Goal: Task Accomplishment & Management: Manage account settings

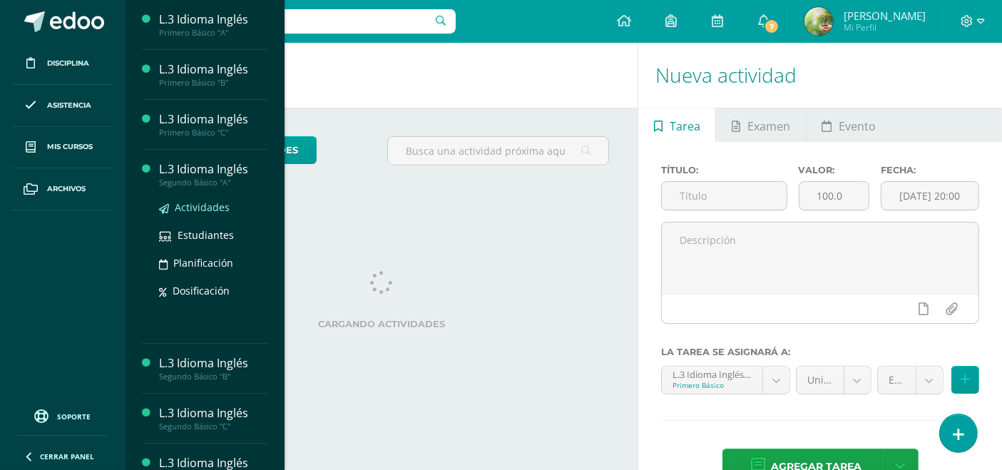
click at [187, 205] on span "Actividades" at bounding box center [202, 207] width 55 height 14
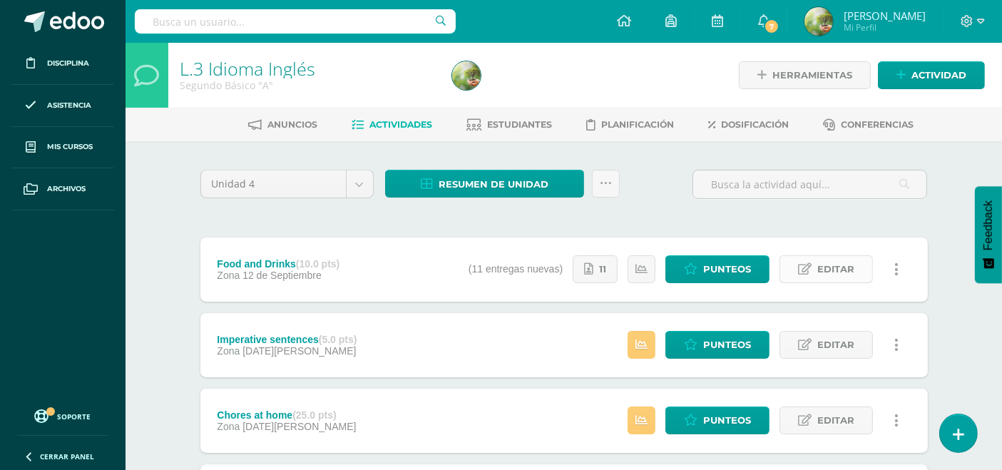
click at [828, 261] on span "Editar" at bounding box center [836, 269] width 37 height 26
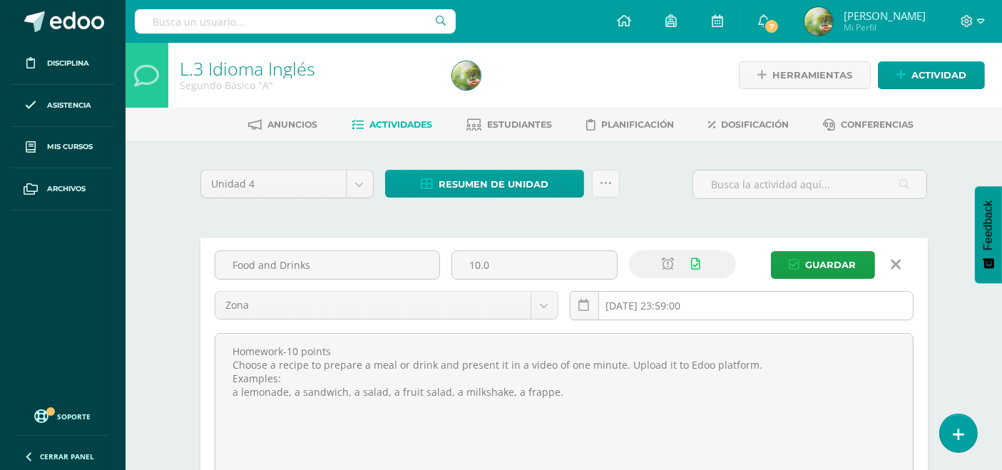
click at [710, 307] on input "[DATE] 23:59:00" at bounding box center [742, 306] width 342 height 28
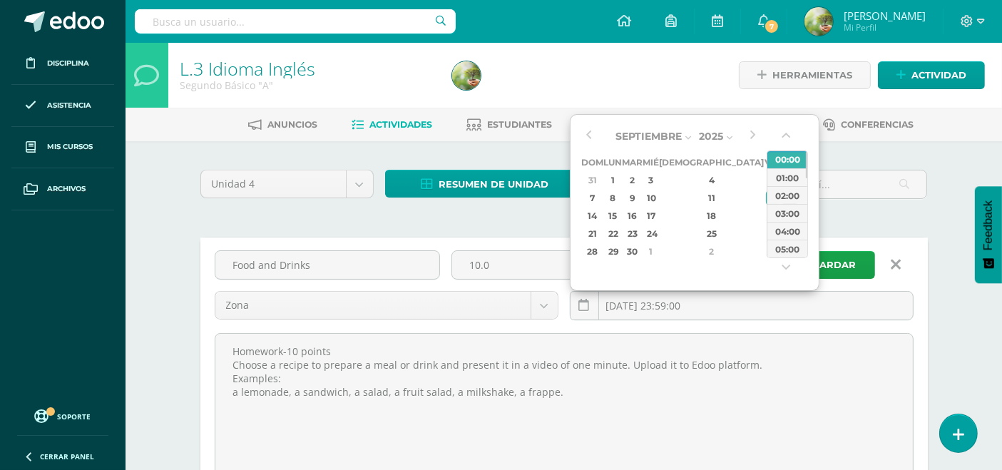
click at [783, 193] on div "13" at bounding box center [790, 198] width 15 height 16
click at [788, 264] on button "button" at bounding box center [787, 270] width 14 height 21
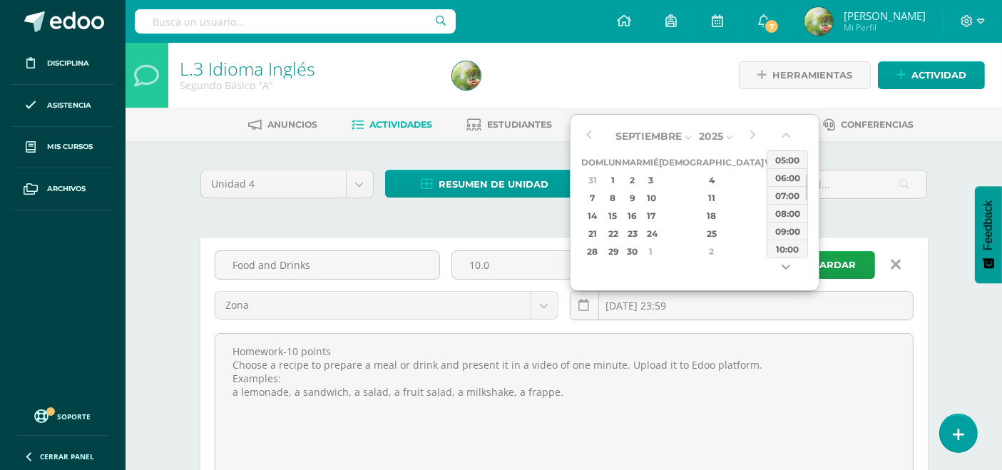
click at [788, 264] on button "button" at bounding box center [787, 270] width 14 height 21
click at [788, 263] on button "button" at bounding box center [787, 270] width 14 height 21
click at [788, 253] on div "11:00" at bounding box center [788, 249] width 40 height 18
type input "2025-09-13 11:00"
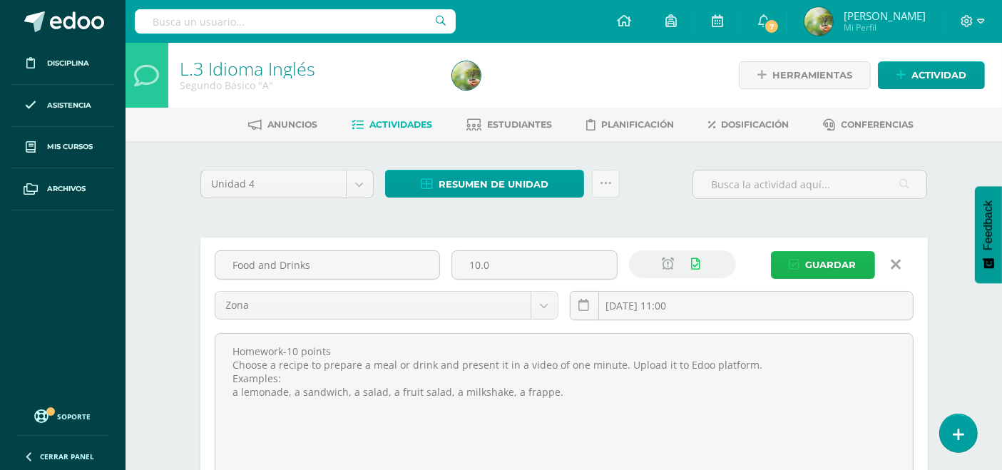
click at [823, 262] on span "Guardar" at bounding box center [831, 265] width 51 height 26
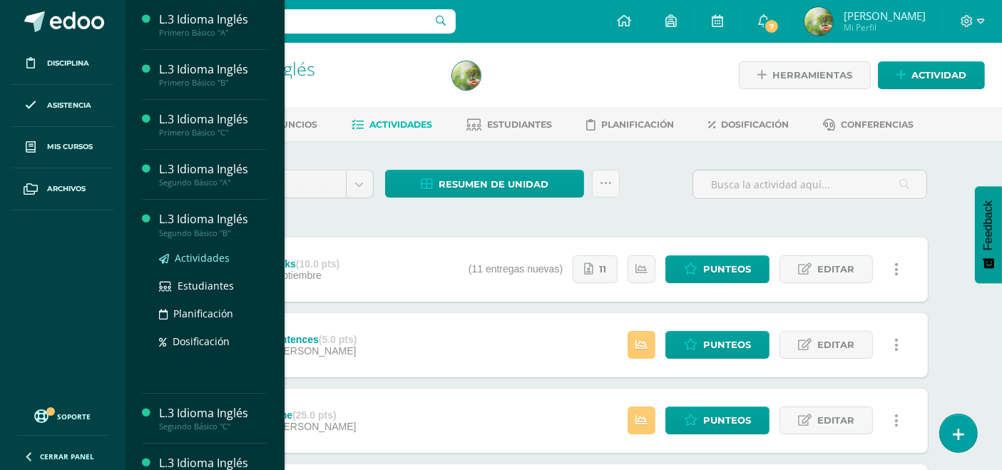
click at [196, 258] on span "Actividades" at bounding box center [202, 258] width 55 height 14
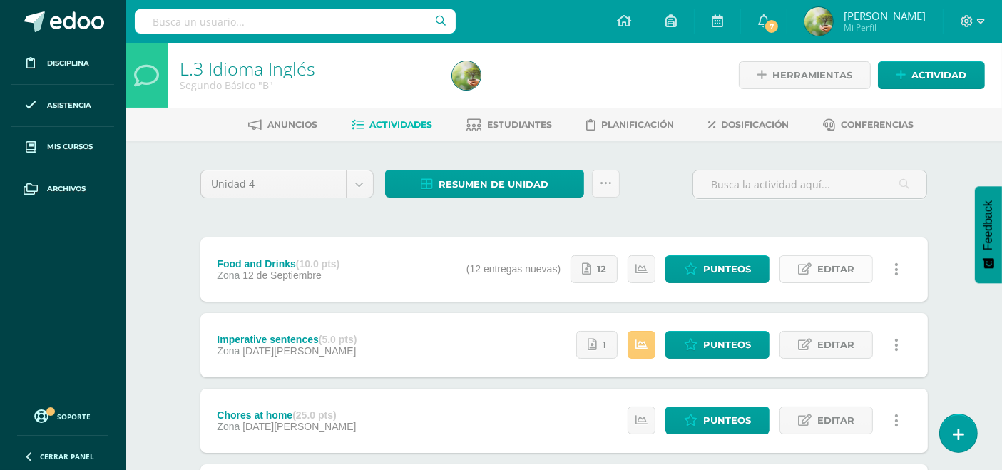
click at [831, 268] on span "Editar" at bounding box center [836, 269] width 37 height 26
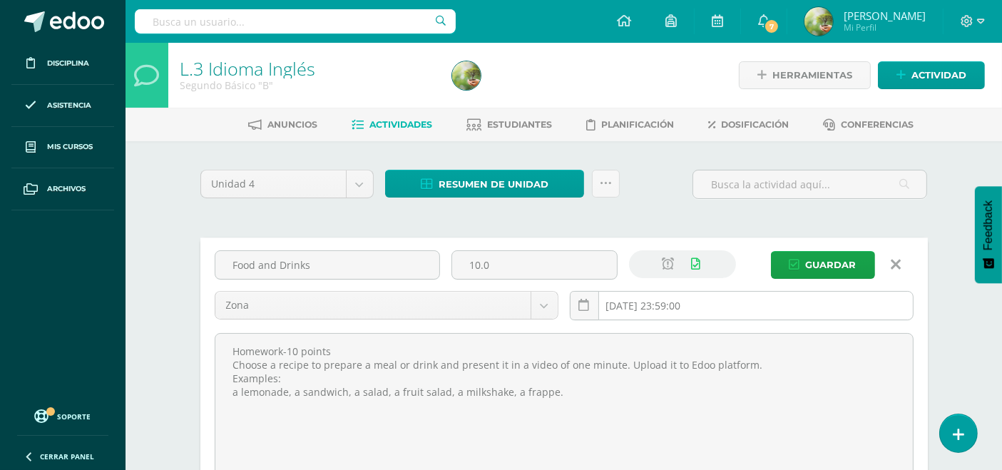
click at [728, 300] on input "[DATE] 23:59:00" at bounding box center [742, 306] width 342 height 28
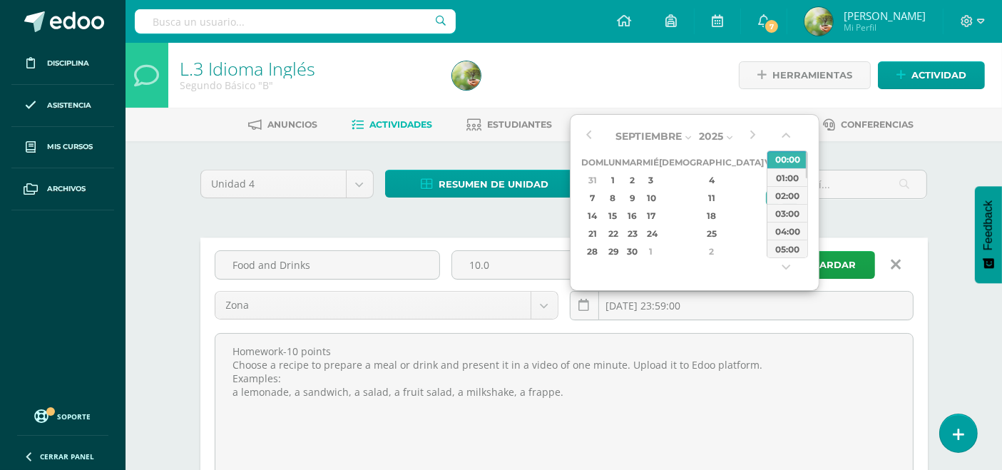
click at [783, 198] on div "13" at bounding box center [790, 198] width 15 height 16
click at [786, 264] on button "button" at bounding box center [787, 270] width 14 height 21
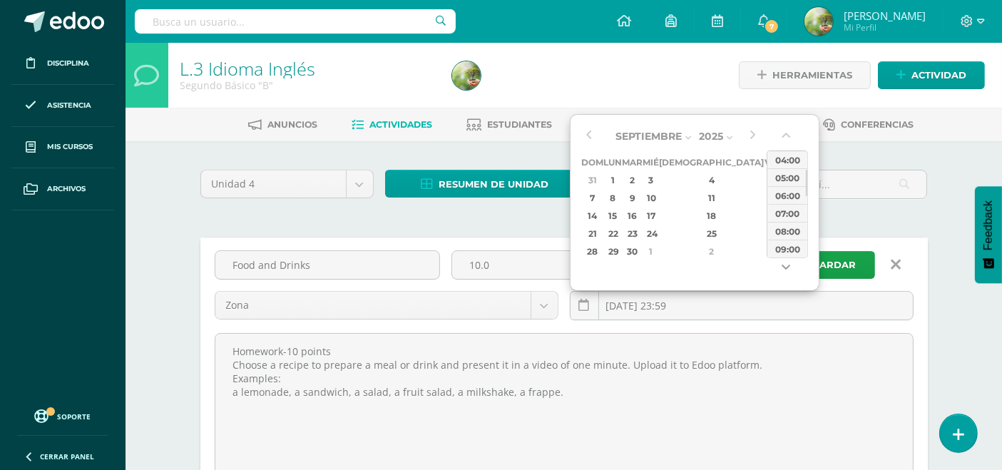
click at [786, 264] on button "button" at bounding box center [787, 270] width 14 height 21
click at [785, 264] on button "button" at bounding box center [787, 270] width 14 height 21
click at [783, 248] on div "11:00" at bounding box center [788, 249] width 40 height 18
type input "2025-09-13 11:00"
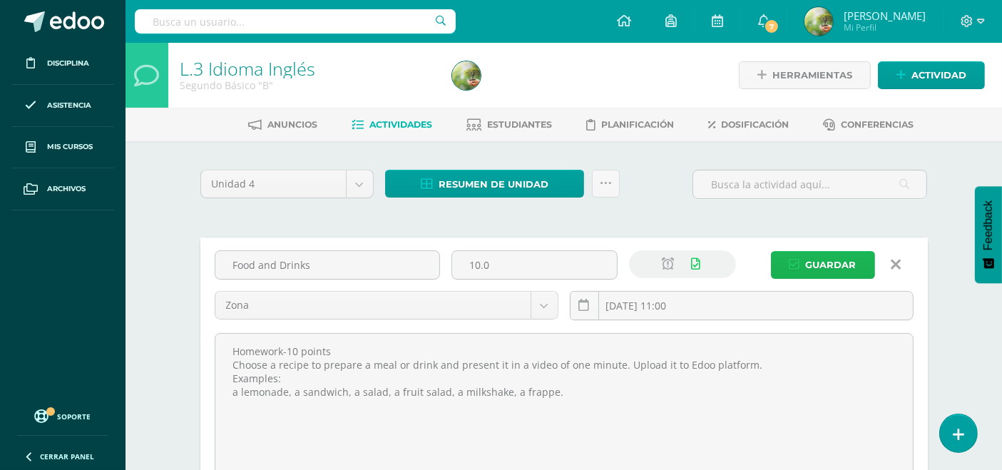
click at [825, 259] on span "Guardar" at bounding box center [831, 265] width 51 height 26
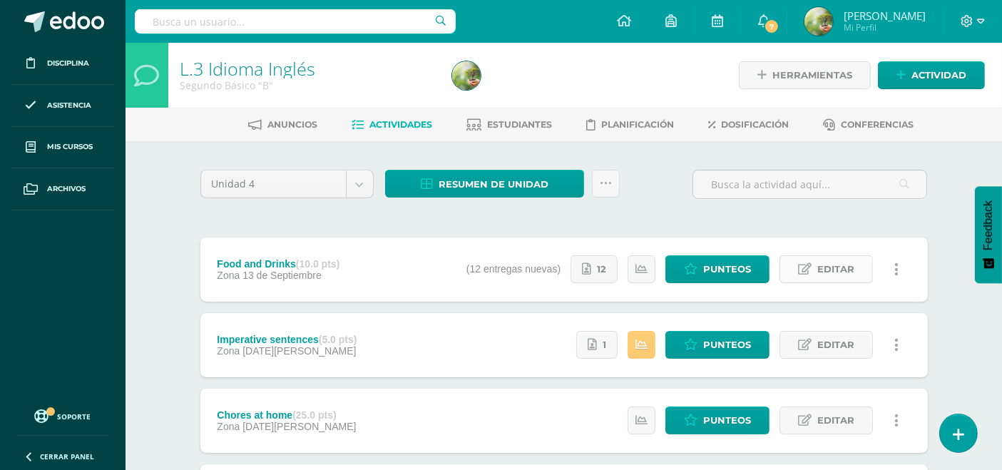
click at [831, 271] on span "Editar" at bounding box center [836, 269] width 37 height 26
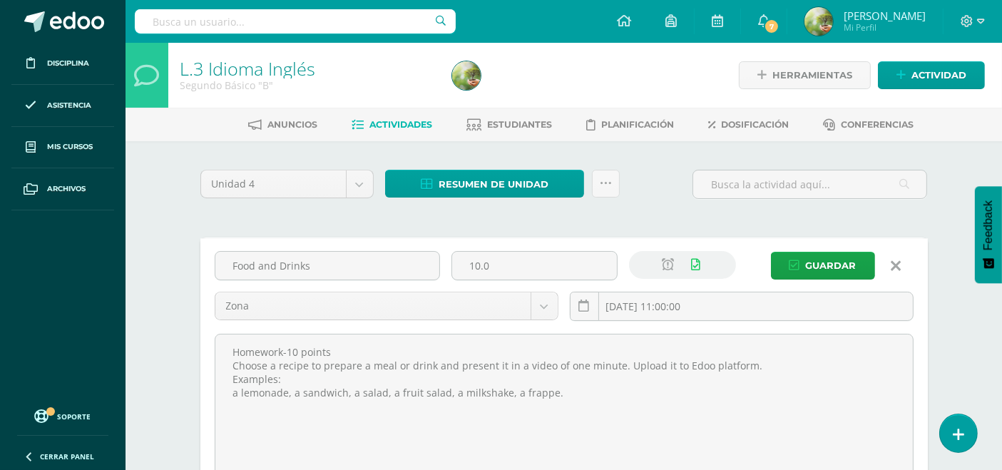
click at [831, 271] on div "Food and Drinks 10.0 Zona Evaluación Zona 2025-09-13 11:00:00 Guardar" at bounding box center [564, 369] width 728 height 263
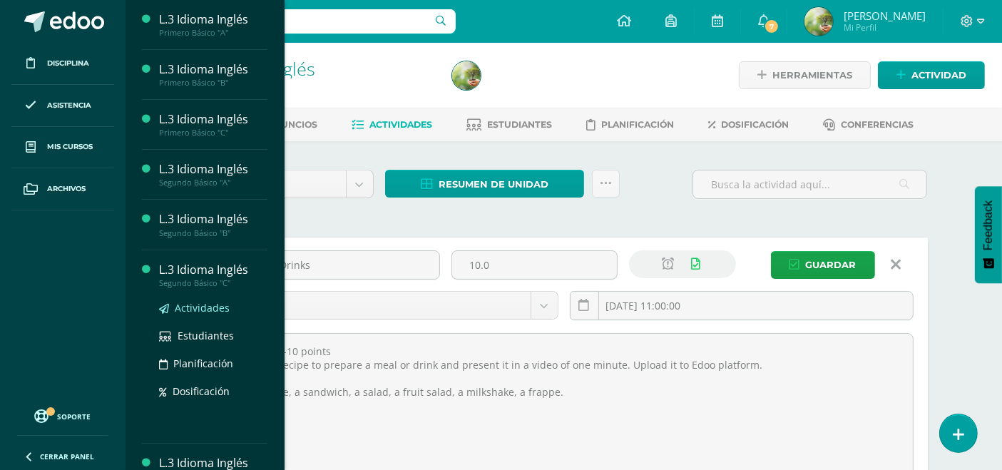
click at [203, 305] on span "Actividades" at bounding box center [202, 308] width 55 height 14
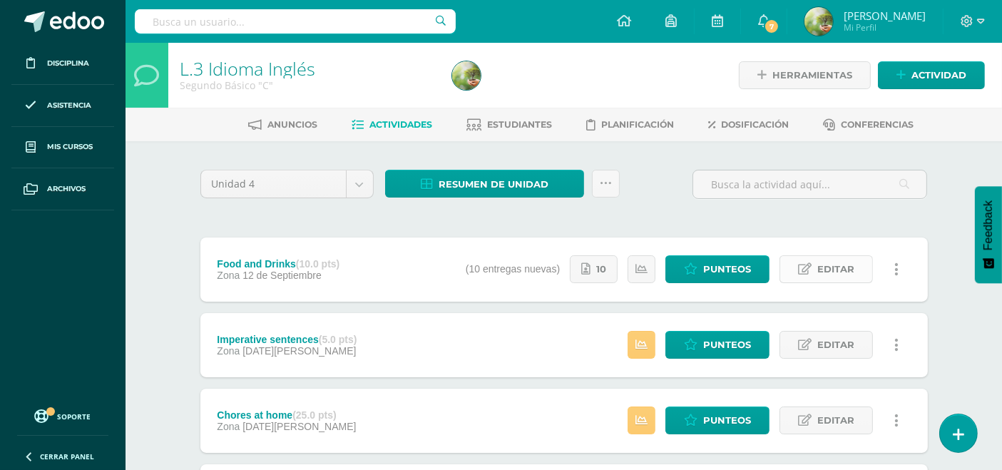
click at [835, 268] on span "Editar" at bounding box center [836, 269] width 37 height 26
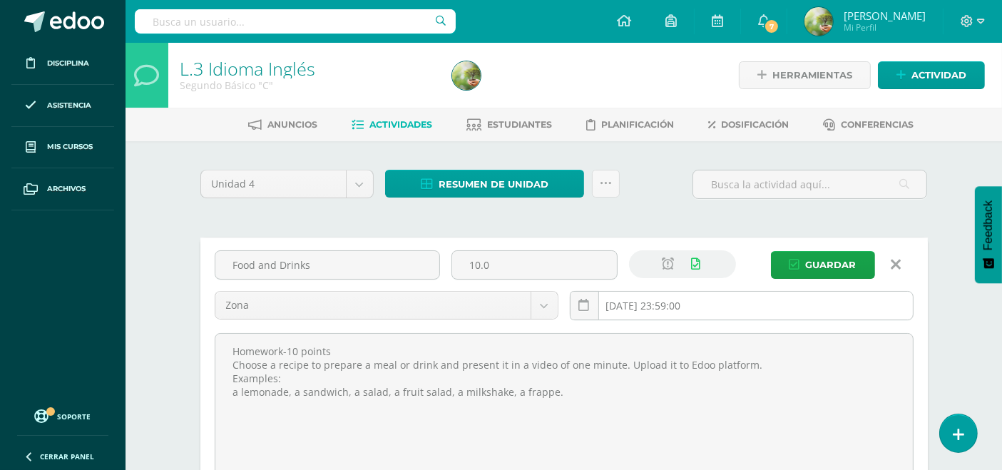
click at [726, 296] on input "2025-09-12 23:59:00" at bounding box center [742, 306] width 342 height 28
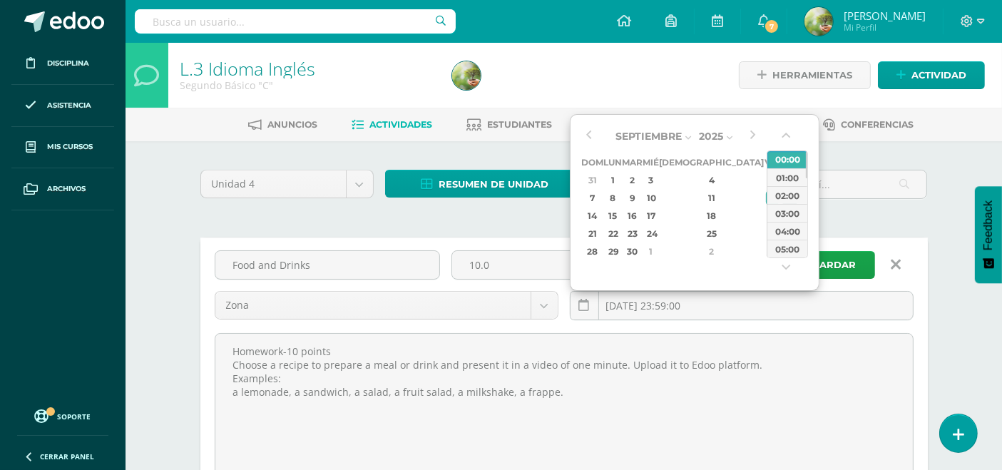
click at [783, 203] on div "13" at bounding box center [790, 198] width 15 height 16
type input "2025-09-13 23:59"
click at [783, 203] on div "13" at bounding box center [790, 198] width 15 height 16
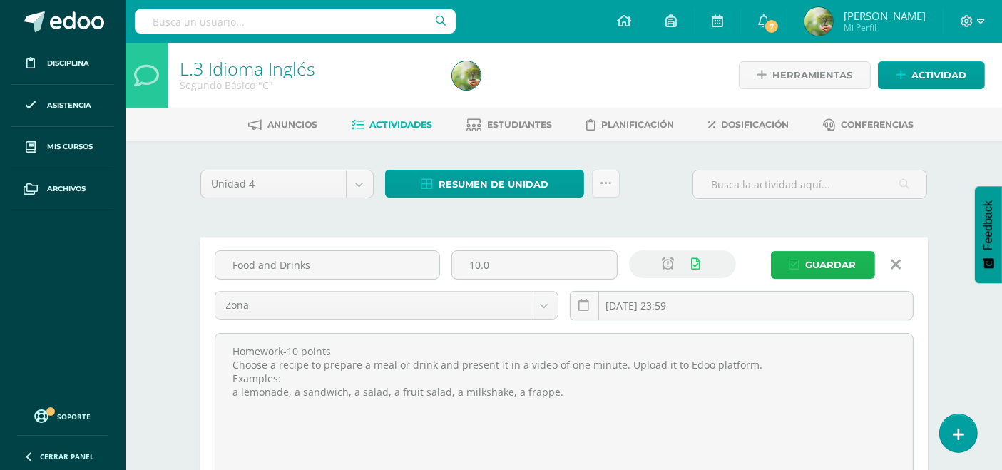
click at [820, 265] on span "Guardar" at bounding box center [831, 265] width 51 height 26
click at [698, 297] on input "2025-09-13 23:59" at bounding box center [742, 306] width 342 height 28
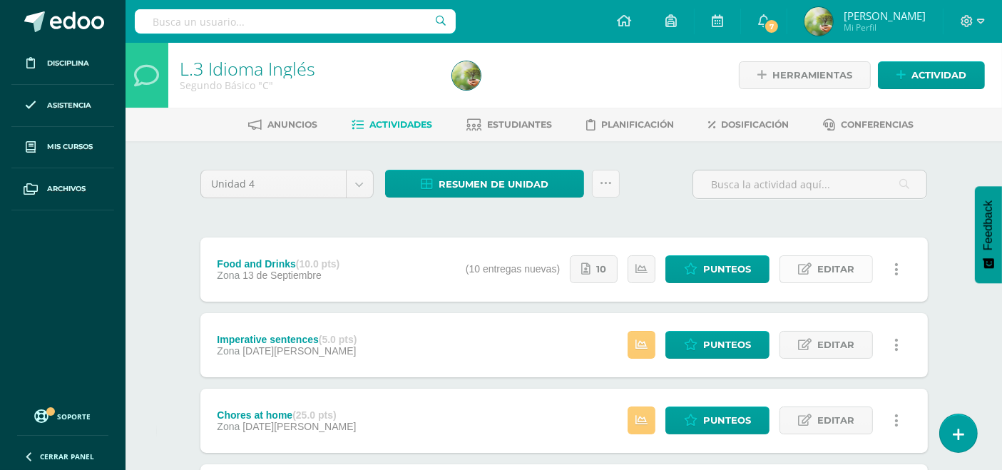
click at [838, 265] on span "Editar" at bounding box center [836, 269] width 37 height 26
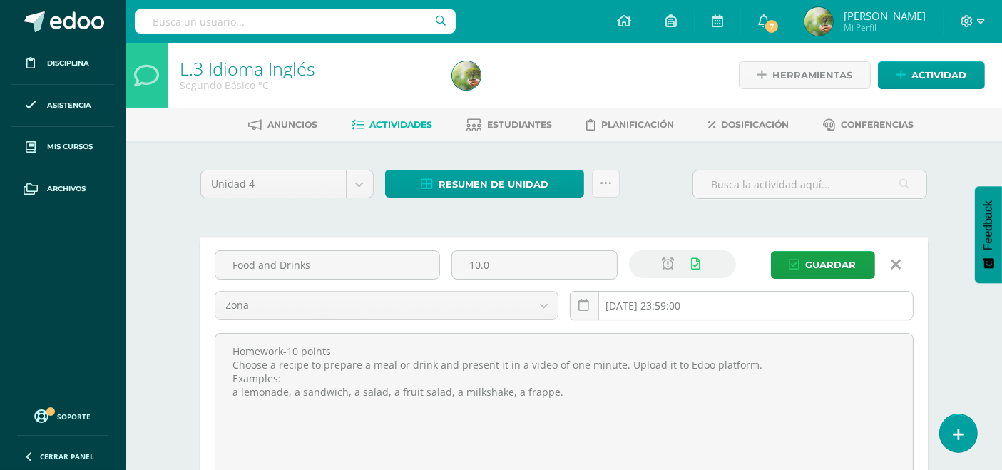
click at [711, 302] on input "2025-09-13 23:59:00" at bounding box center [742, 306] width 342 height 28
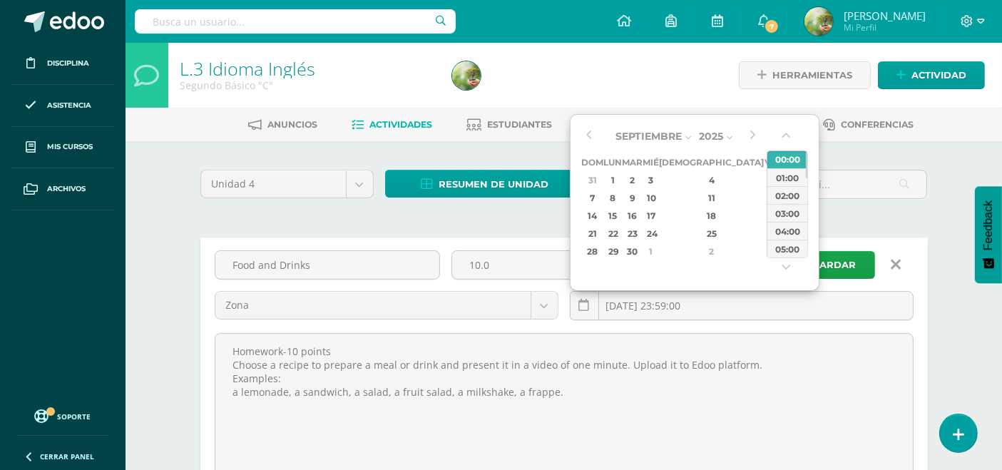
click at [783, 197] on div "13" at bounding box center [790, 198] width 15 height 16
click at [783, 263] on button "button" at bounding box center [787, 270] width 14 height 21
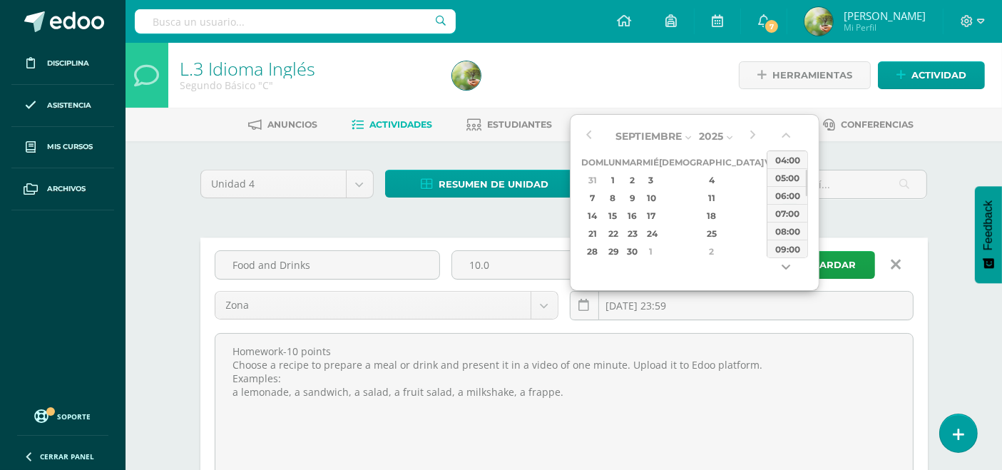
click at [783, 263] on button "button" at bounding box center [787, 270] width 14 height 21
click at [782, 264] on button "button" at bounding box center [787, 270] width 14 height 21
click at [785, 253] on div "11:00" at bounding box center [788, 249] width 40 height 18
type input "2025-09-13 11:00"
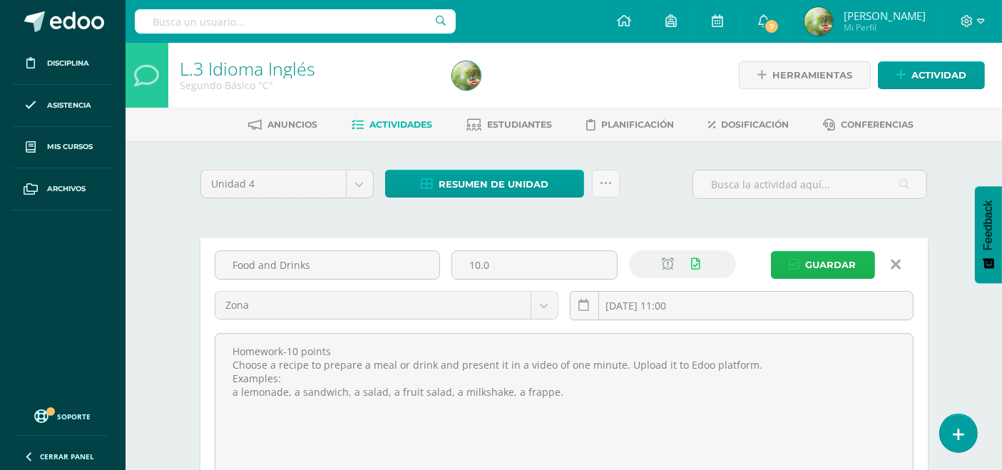
click at [842, 263] on span "Guardar" at bounding box center [831, 265] width 51 height 26
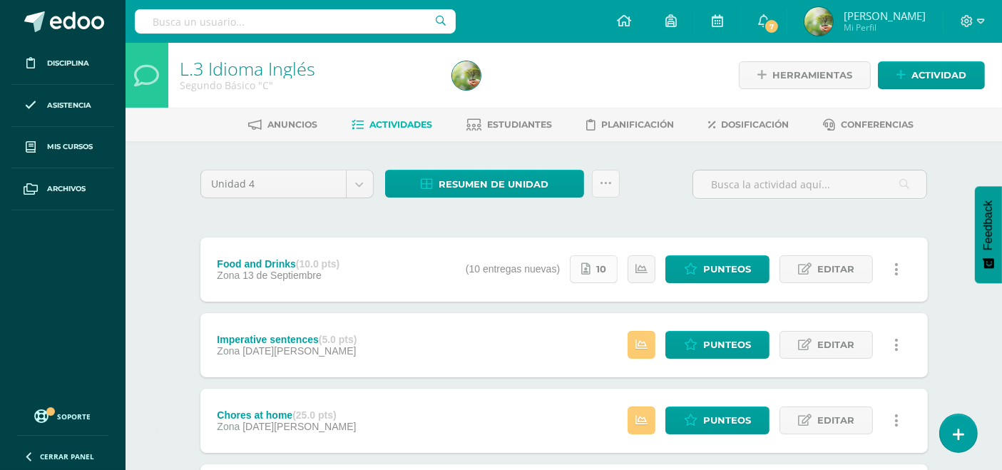
click at [598, 262] on link "10" at bounding box center [594, 269] width 48 height 28
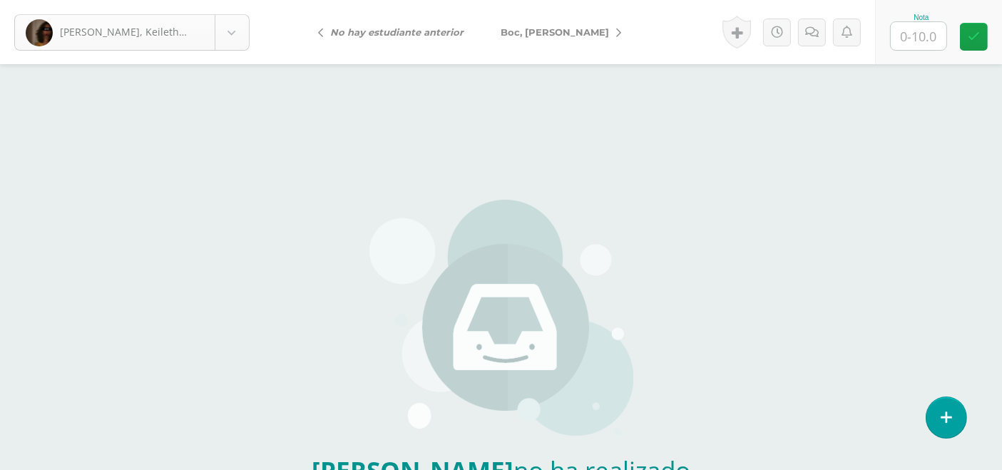
click at [238, 41] on body "[PERSON_NAME], Keileth Sin entrega [PERSON_NAME], [PERSON_NAME] [PERSON_NAME], …" at bounding box center [501, 297] width 1002 height 594
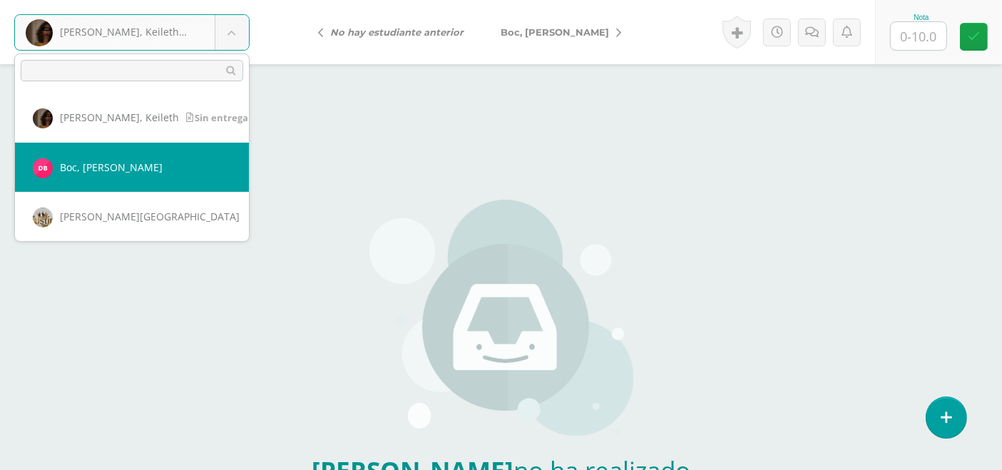
select select "1506"
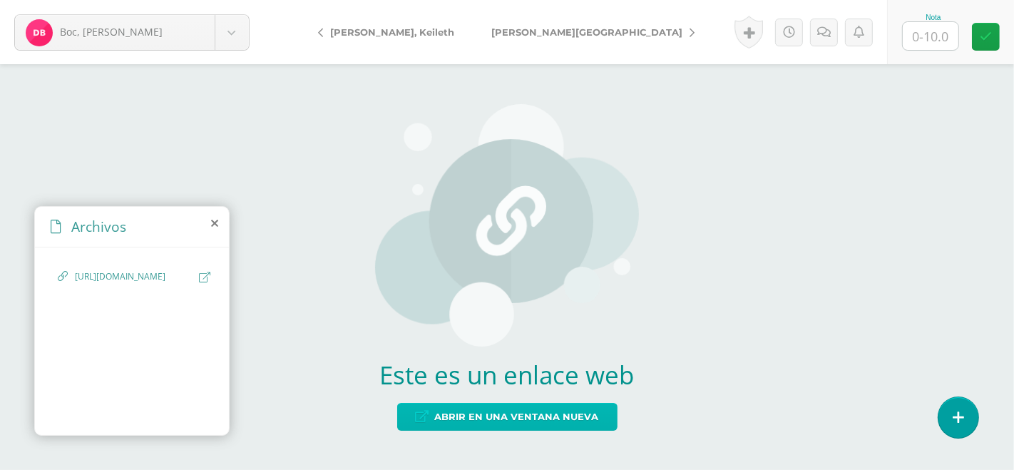
click at [564, 419] on span "Abrir en una ventana nueva" at bounding box center [517, 417] width 164 height 26
click at [108, 283] on span "[URL][DOMAIN_NAME]" at bounding box center [133, 277] width 117 height 14
click at [130, 271] on span "[URL][DOMAIN_NAME]" at bounding box center [133, 277] width 117 height 14
click at [129, 271] on span "[URL][DOMAIN_NAME]" at bounding box center [133, 277] width 117 height 14
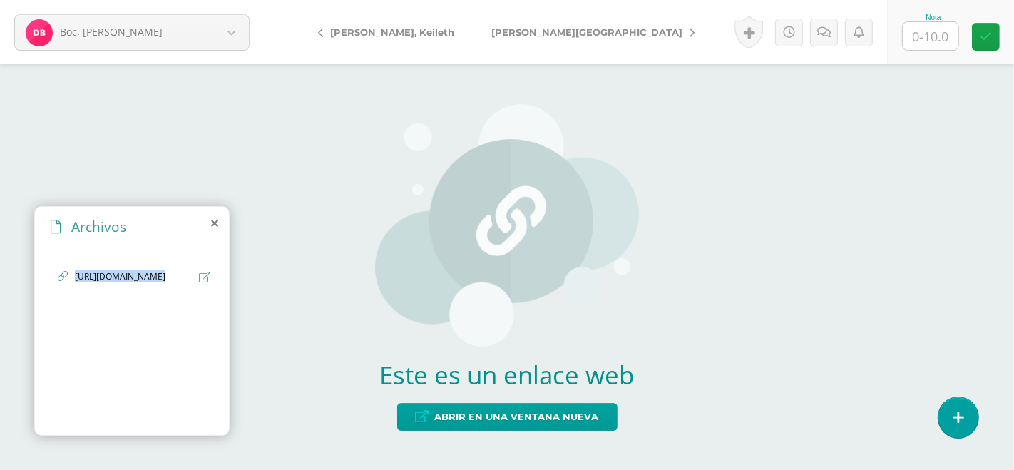
click at [126, 271] on span "[URL][DOMAIN_NAME]" at bounding box center [133, 277] width 117 height 14
click at [79, 276] on span "[URL][DOMAIN_NAME]" at bounding box center [133, 277] width 117 height 14
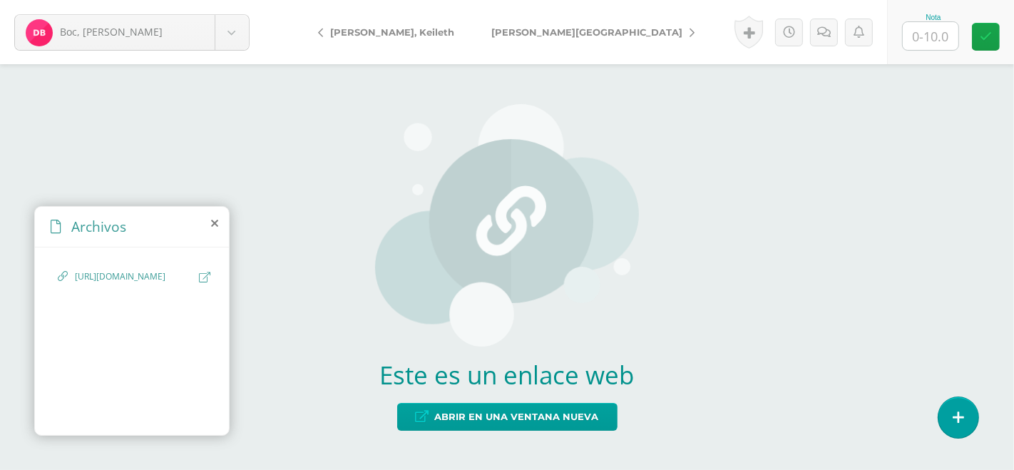
click at [127, 284] on span "[URL][DOMAIN_NAME]" at bounding box center [133, 277] width 117 height 14
drag, startPoint x: 118, startPoint y: 273, endPoint x: 108, endPoint y: 276, distance: 9.9
click at [108, 276] on span "[URL][DOMAIN_NAME]" at bounding box center [133, 277] width 117 height 14
click at [210, 274] on div "[URL][DOMAIN_NAME]" at bounding box center [132, 339] width 194 height 183
click at [203, 275] on icon at bounding box center [204, 277] width 11 height 11
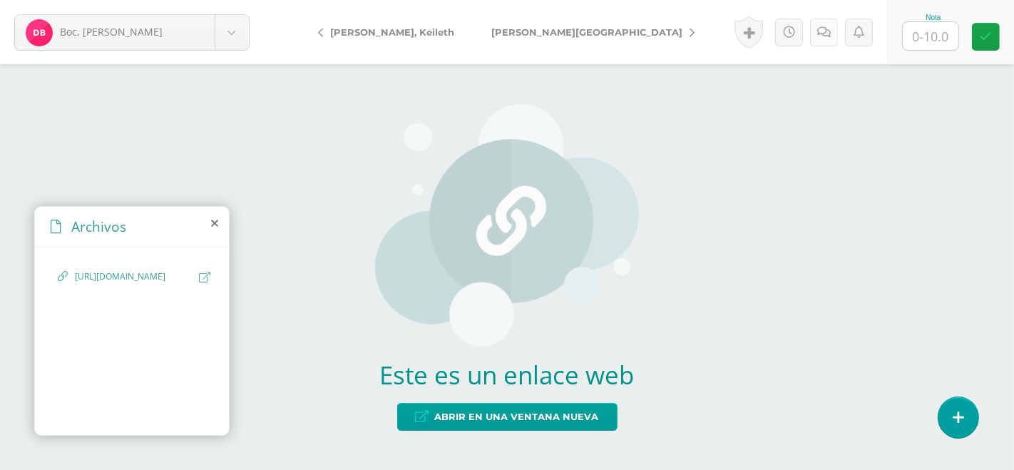
click at [832, 31] on link at bounding box center [824, 33] width 28 height 28
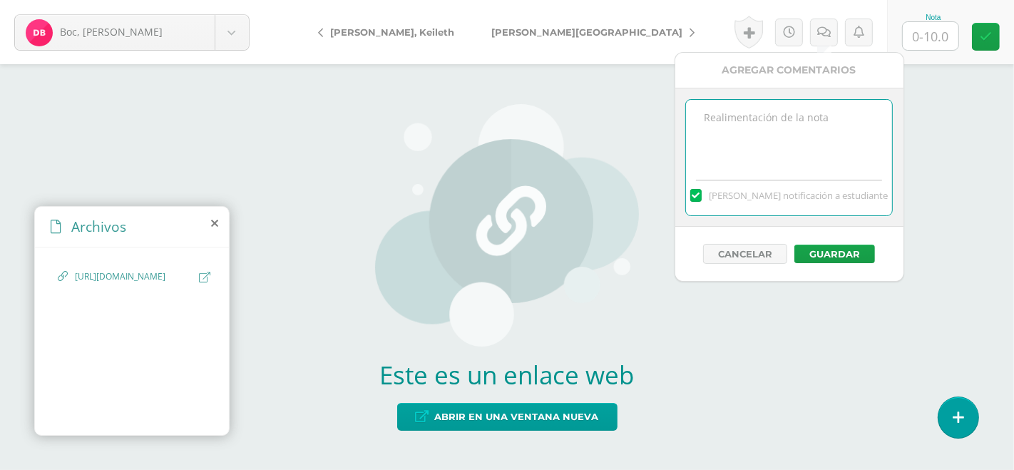
click at [753, 126] on textarea at bounding box center [789, 135] width 206 height 71
type textarea "Su video no esta disposible."
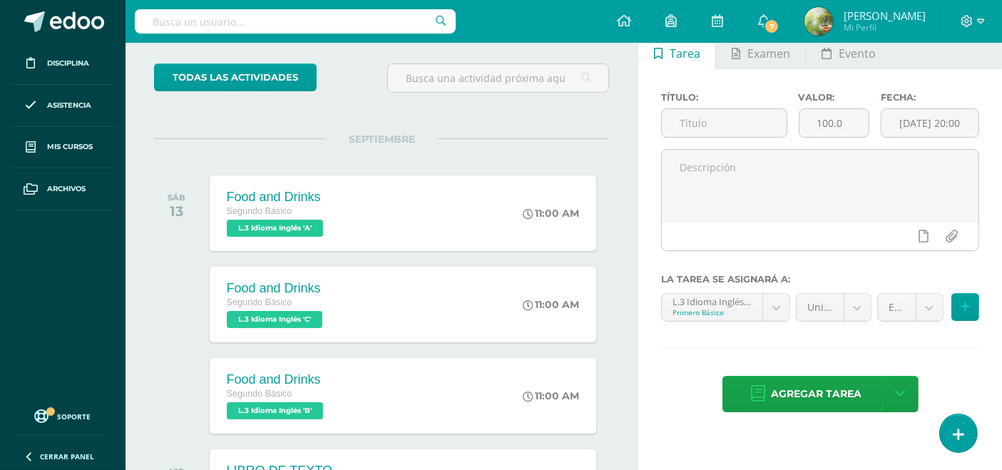
scroll to position [76, 0]
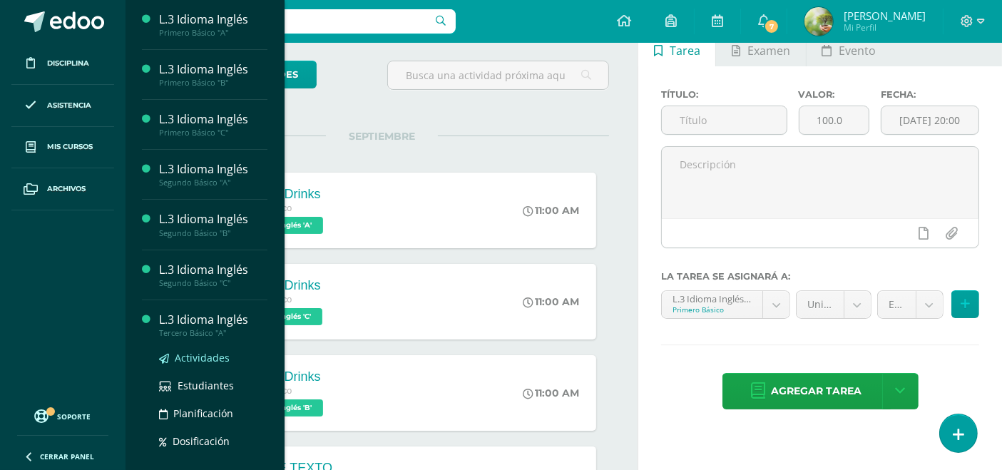
click at [201, 351] on span "Actividades" at bounding box center [202, 358] width 55 height 14
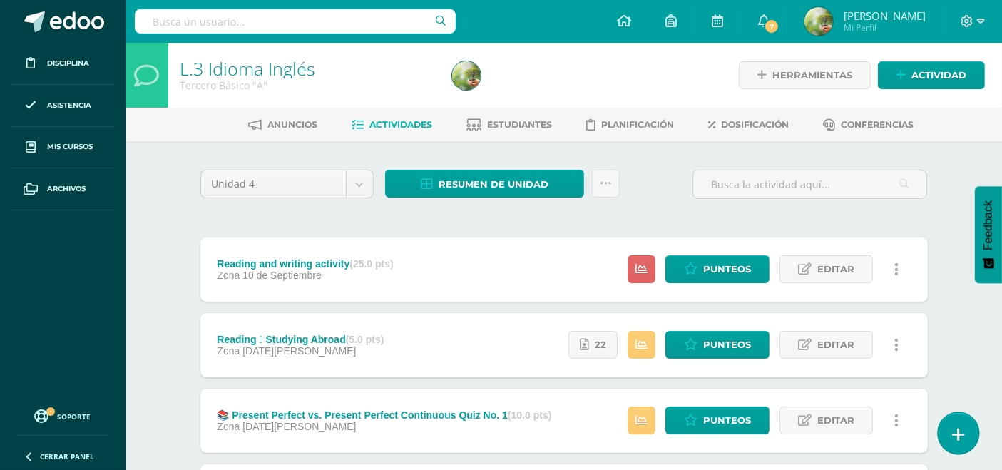
click at [952, 425] on link at bounding box center [958, 432] width 41 height 41
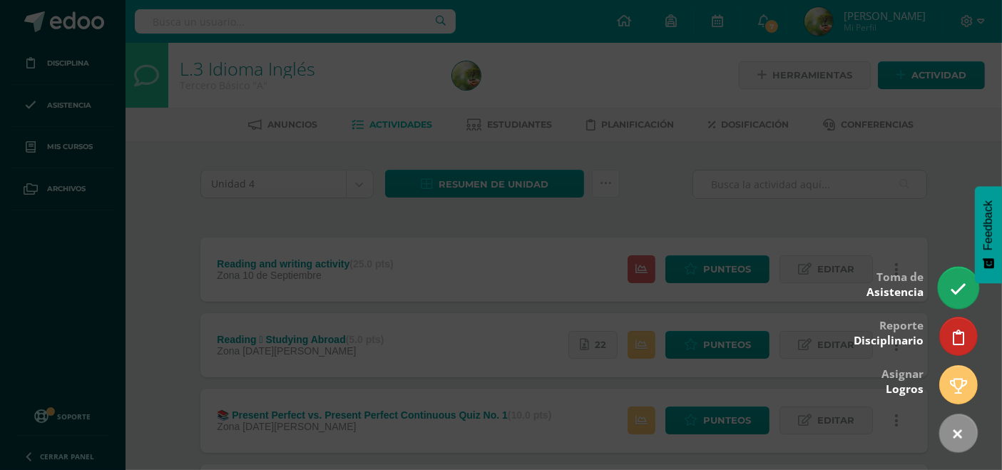
click at [960, 284] on icon at bounding box center [958, 289] width 16 height 16
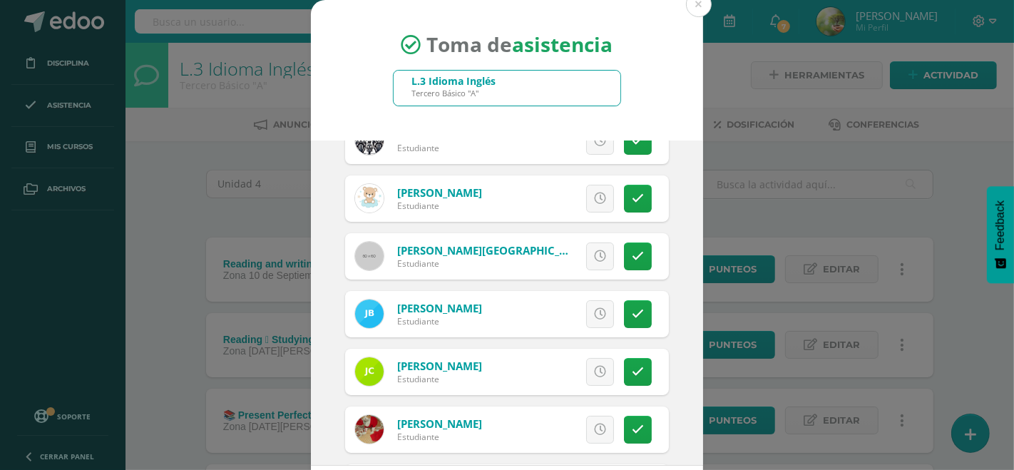
scroll to position [93, 0]
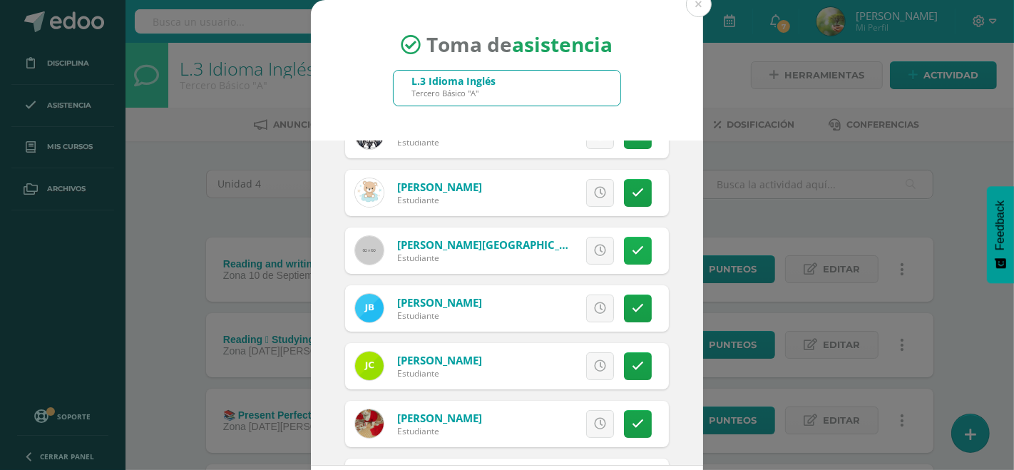
click at [632, 245] on icon at bounding box center [638, 251] width 12 height 12
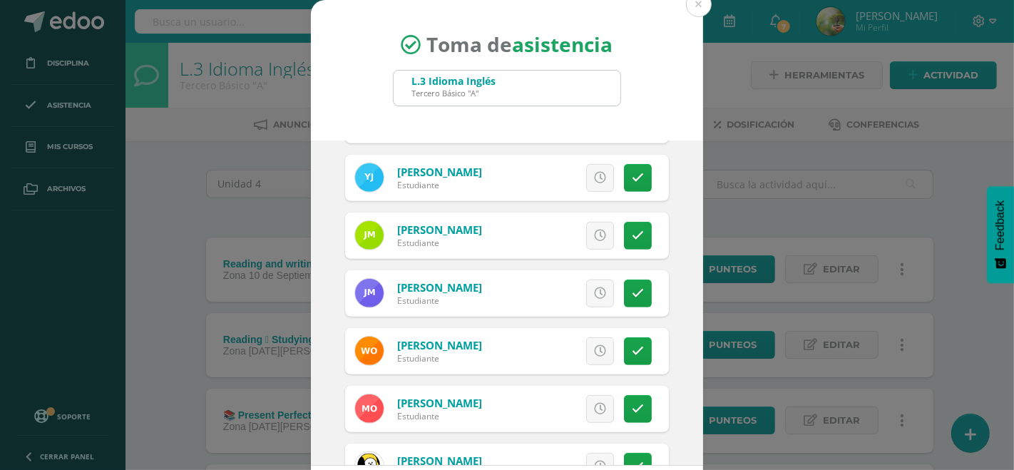
scroll to position [807, 0]
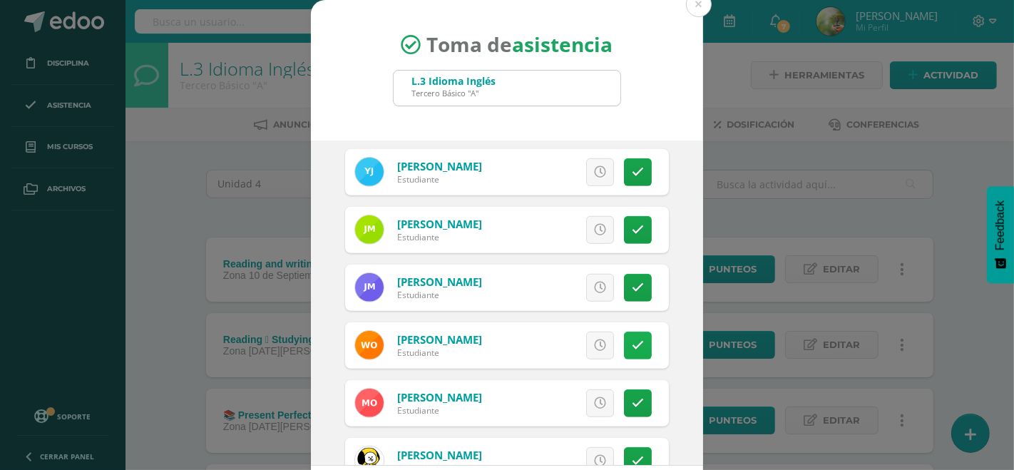
click at [632, 341] on icon at bounding box center [638, 346] width 12 height 12
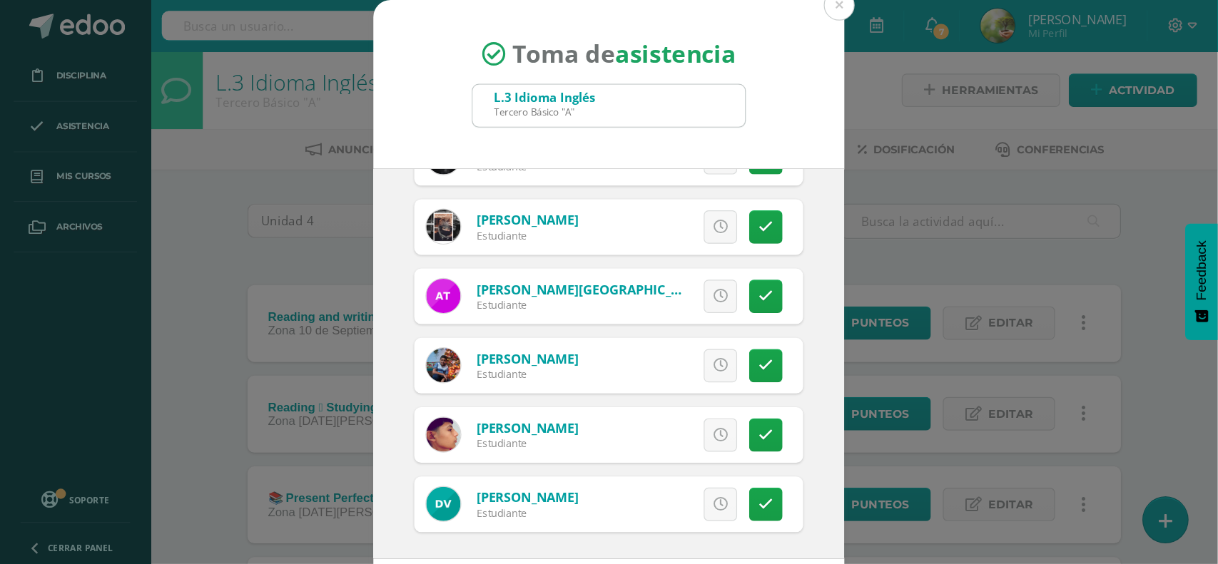
scroll to position [1252, 0]
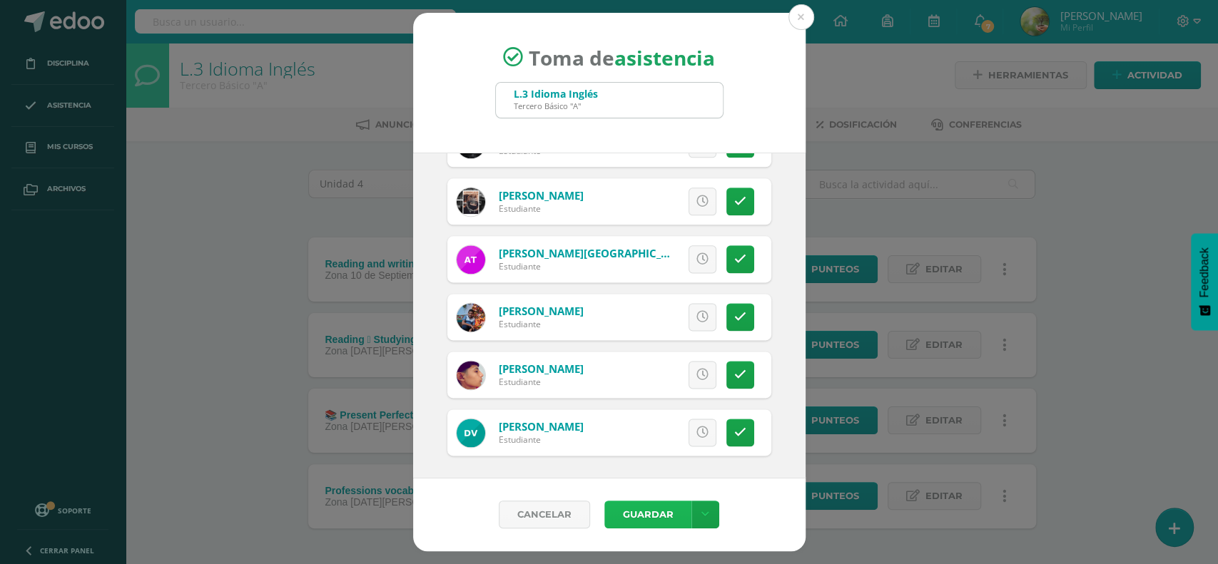
click at [645, 469] on button "Guardar" at bounding box center [647, 515] width 87 height 28
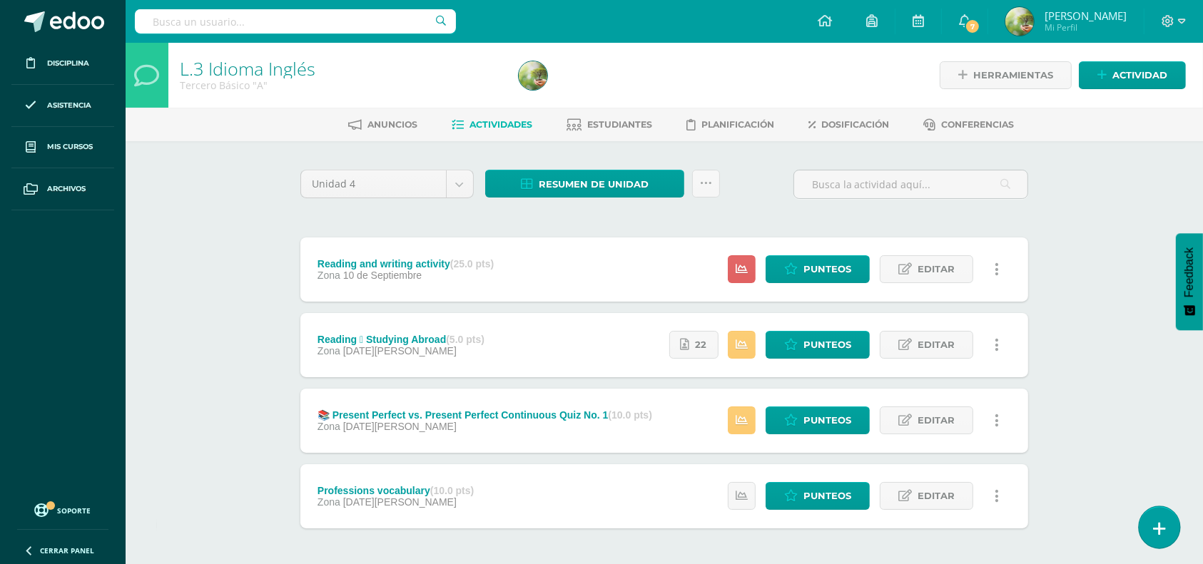
click at [1182, 527] on div "L.3 Idioma Inglés Tercero Básico "A" Herramientas Detalle de asistencias Activi…" at bounding box center [664, 333] width 1077 height 581
click at [1168, 524] on link at bounding box center [1159, 527] width 41 height 41
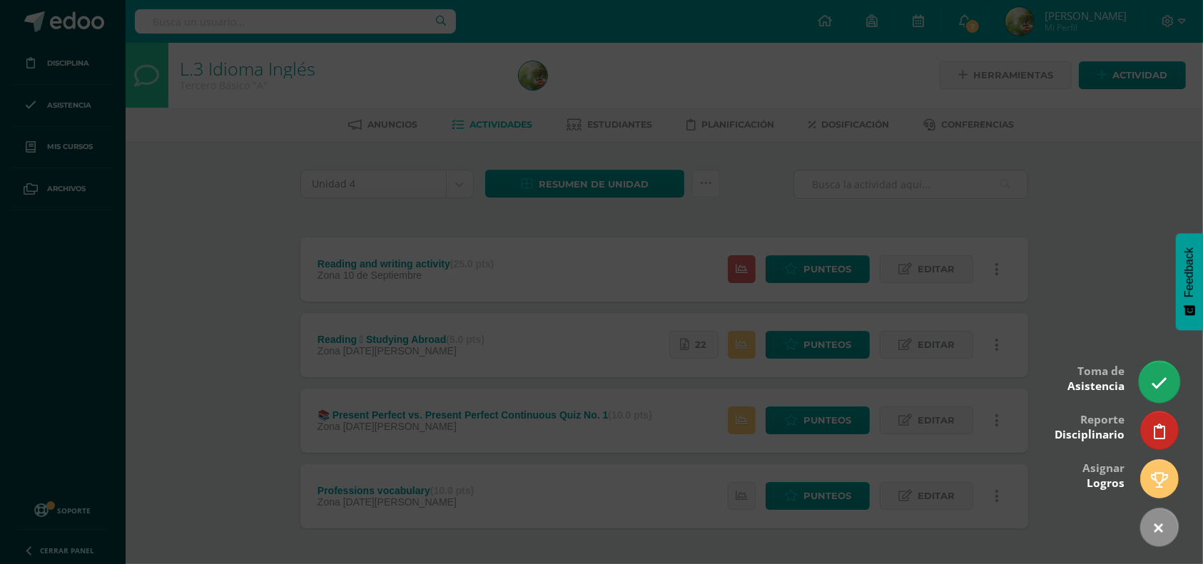
click at [1158, 380] on icon at bounding box center [1159, 383] width 16 height 16
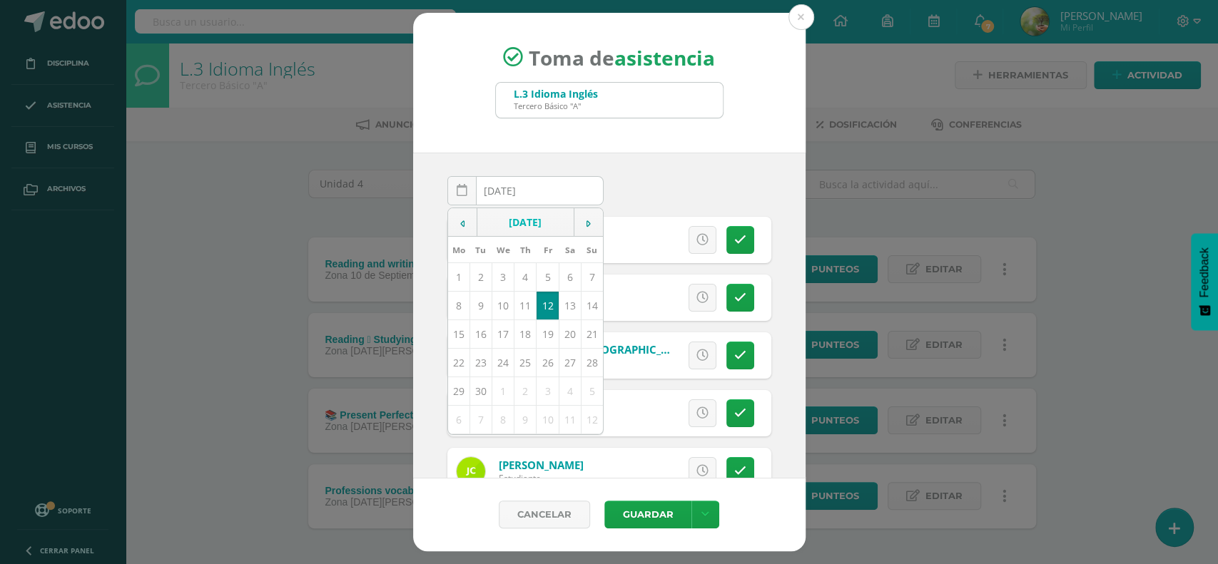
click at [546, 185] on input "[DATE]" at bounding box center [525, 191] width 155 height 28
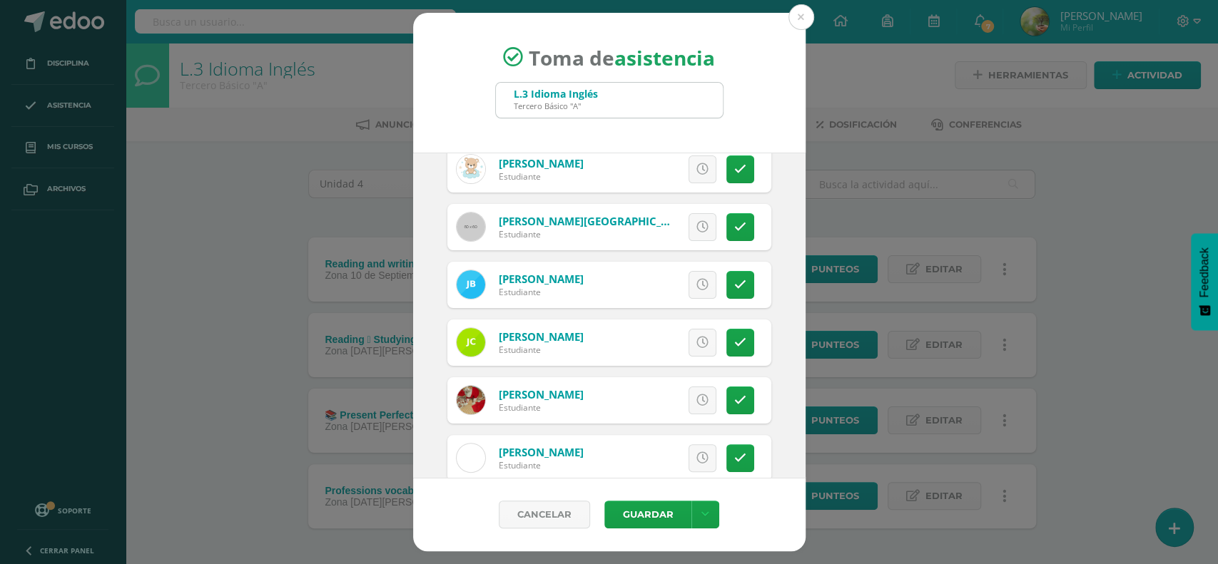
scroll to position [200, 0]
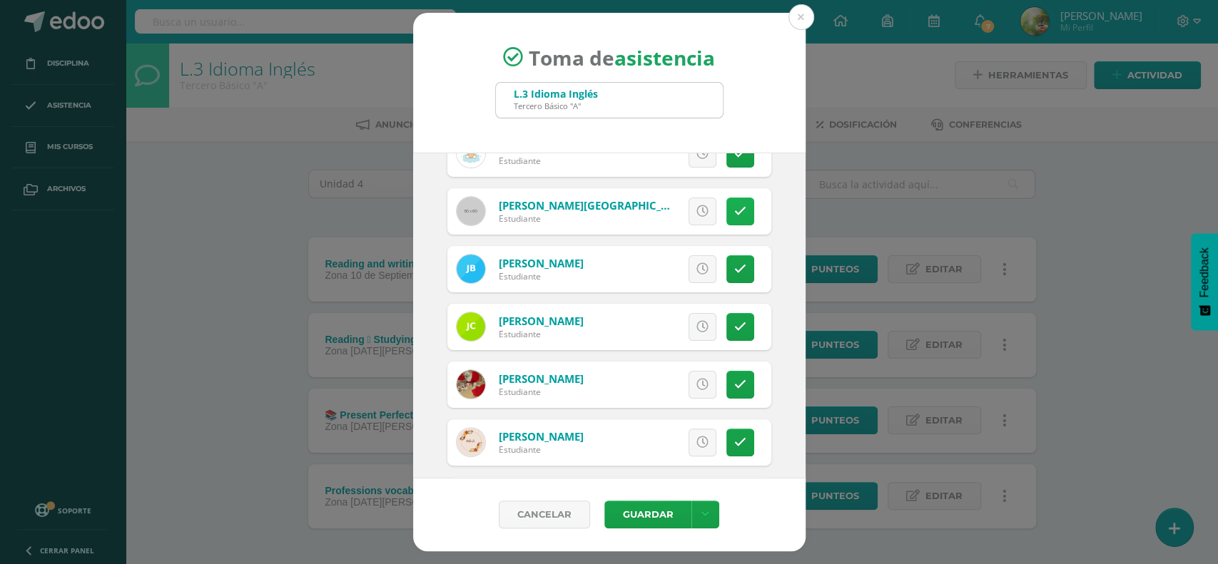
type input "2025-09-11"
click at [734, 218] on icon at bounding box center [740, 211] width 12 height 12
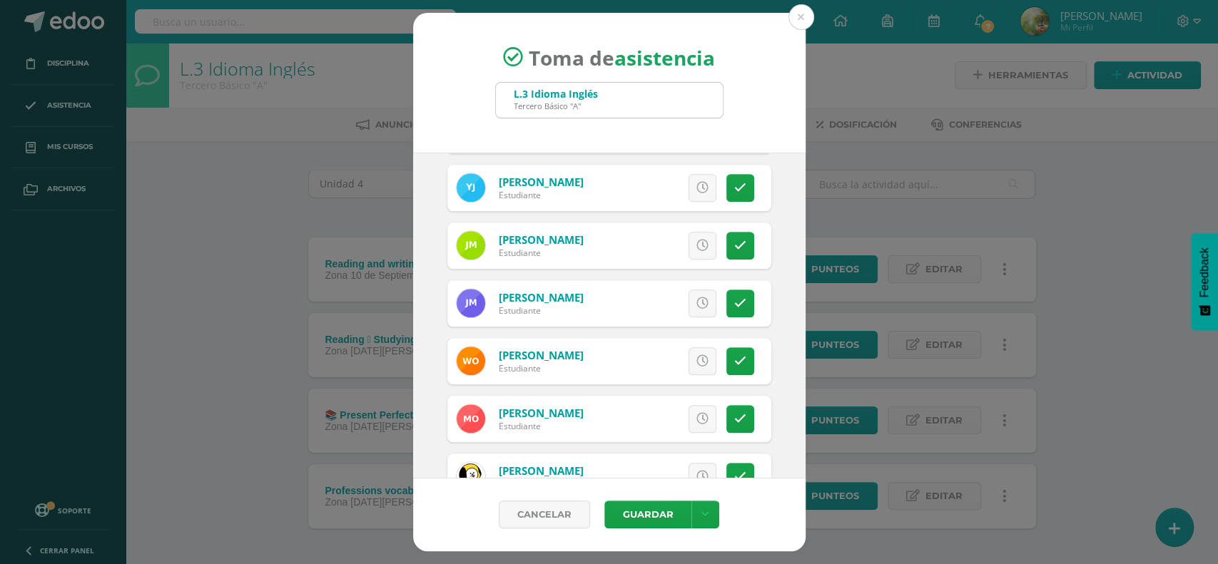
scroll to position [870, 0]
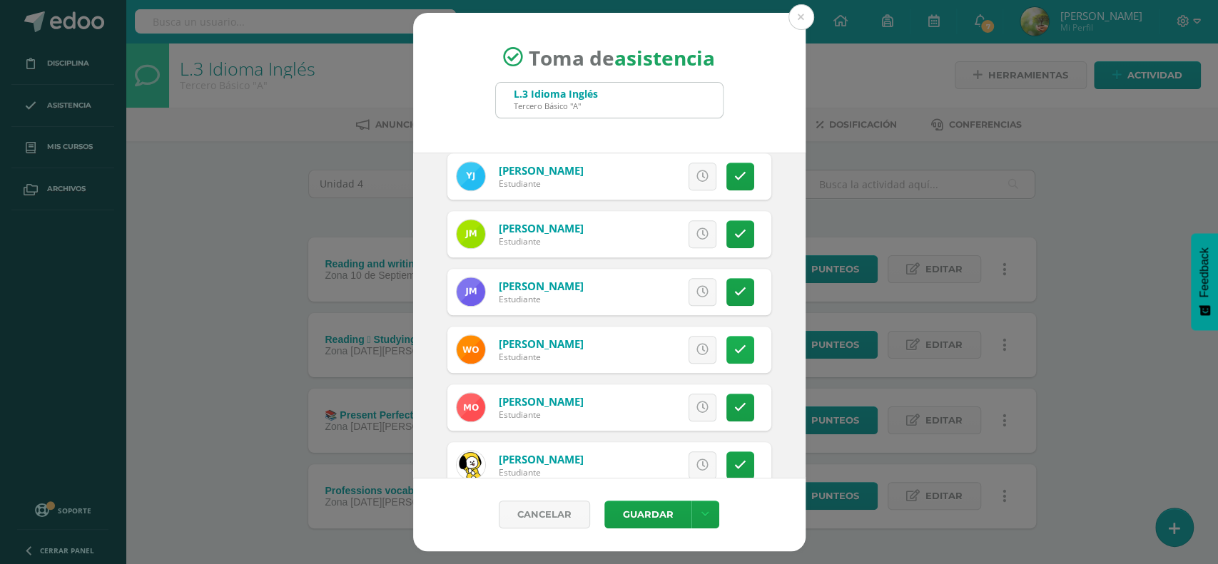
click at [731, 358] on link at bounding box center [740, 350] width 28 height 28
click at [661, 513] on button "Guardar" at bounding box center [647, 515] width 87 height 28
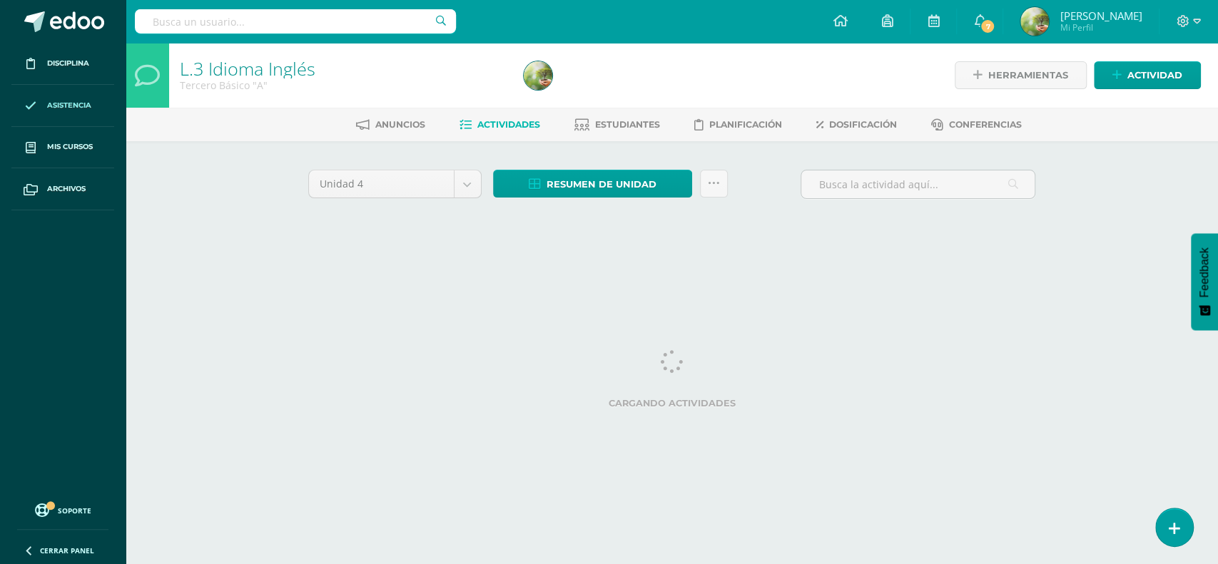
click at [66, 101] on span "Asistencia" at bounding box center [69, 105] width 44 height 11
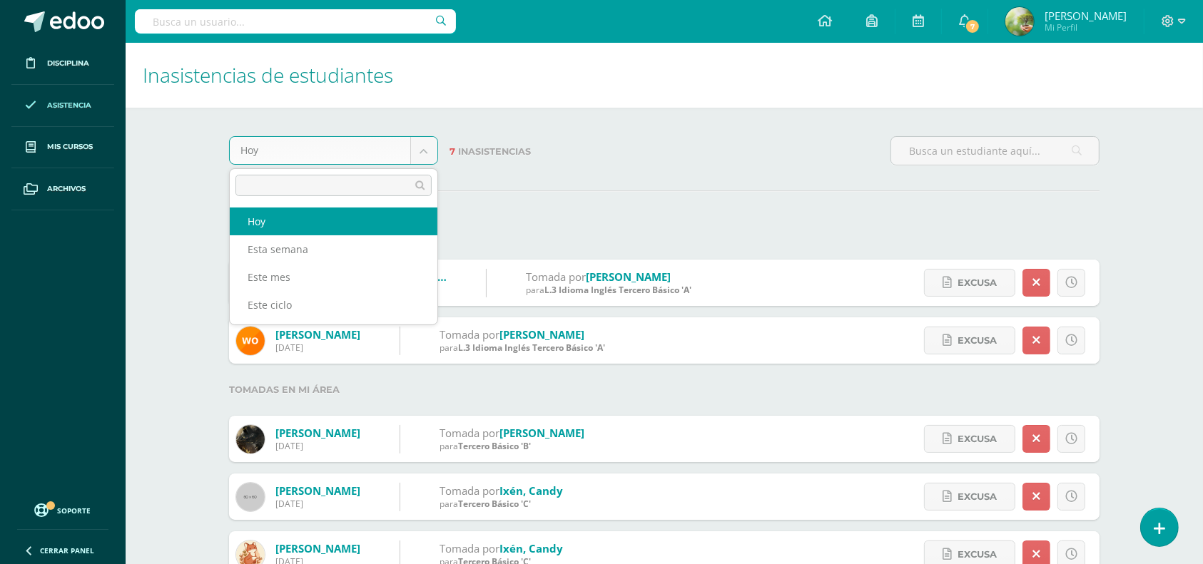
click at [421, 148] on body "Disciplina Asistencia Mis cursos Archivos Soporte Ayuda Reportar un problema Ce…" at bounding box center [601, 361] width 1203 height 722
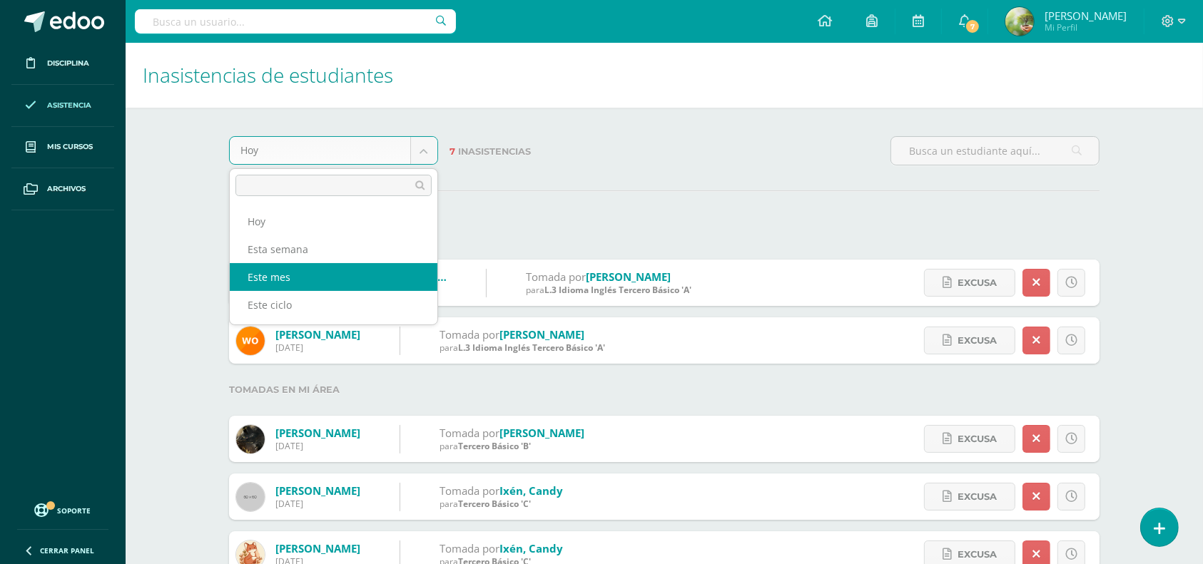
select select "month"
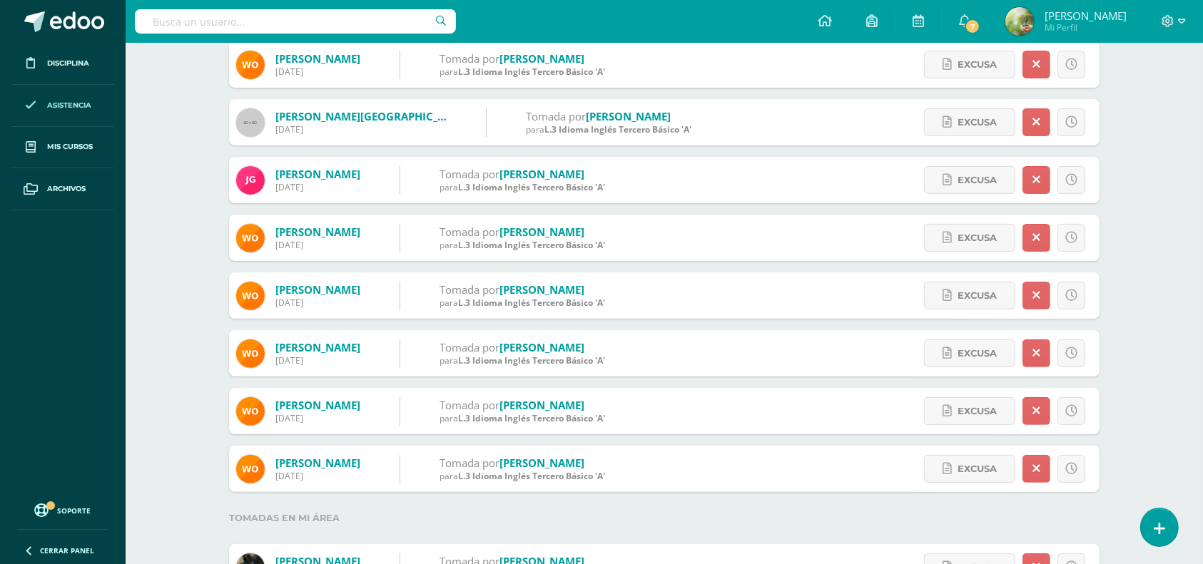
scroll to position [395, 0]
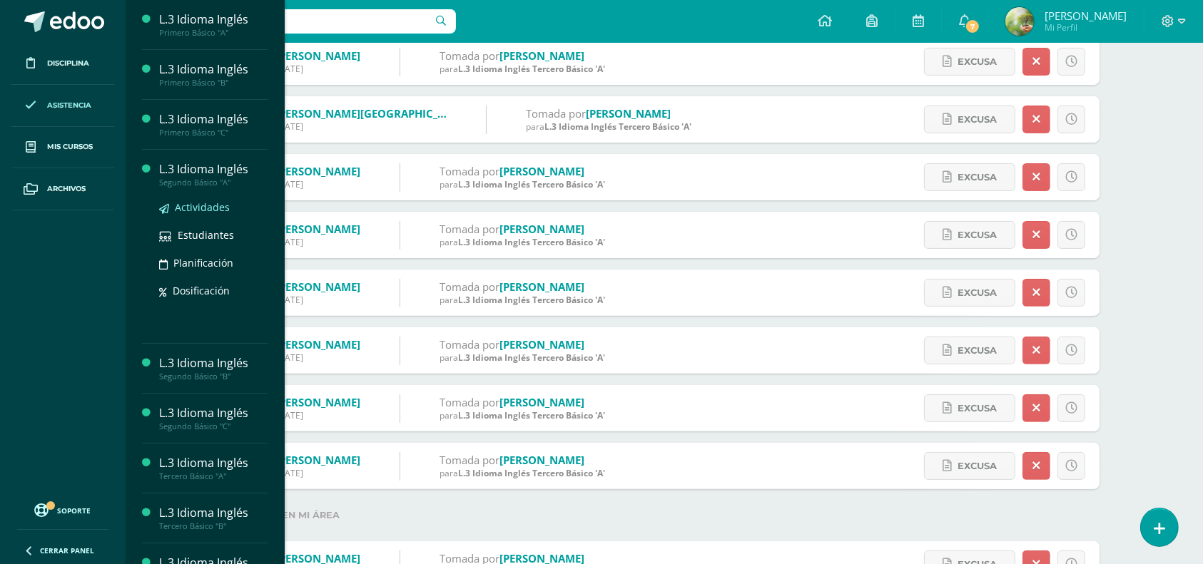
click at [202, 203] on span "Actividades" at bounding box center [202, 207] width 55 height 14
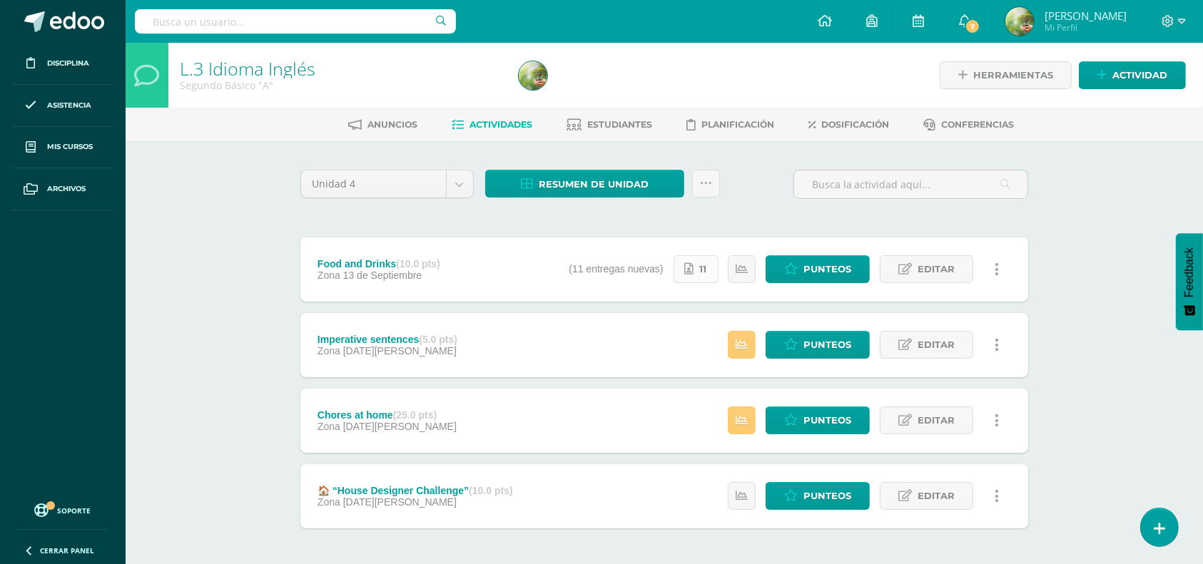
click at [702, 270] on span "11" at bounding box center [703, 269] width 7 height 26
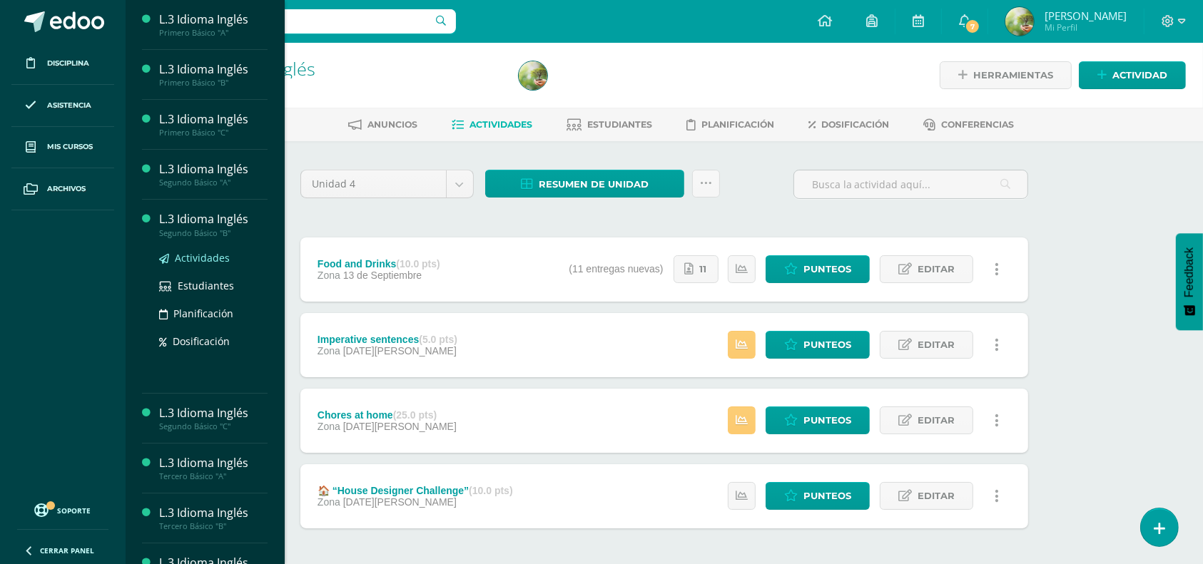
click at [218, 255] on span "Actividades" at bounding box center [202, 258] width 55 height 14
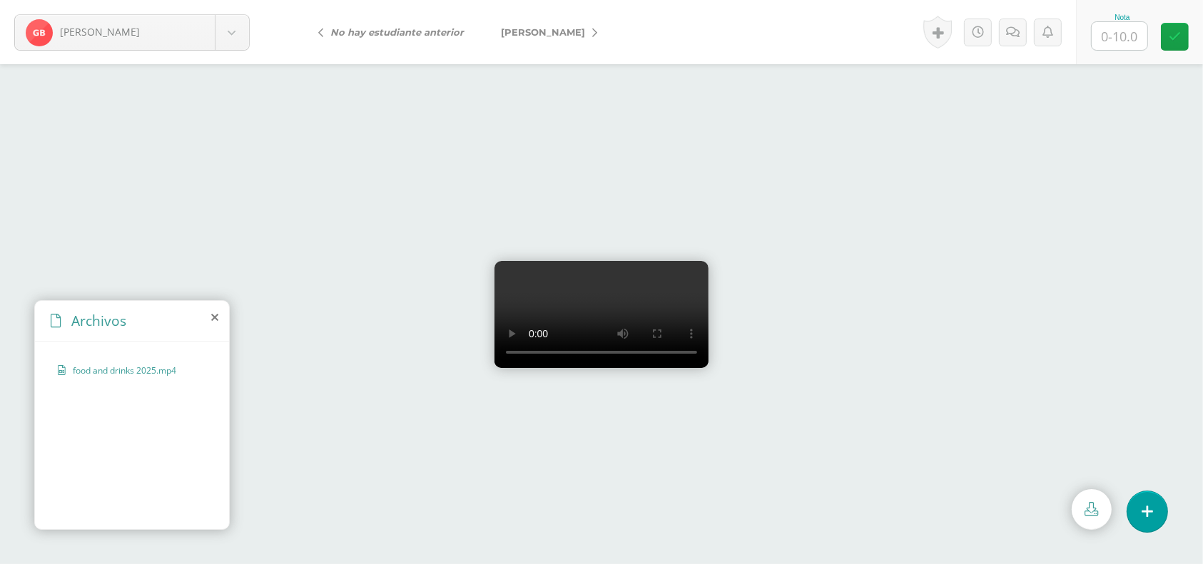
click at [1121, 38] on input "text" at bounding box center [1120, 36] width 56 height 28
type input "10"
click at [1181, 36] on link at bounding box center [1175, 37] width 28 height 28
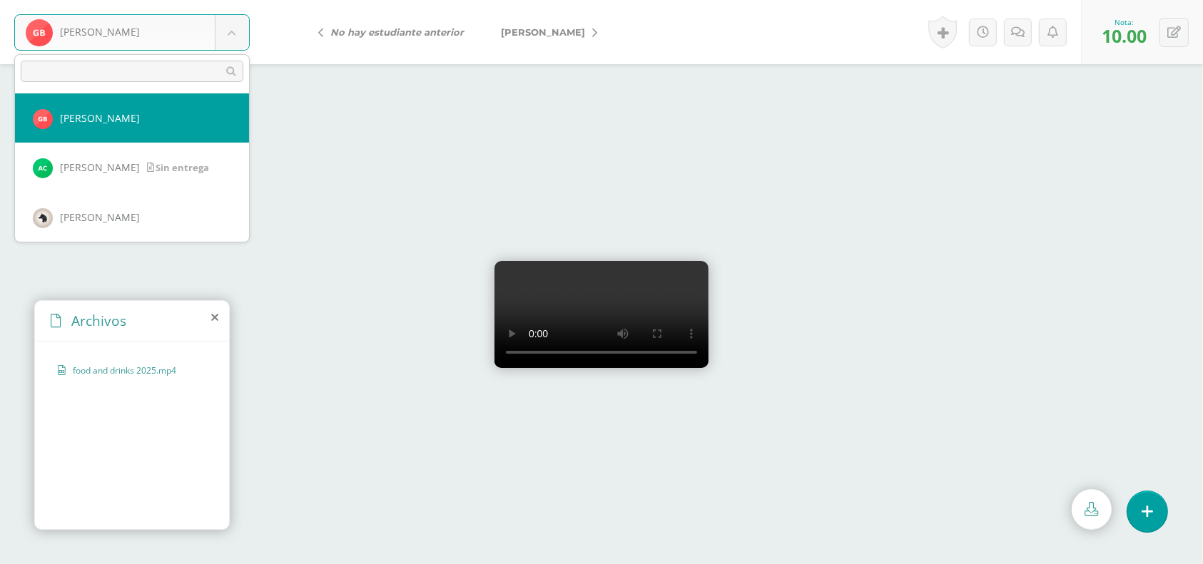
click at [230, 0] on body "Bámaca, Gerson Bámaca, Gerson Calderón, Abel Calderón, Brandon Camey, Beatriz C…" at bounding box center [601, 0] width 1203 height 0
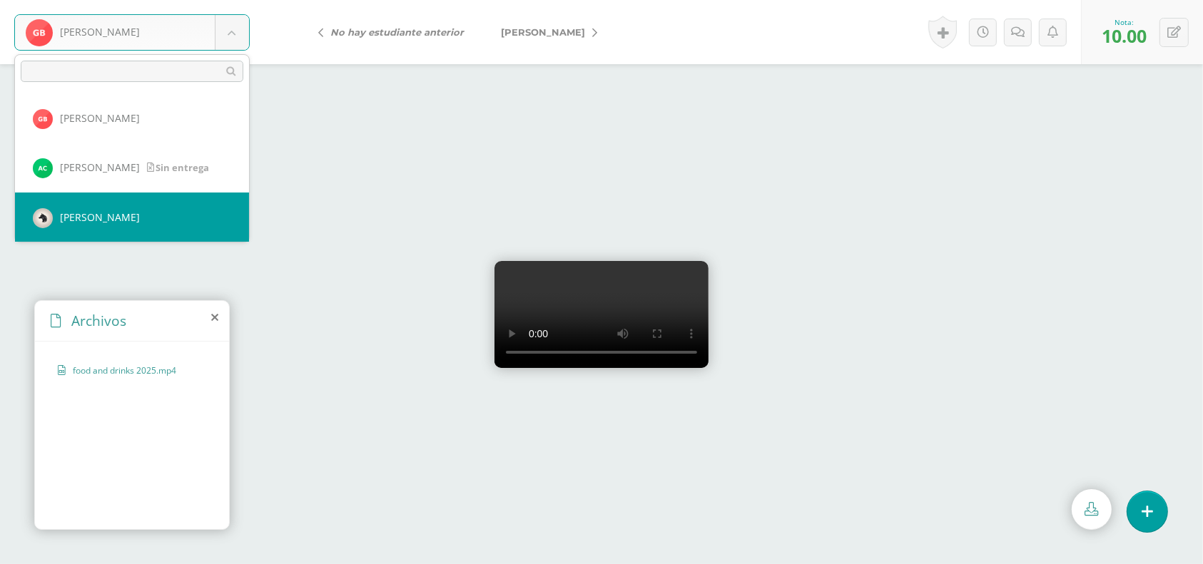
select select "1515"
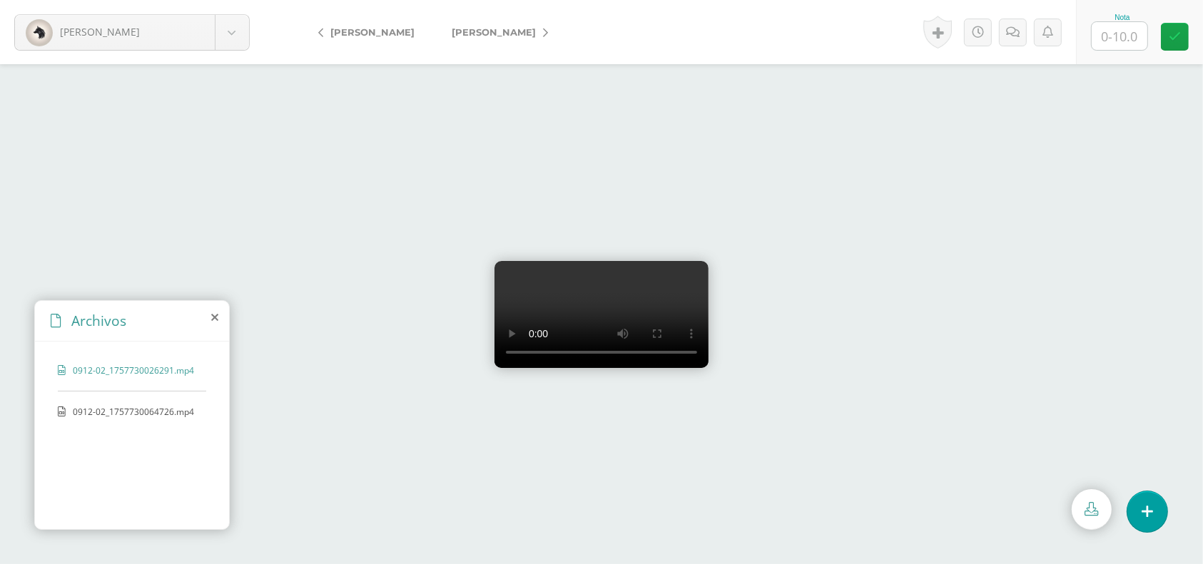
click at [143, 408] on span "0912-02_1757730064726.mp4" at bounding box center [133, 412] width 121 height 12
click at [1134, 31] on input "text" at bounding box center [1120, 36] width 56 height 28
type input "10"
click at [1185, 34] on link at bounding box center [1175, 37] width 28 height 28
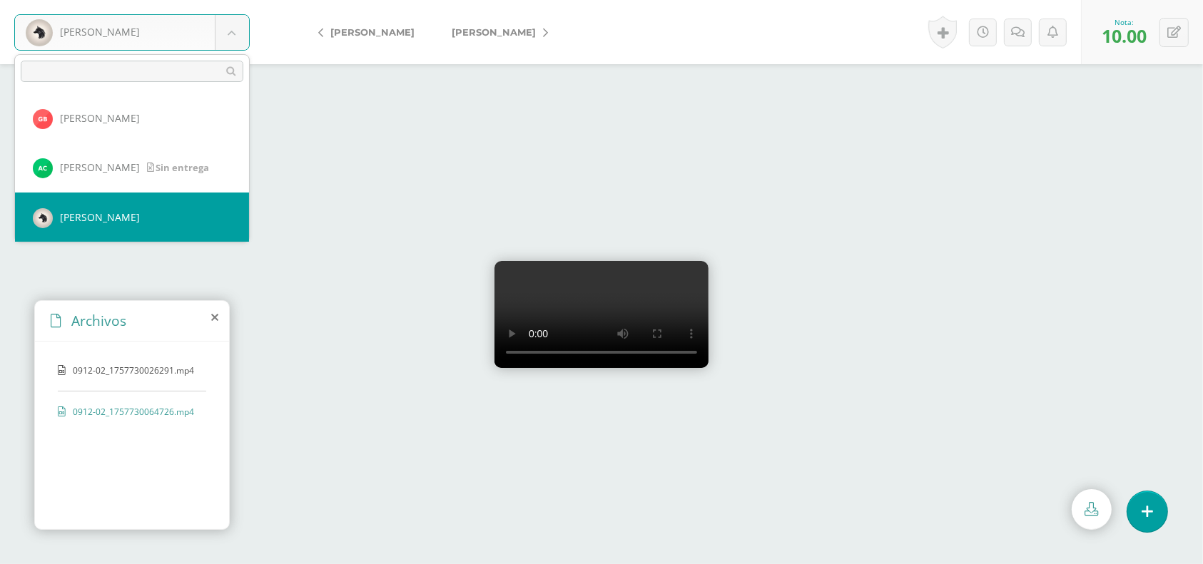
click at [233, 0] on body "[PERSON_NAME], [GEOGRAPHIC_DATA][PERSON_NAME], [PERSON_NAME], [PERSON_NAME], [P…" at bounding box center [601, 0] width 1203 height 0
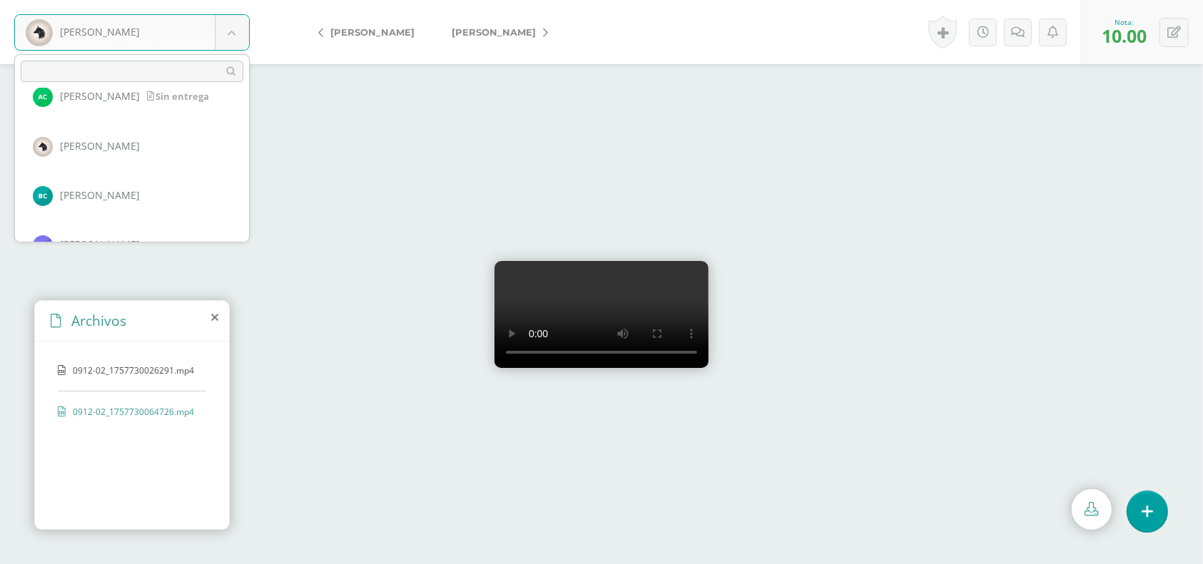
scroll to position [79, 0]
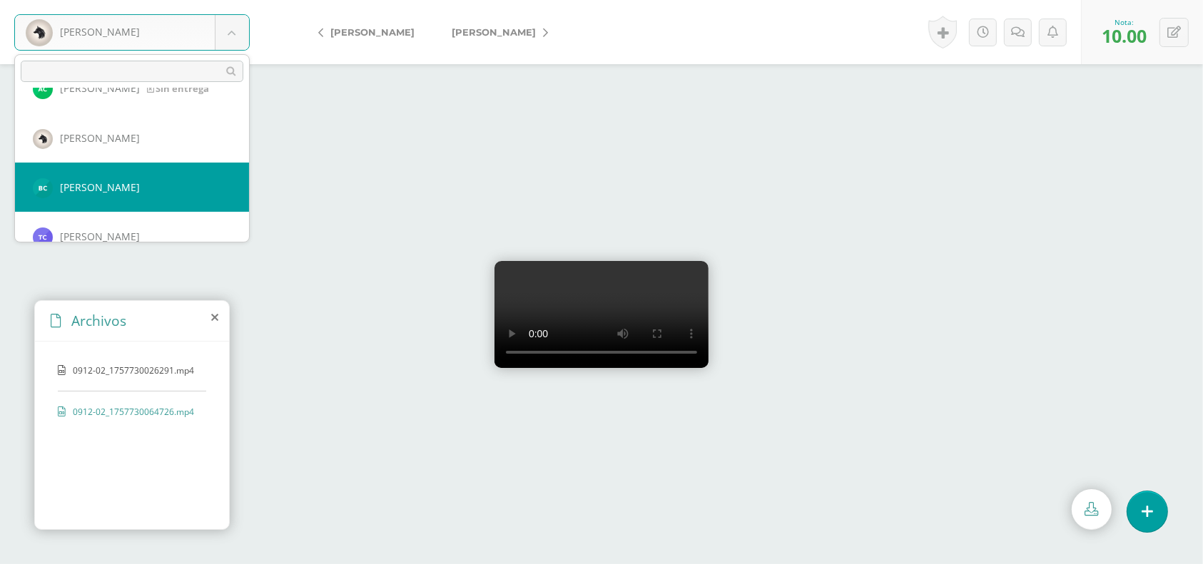
select select "1511"
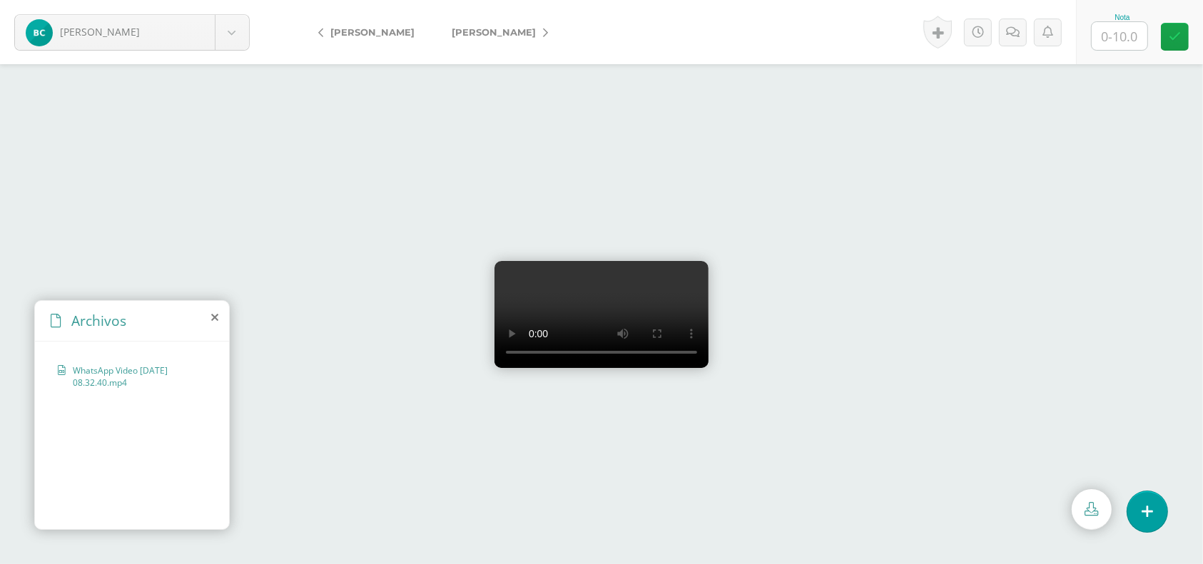
click at [1128, 38] on input "text" at bounding box center [1120, 36] width 56 height 28
type input "9"
click at [1167, 37] on link at bounding box center [1175, 37] width 28 height 28
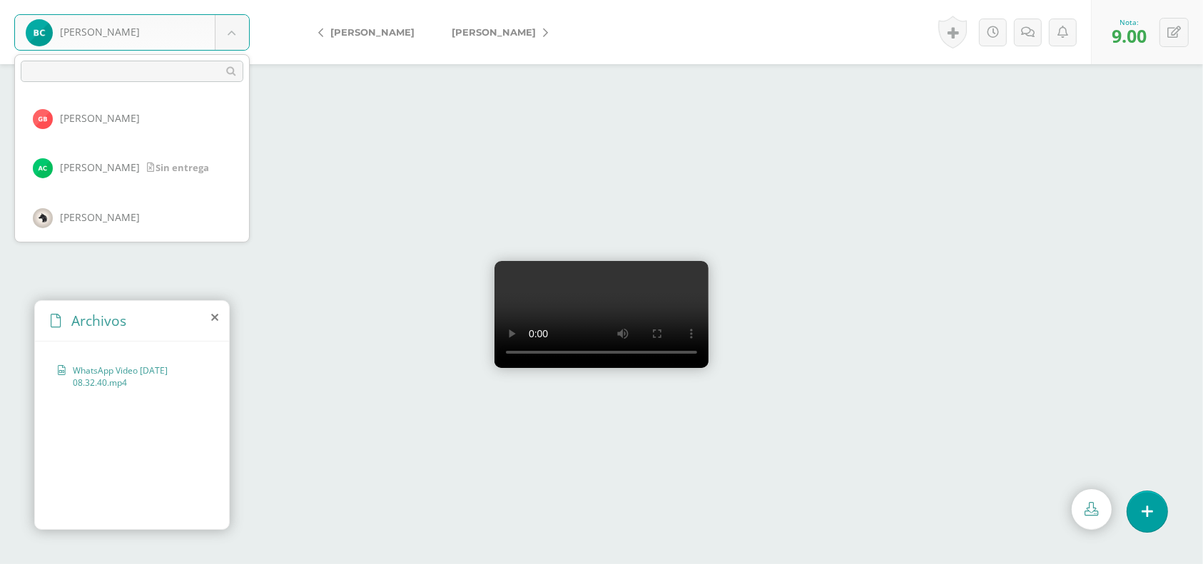
click at [233, 0] on body "Camey, Beatriz Bámaca, Gerson Calderón, Abel Calderón, Brandon Camey, Beatriz C…" at bounding box center [601, 0] width 1203 height 0
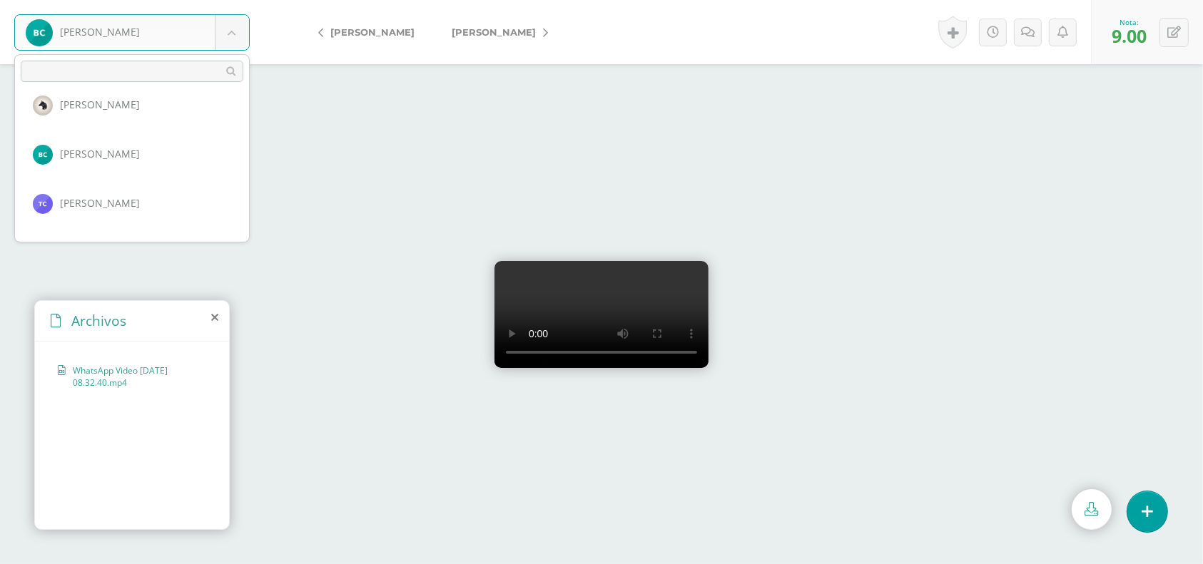
scroll to position [136, 0]
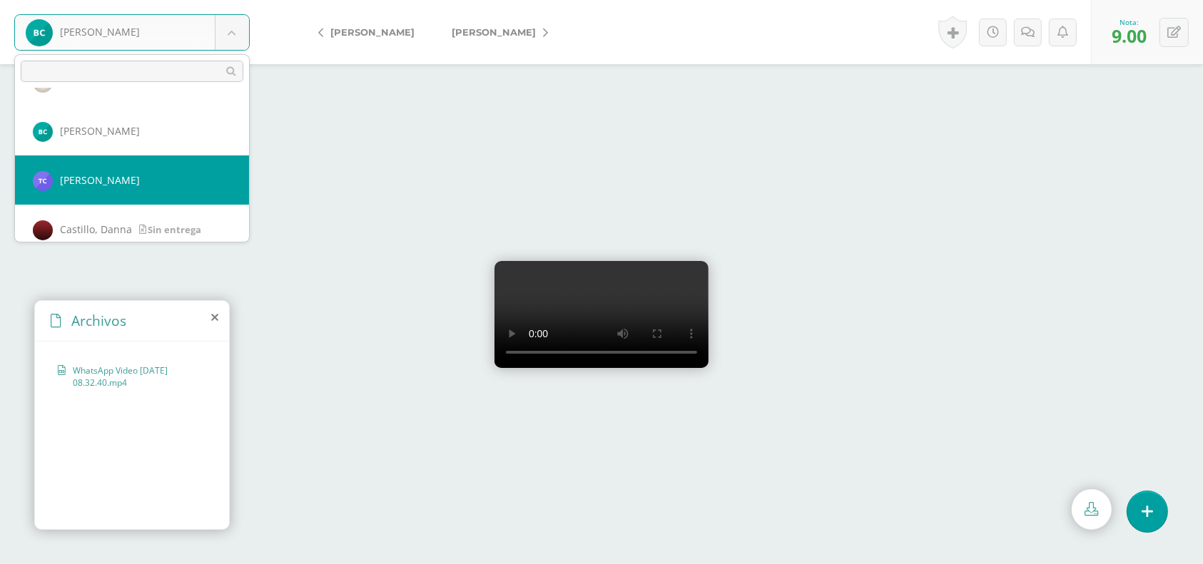
select select "1514"
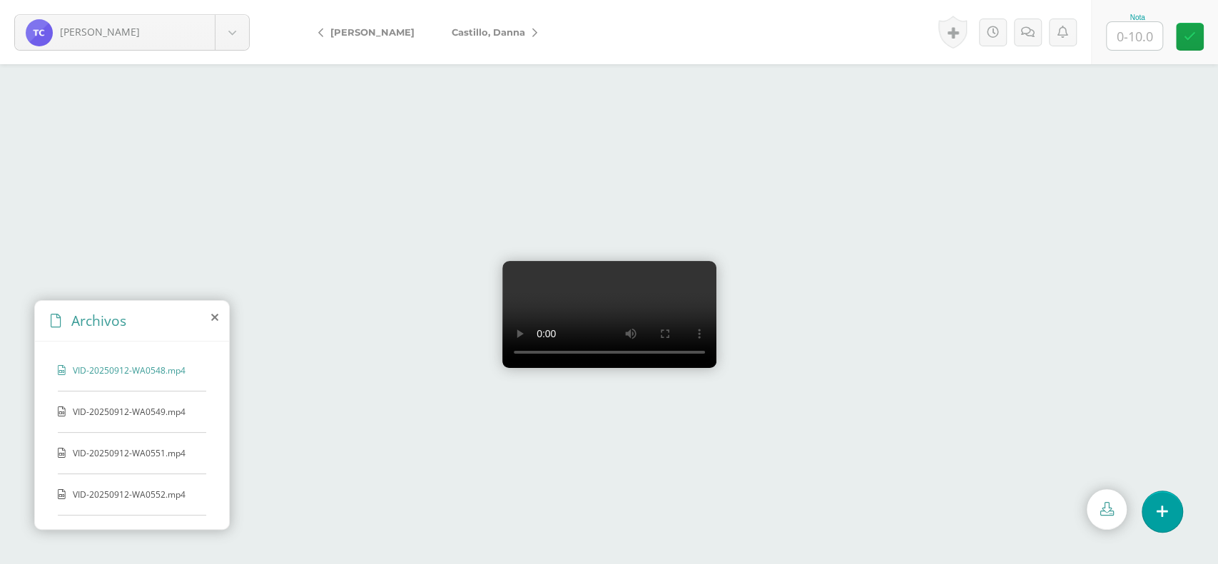
click at [148, 414] on span "VID-20250912-WA0549.mp4" at bounding box center [131, 412] width 117 height 12
click at [124, 490] on span "VID-20250912-WA0552.mp4" at bounding box center [131, 495] width 117 height 12
click at [1027, 31] on icon at bounding box center [1028, 32] width 14 height 12
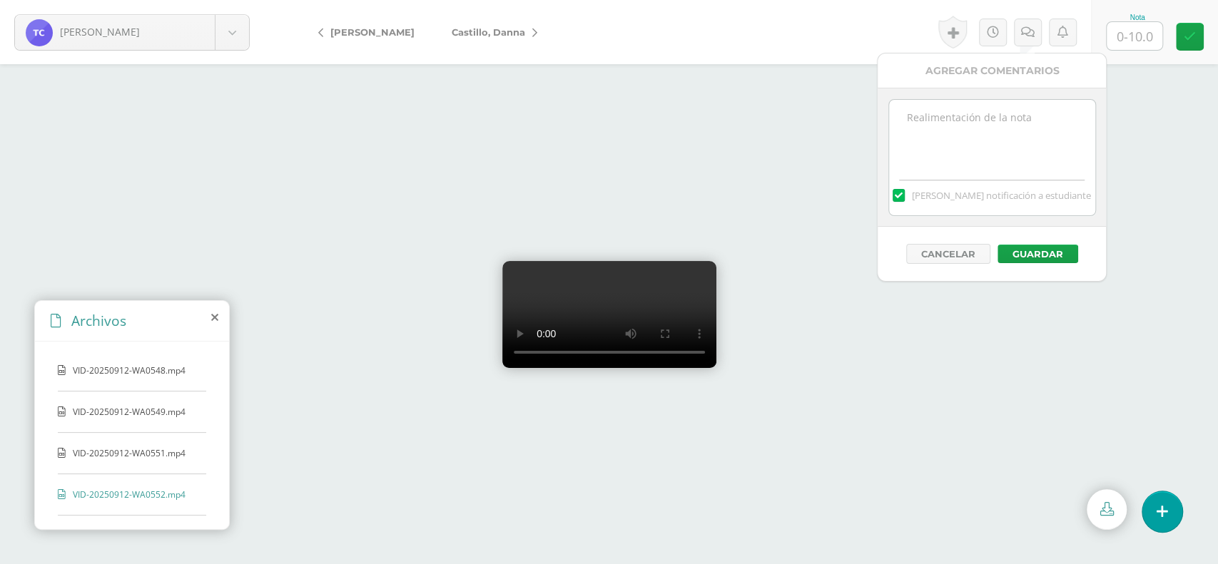
click at [968, 126] on textarea at bounding box center [992, 135] width 206 height 71
type textarea "S"
type textarea "D"
type textarea "S"
type textarea "Debe repetir su video. Debe hablar en inglés."
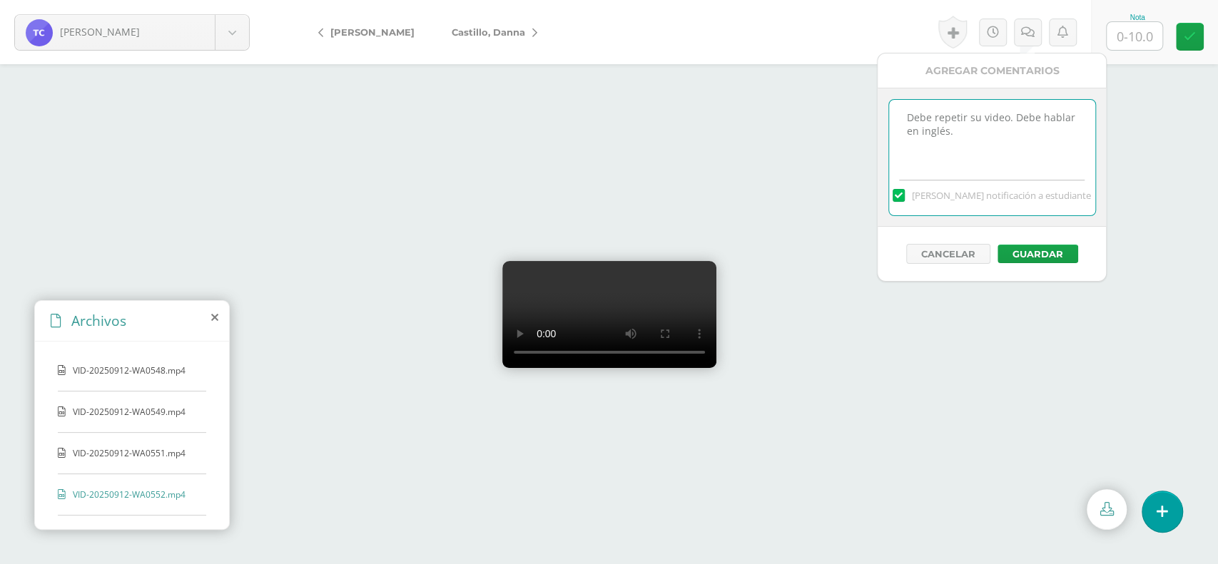
click at [1151, 33] on input "text" at bounding box center [1134, 36] width 56 height 28
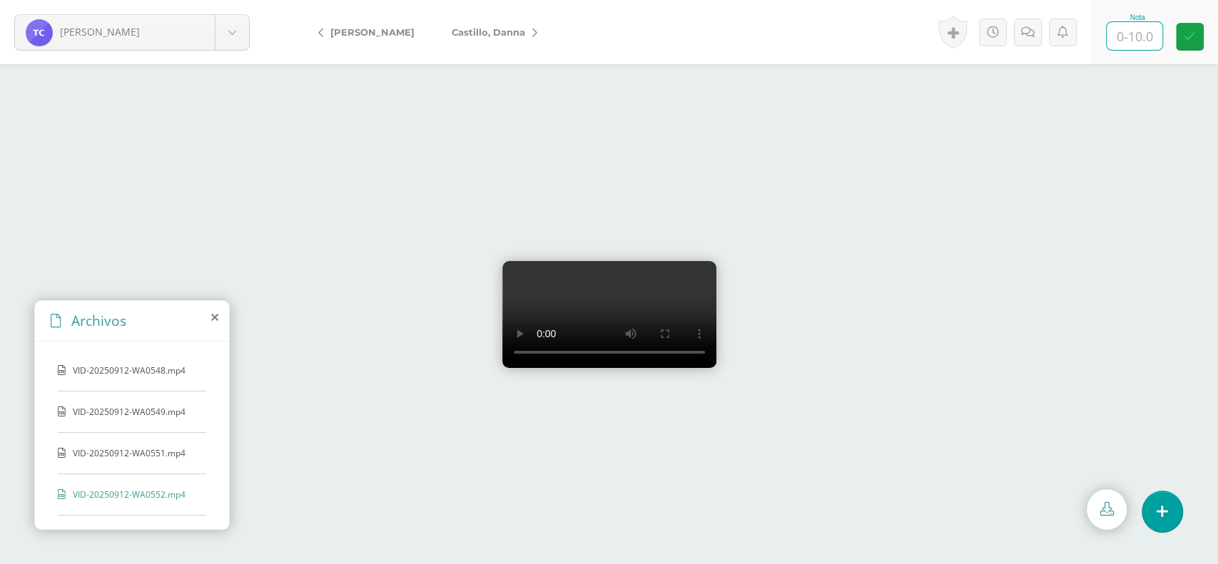
type input "0"
click at [1189, 31] on icon at bounding box center [1190, 37] width 12 height 12
click at [1044, 36] on icon at bounding box center [1043, 32] width 14 height 12
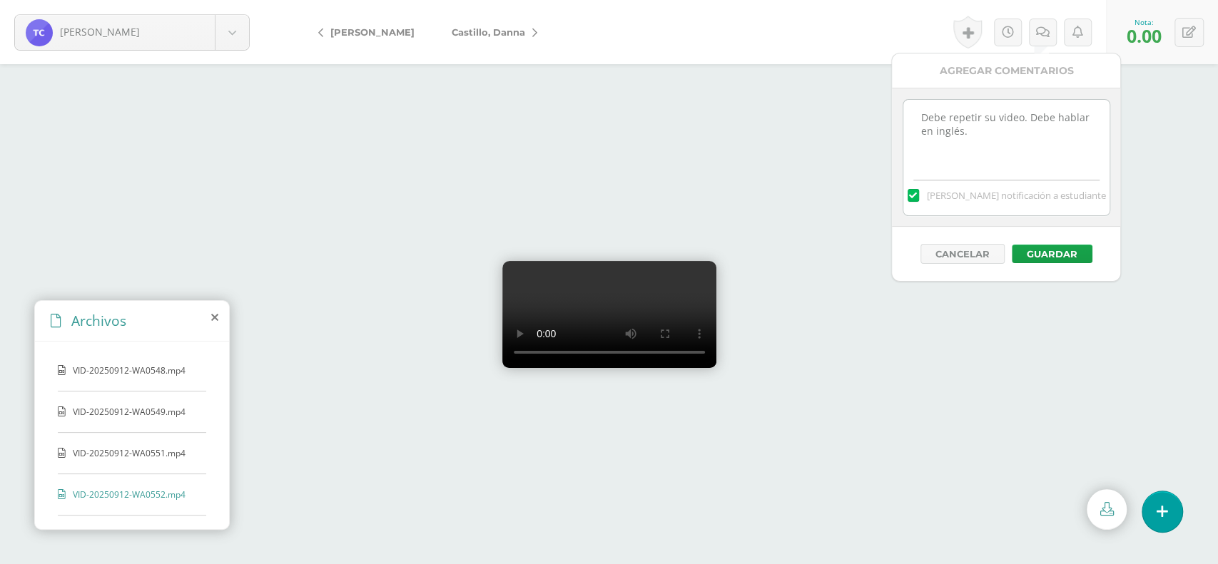
click at [975, 133] on textarea "Debe repetir su video. Debe hablar en inglés." at bounding box center [1006, 135] width 206 height 71
type textarea "Debe repetir su video. Debe hablar en inglés, para poder cambiarle la nota."
click at [1057, 245] on button "Guardar" at bounding box center [1052, 254] width 81 height 19
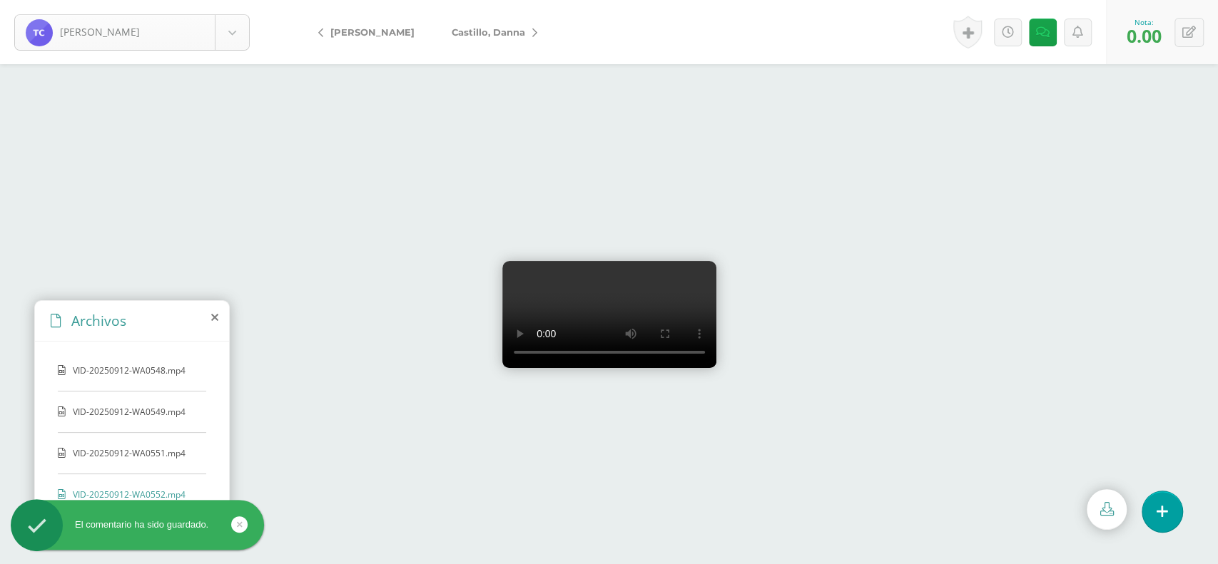
click at [227, 22] on body "El comentario ha sido guardado. [PERSON_NAME] [PERSON_NAME][GEOGRAPHIC_DATA] [P…" at bounding box center [609, 282] width 1218 height 564
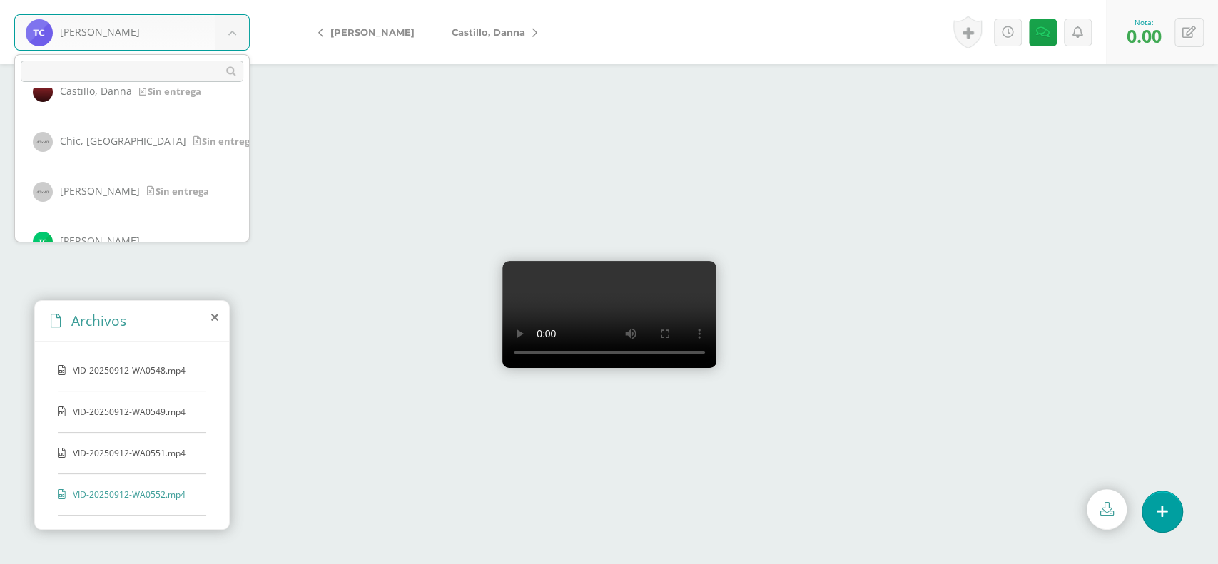
scroll to position [357, 0]
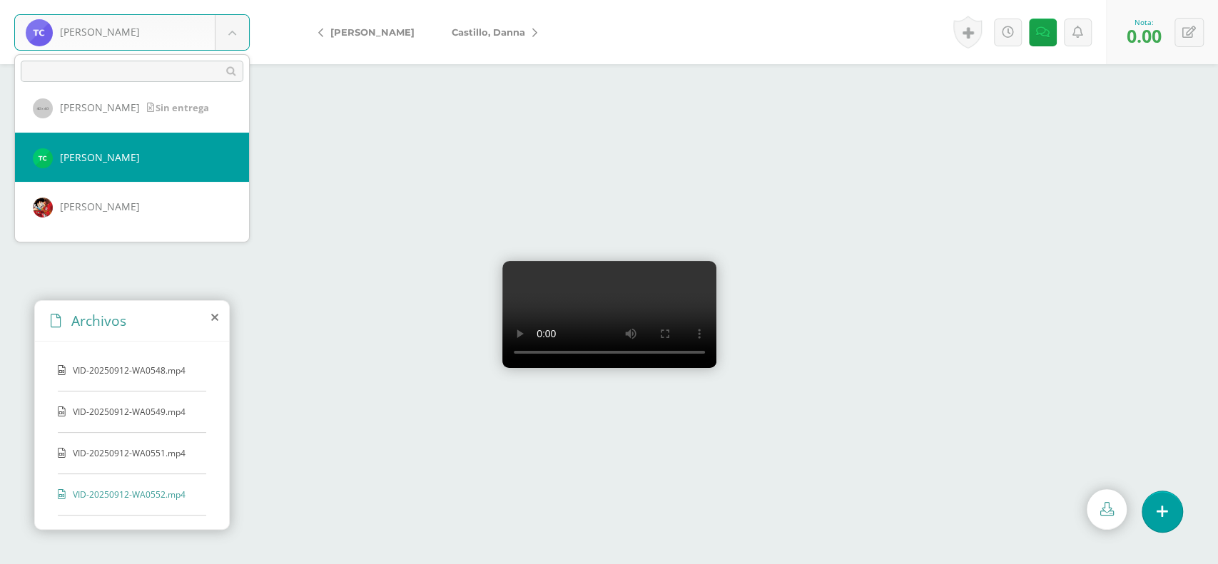
select select "1523"
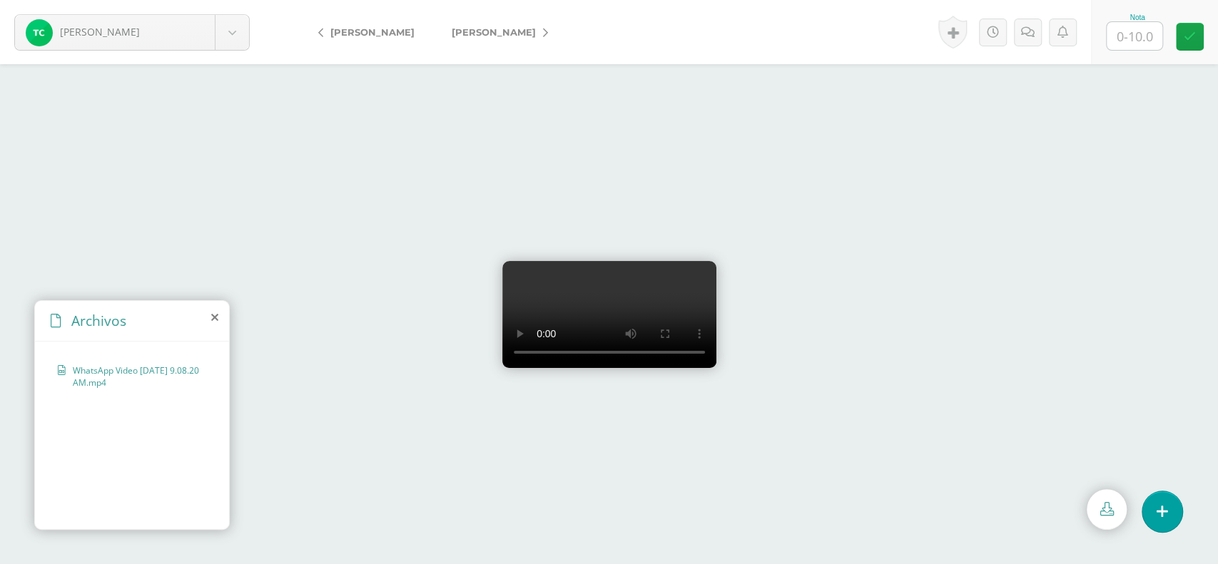
click at [1144, 31] on input "text" at bounding box center [1134, 36] width 56 height 28
type input "7"
click at [1196, 34] on link at bounding box center [1190, 37] width 28 height 28
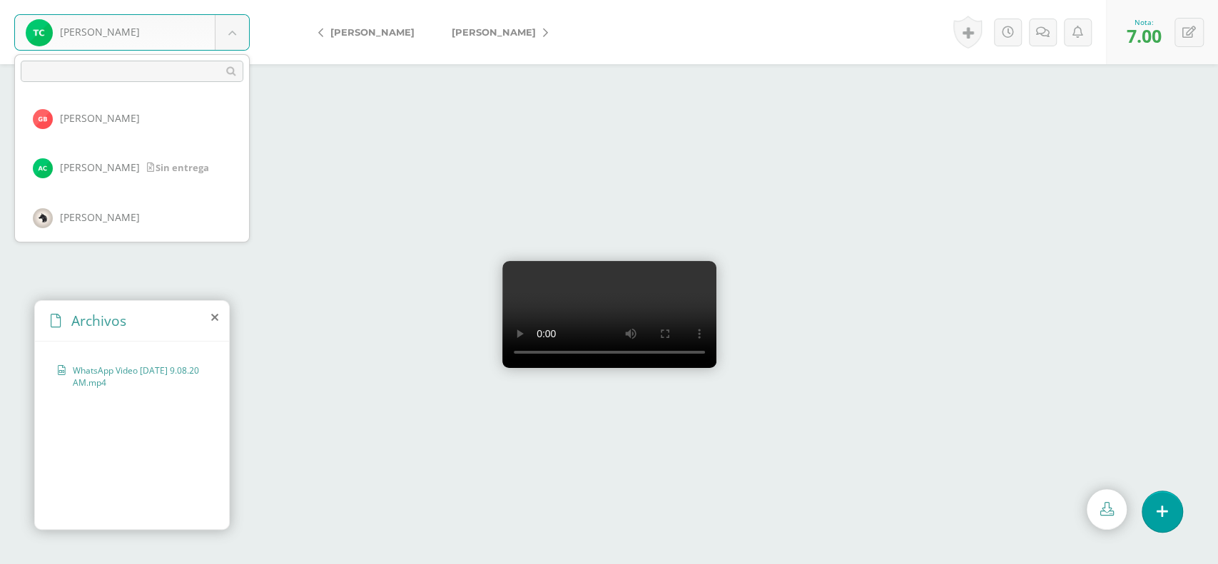
click at [231, 0] on body "Cux, [PERSON_NAME], [GEOGRAPHIC_DATA][PERSON_NAME], [PERSON_NAME], [PERSON_NAME…" at bounding box center [609, 0] width 1218 height 0
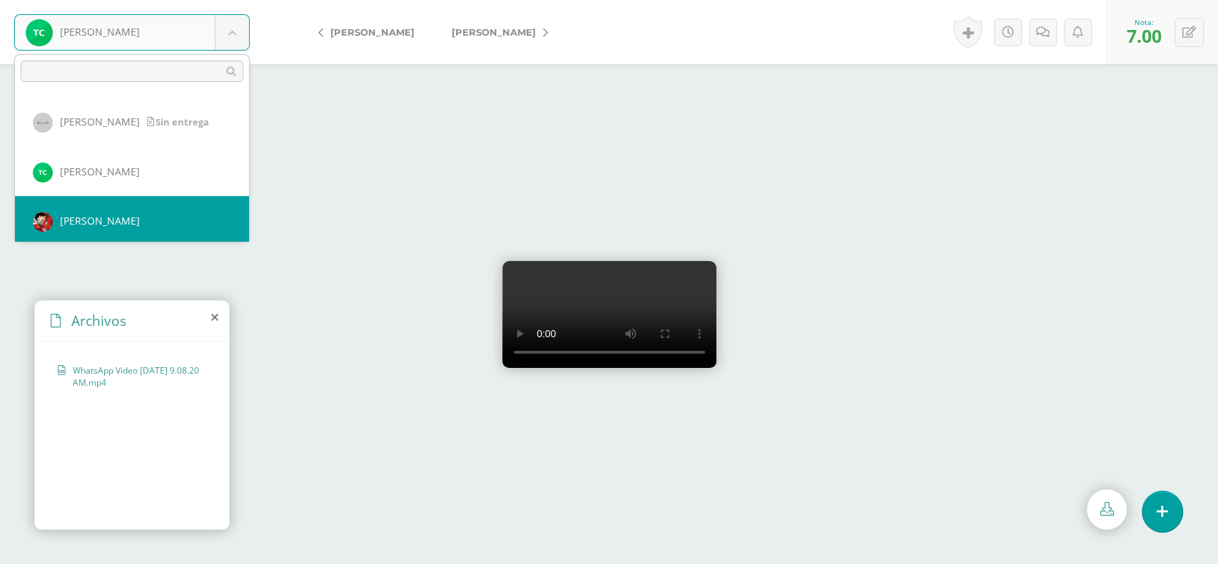
select select "1527"
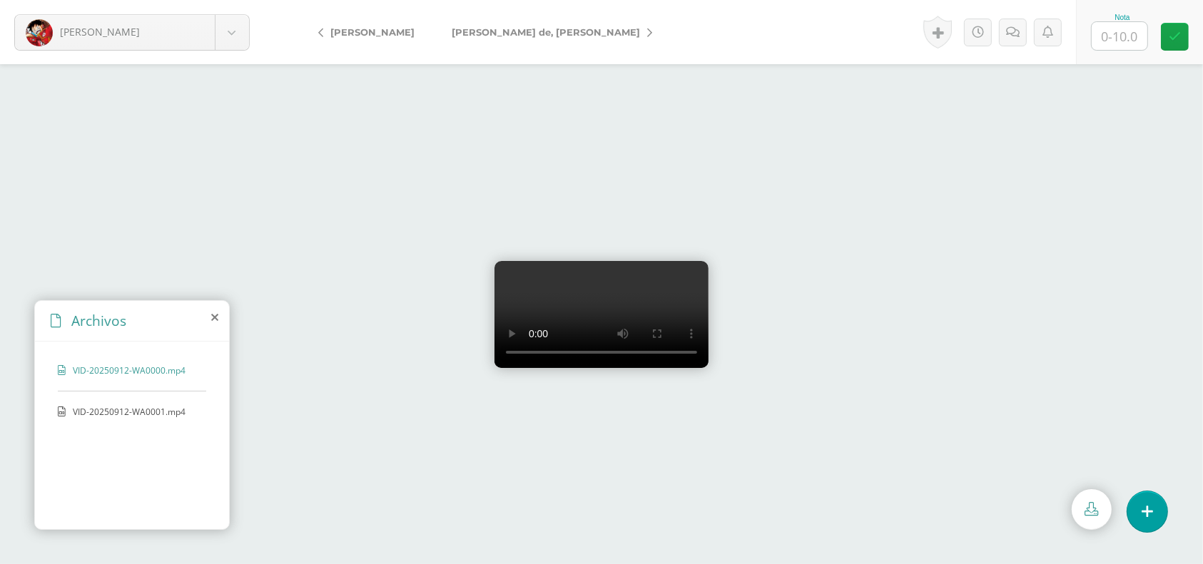
click at [148, 409] on span "VID-20250912-WA0001.mp4" at bounding box center [131, 412] width 117 height 12
click at [1136, 31] on input "text" at bounding box center [1120, 36] width 56 height 28
type input "9"
click at [1181, 31] on link at bounding box center [1175, 37] width 28 height 28
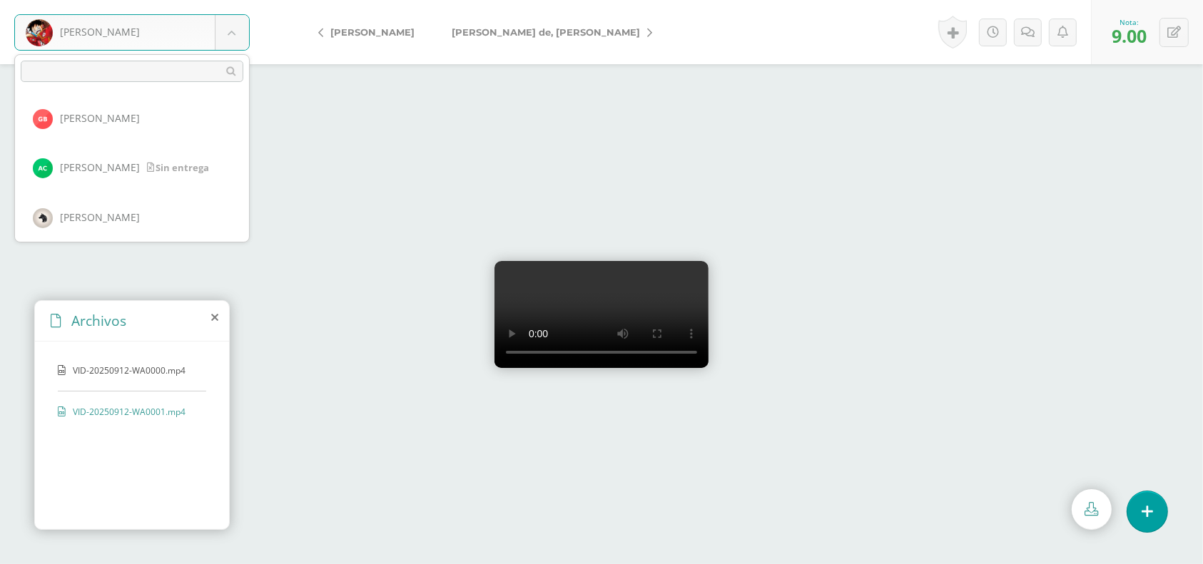
click at [238, 0] on body "Diaz, Dalia Bámaca, Gerson Calderón, Abel Calderón, Brandon Camey, Beatriz Cast…" at bounding box center [601, 0] width 1203 height 0
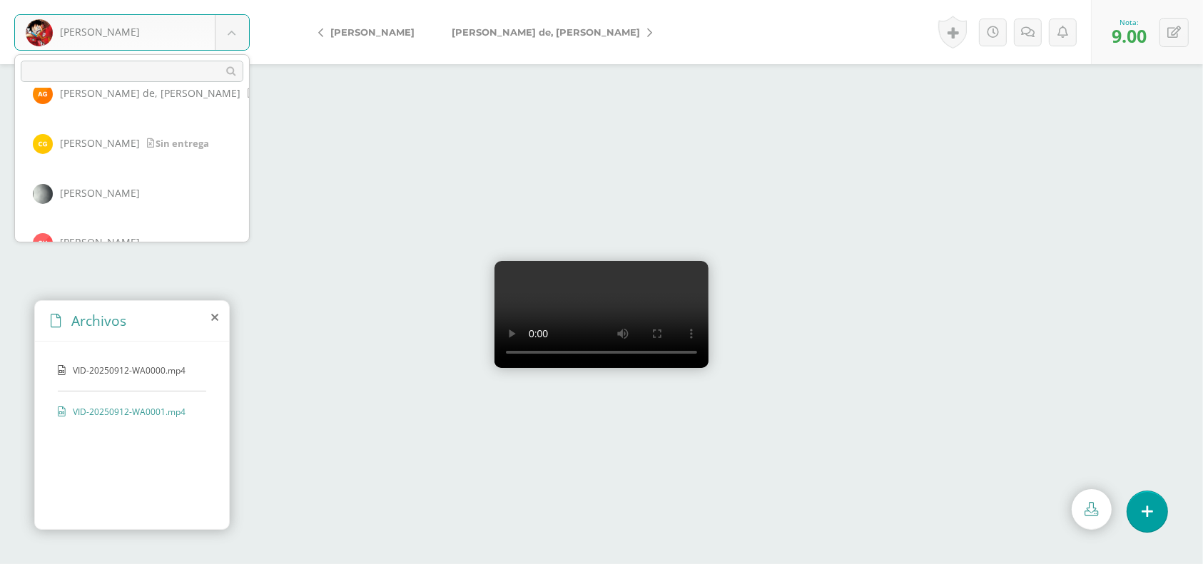
scroll to position [559, 0]
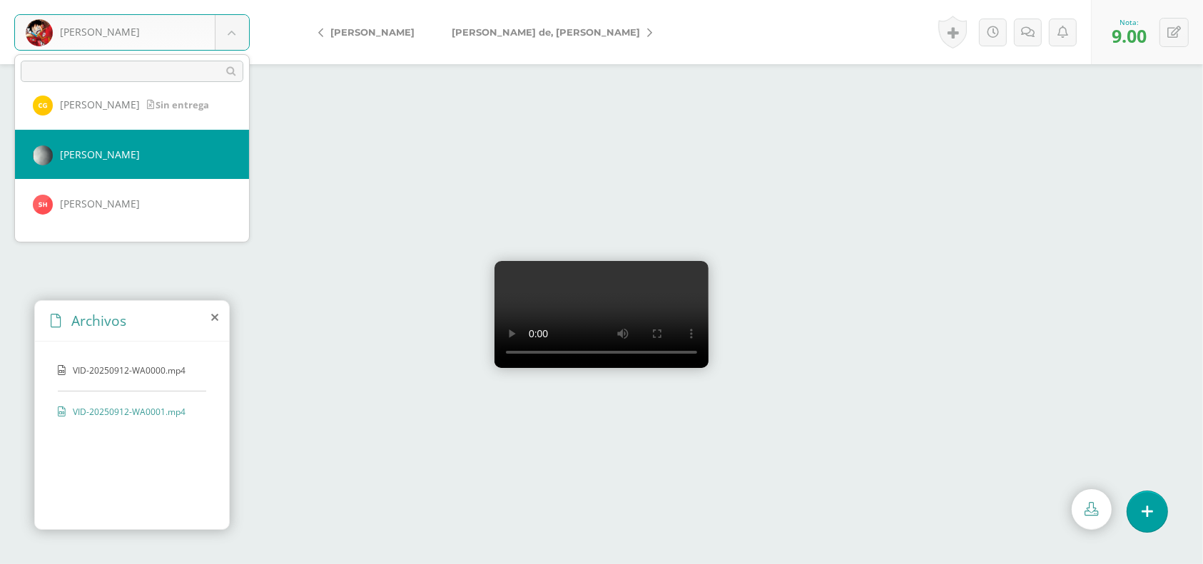
select select "238"
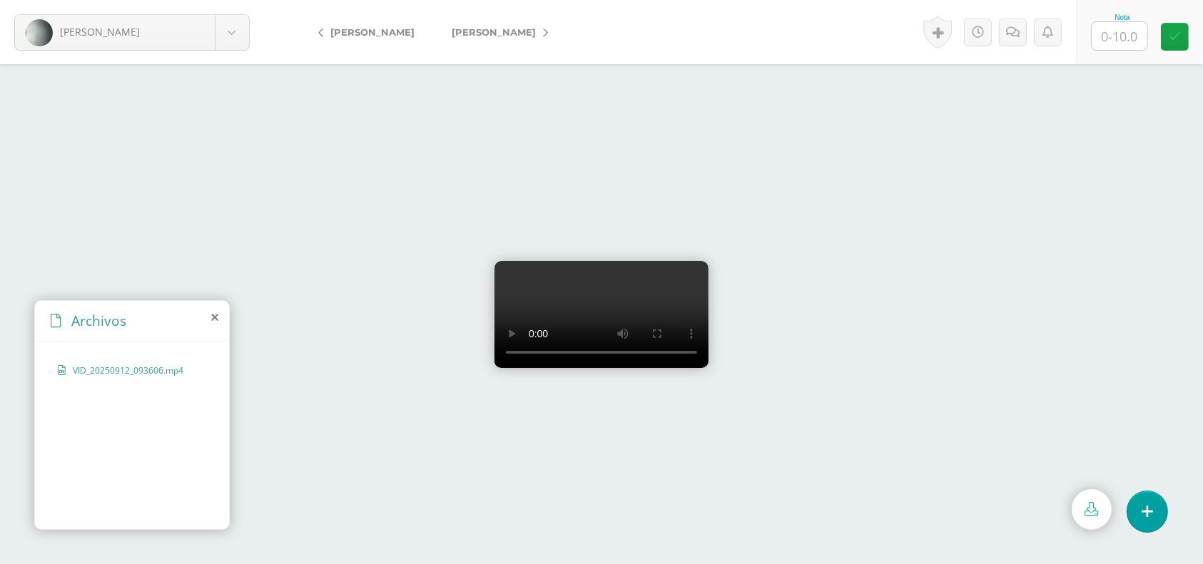
click at [1119, 30] on input "text" at bounding box center [1120, 36] width 56 height 28
type input "7"
click at [1176, 35] on icon at bounding box center [1175, 37] width 12 height 12
click at [233, 0] on body "Guerra, Gabriel Bámaca, Gerson Calderón, Abel Calderón, Brandon Camey, Beatriz …" at bounding box center [601, 0] width 1203 height 0
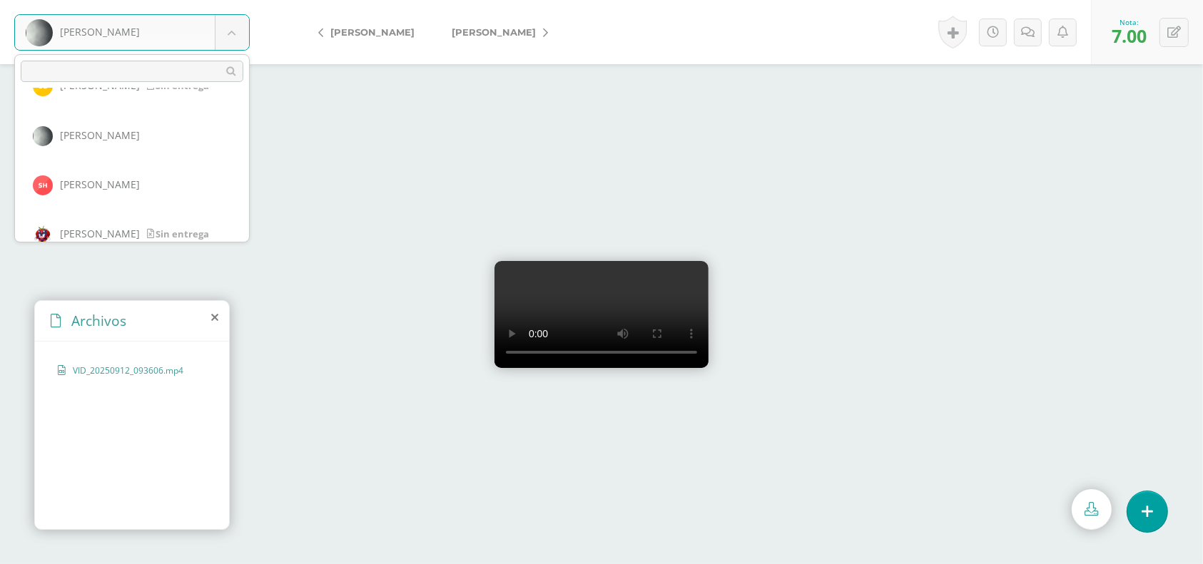
scroll to position [585, 0]
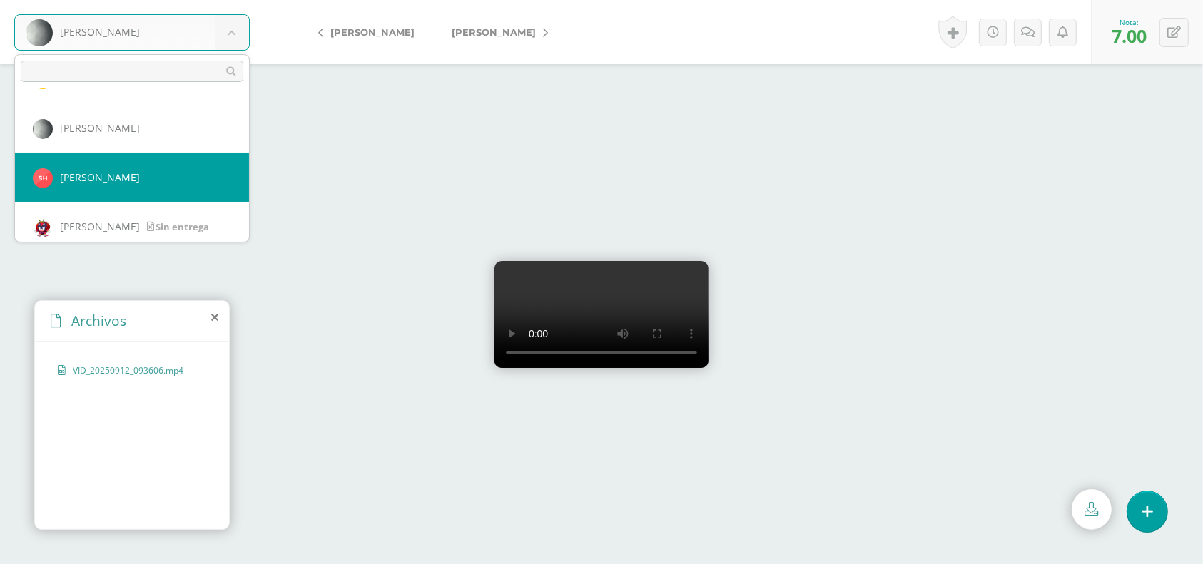
select select "1522"
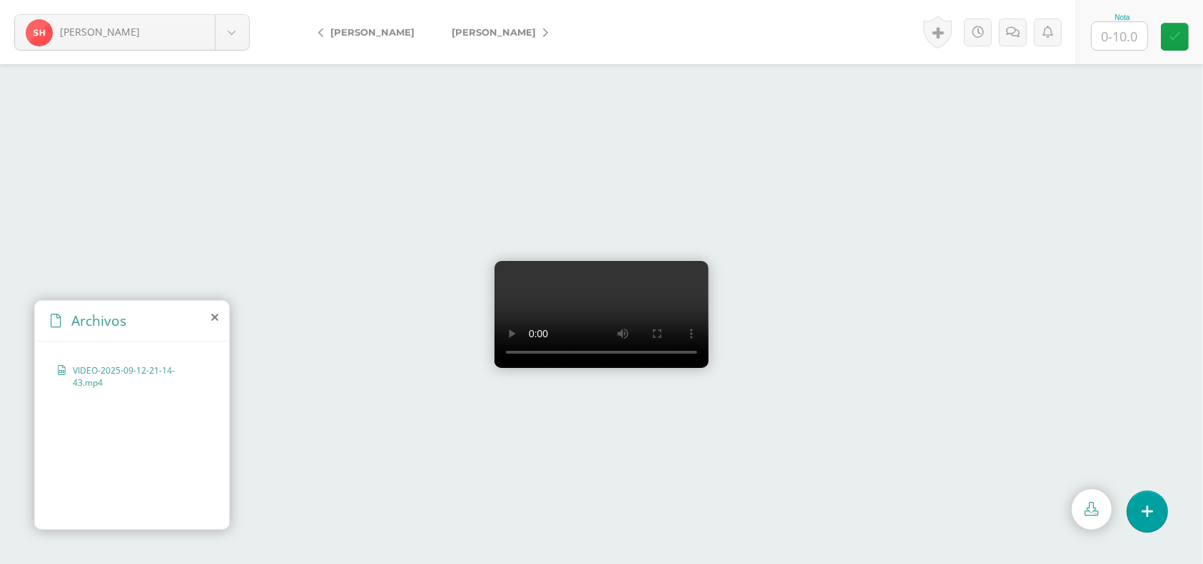
click at [1138, 31] on input "text" at bounding box center [1120, 36] width 56 height 28
type input "10"
click at [1179, 31] on icon at bounding box center [1175, 37] width 12 height 12
click at [220, 0] on body "[PERSON_NAME], [GEOGRAPHIC_DATA][PERSON_NAME], [PERSON_NAME], [PERSON_NAME], [P…" at bounding box center [601, 0] width 1203 height 0
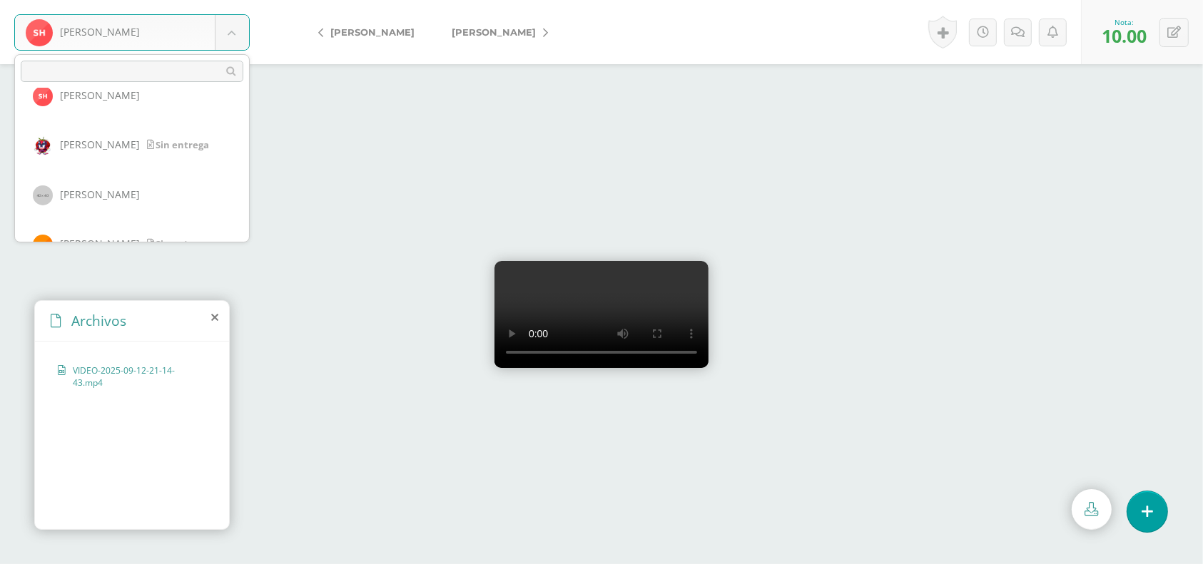
scroll to position [690, 0]
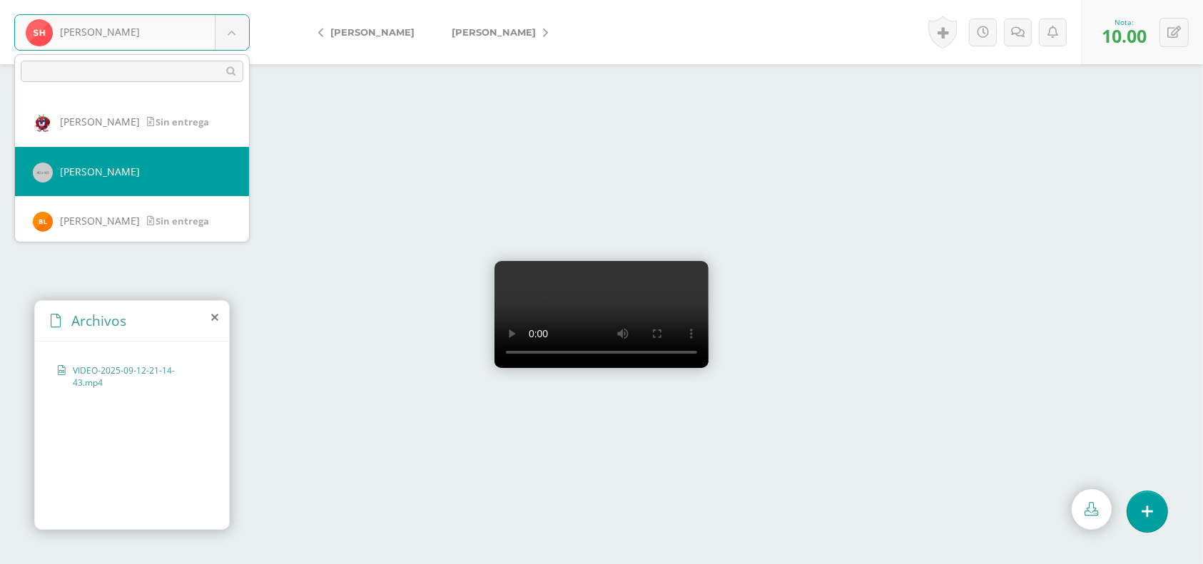
select select "218"
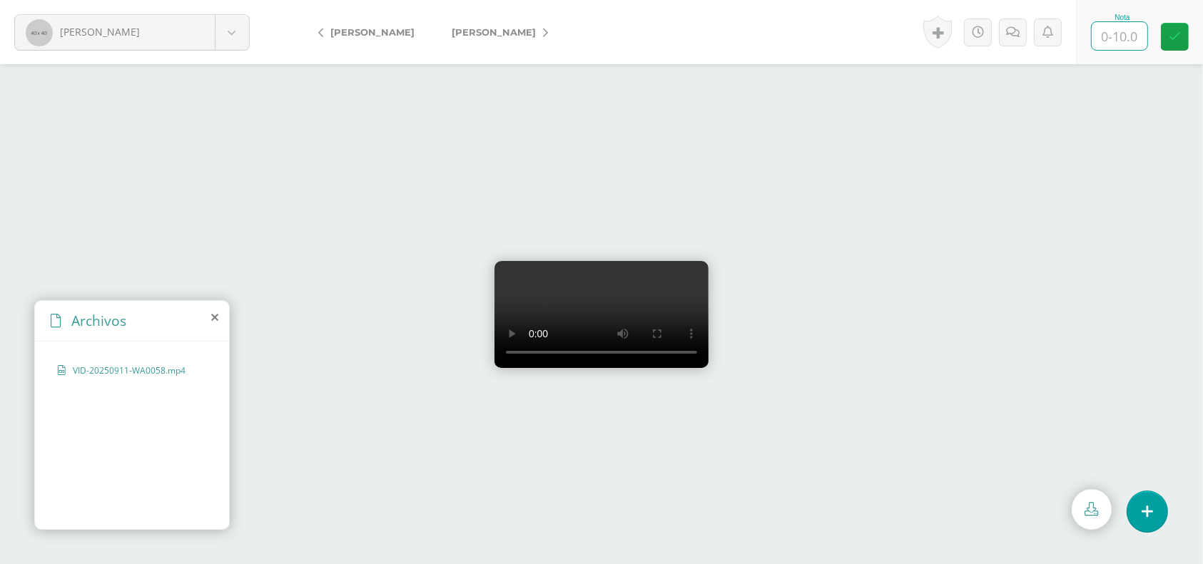
click at [1138, 26] on input "text" at bounding box center [1120, 36] width 56 height 28
type input "9"
click at [1177, 34] on icon at bounding box center [1175, 37] width 12 height 12
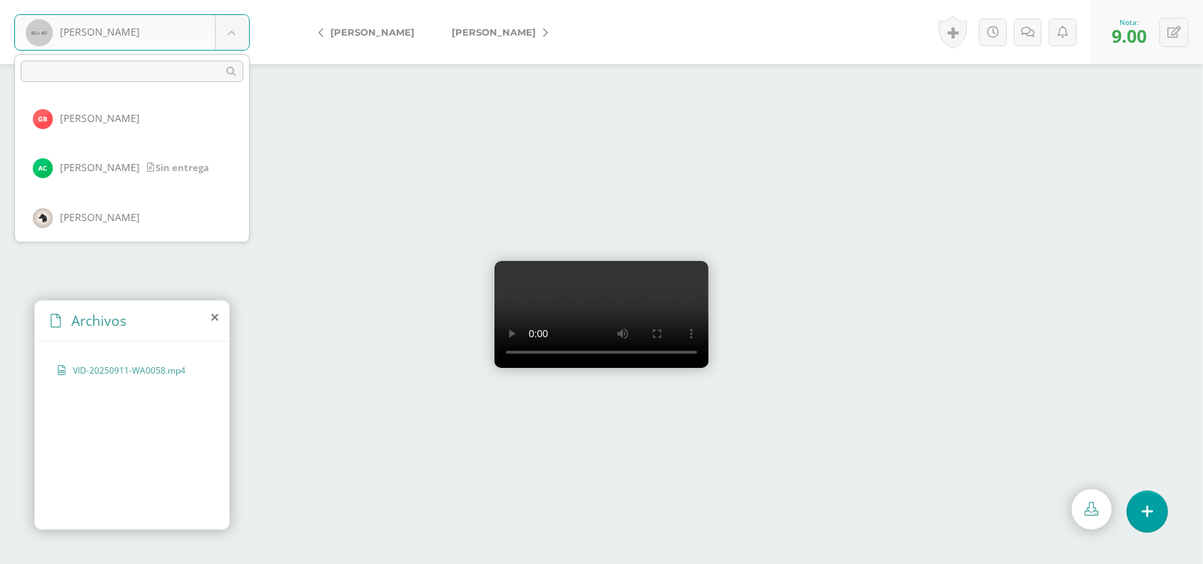
click at [234, 0] on body "Juarez, Ericka Bámaca, Gerson Calderón, Abel Calderón, Brandon Camey, Beatriz C…" at bounding box center [601, 0] width 1203 height 0
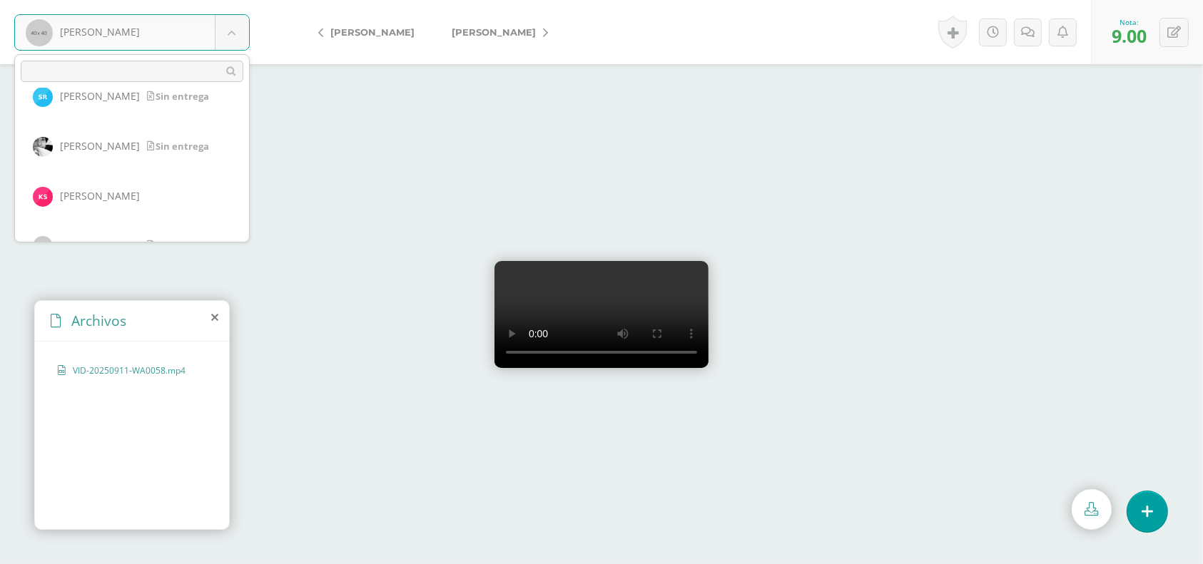
scroll to position [1072, 0]
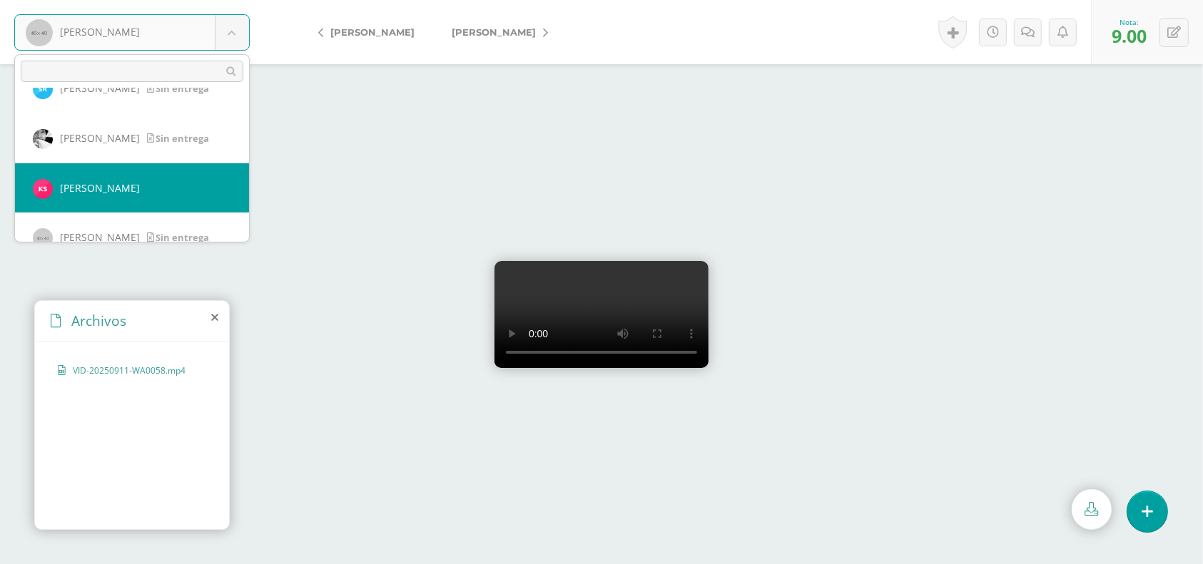
select select "1499"
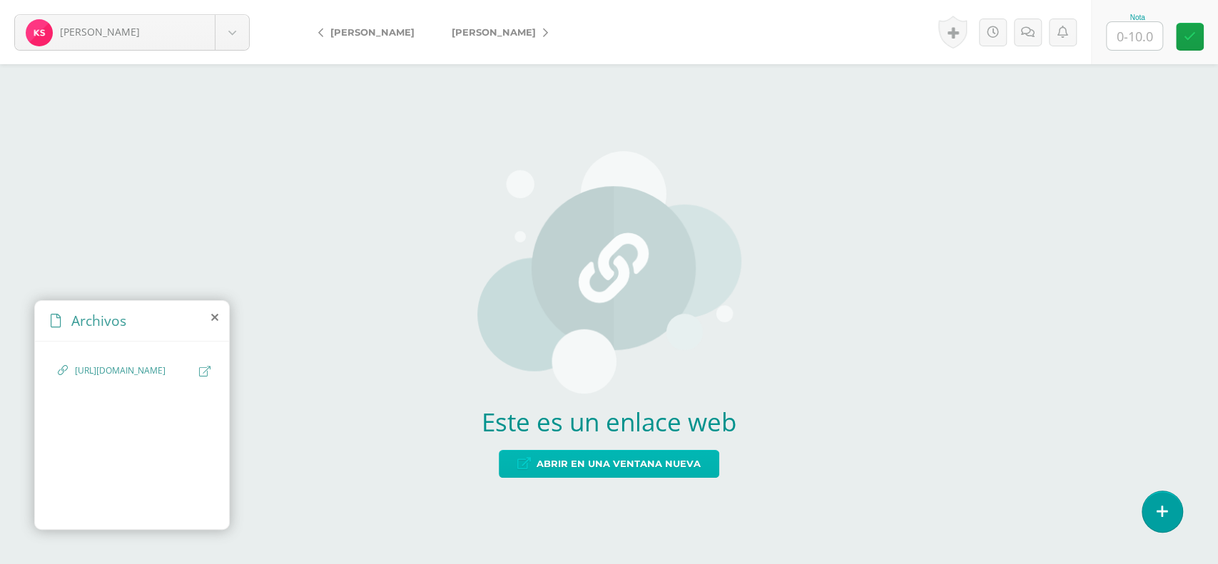
click at [581, 467] on span "Abrir en una ventana nueva" at bounding box center [618, 464] width 164 height 26
click at [1154, 31] on input "text" at bounding box center [1134, 36] width 56 height 28
type input "10"
click at [1198, 39] on link at bounding box center [1190, 37] width 28 height 28
click at [960, 31] on link at bounding box center [957, 32] width 29 height 33
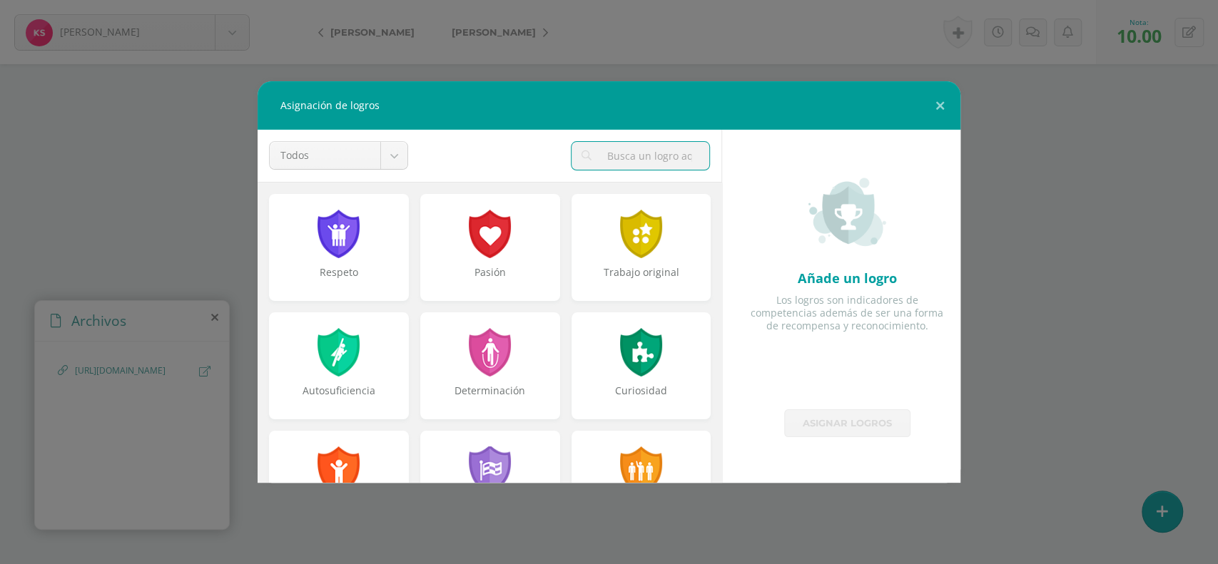
click at [603, 156] on input "text" at bounding box center [640, 156] width 138 height 28
type input "EX"
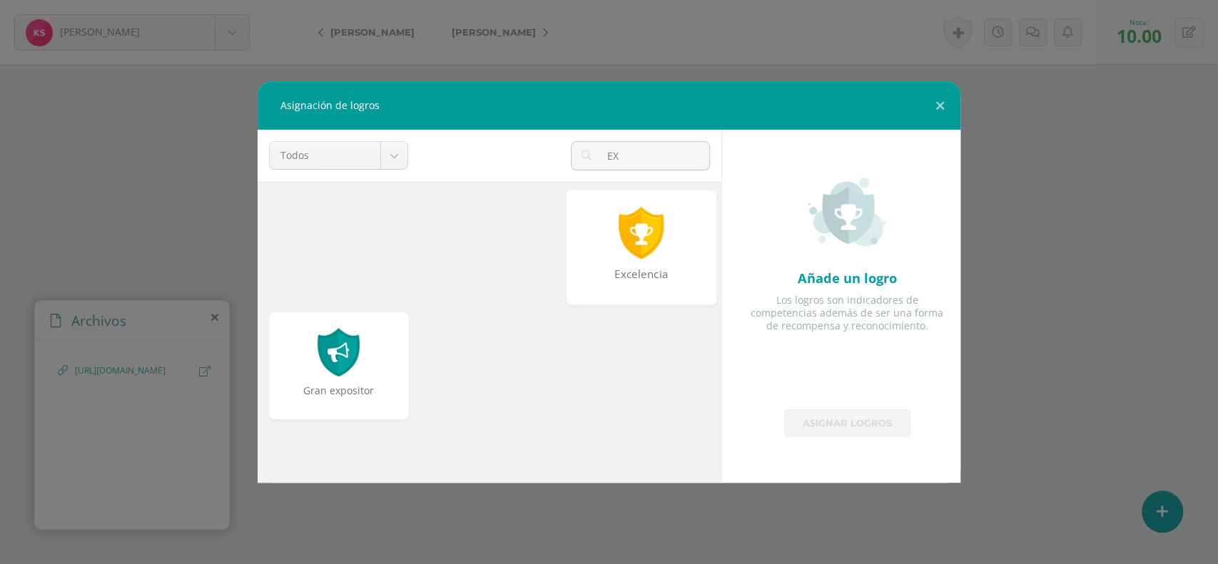
click at [623, 267] on div "Excelencia" at bounding box center [640, 282] width 147 height 31
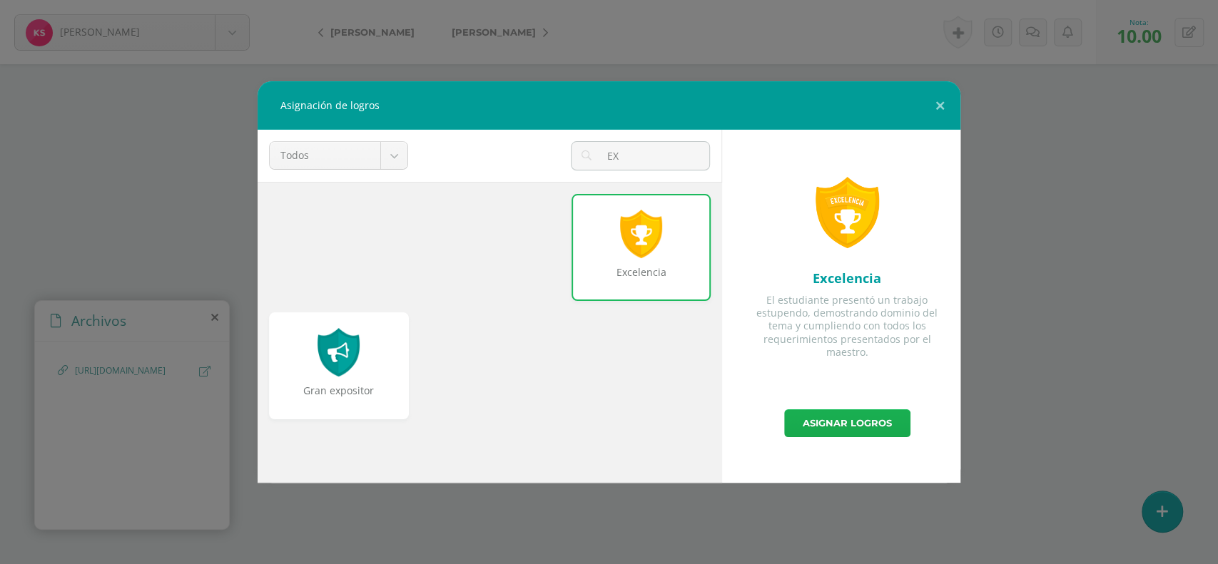
click at [845, 419] on link "Asignar logros" at bounding box center [847, 423] width 126 height 28
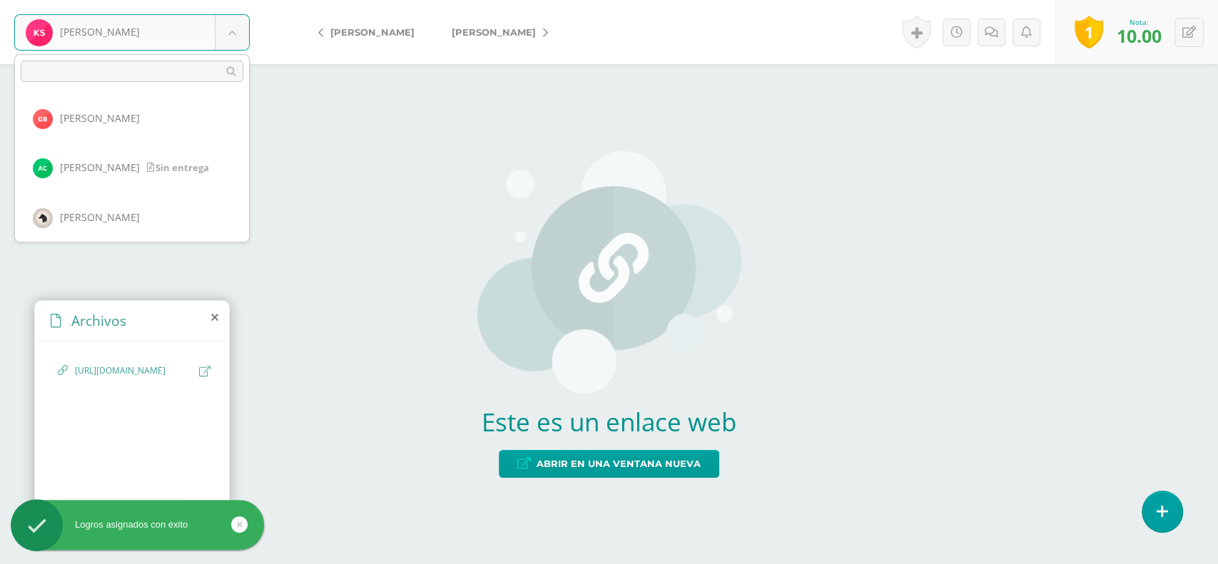
click at [235, 0] on body "Logros asignados con éxito Salvatierra, Kristel Bámaca, Gerson Calderón, Abel C…" at bounding box center [609, 0] width 1218 height 0
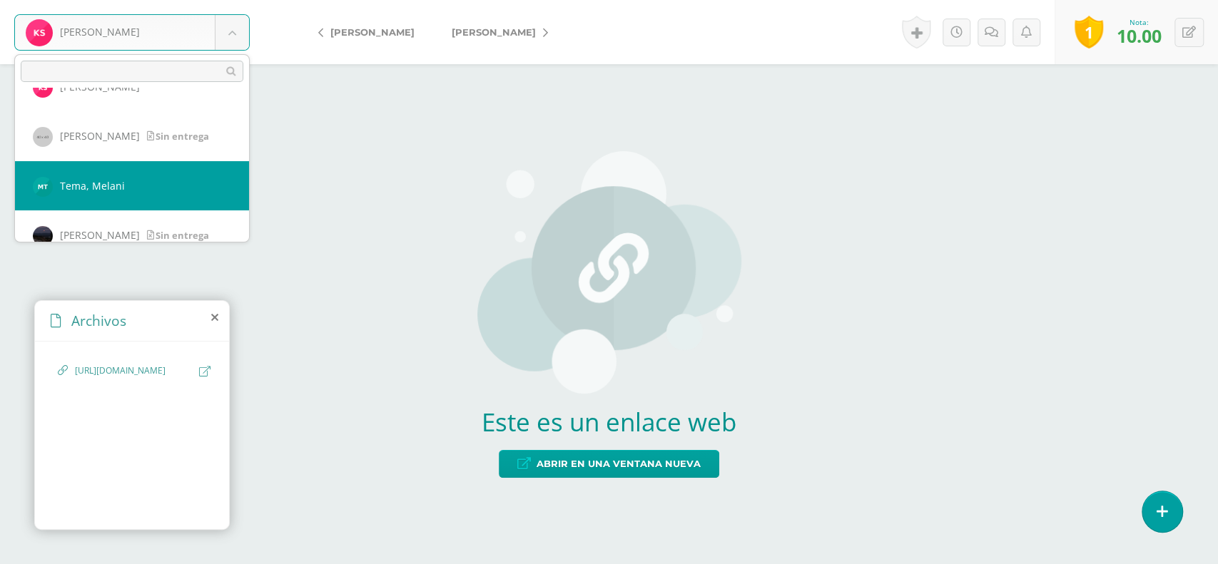
scroll to position [1181, 0]
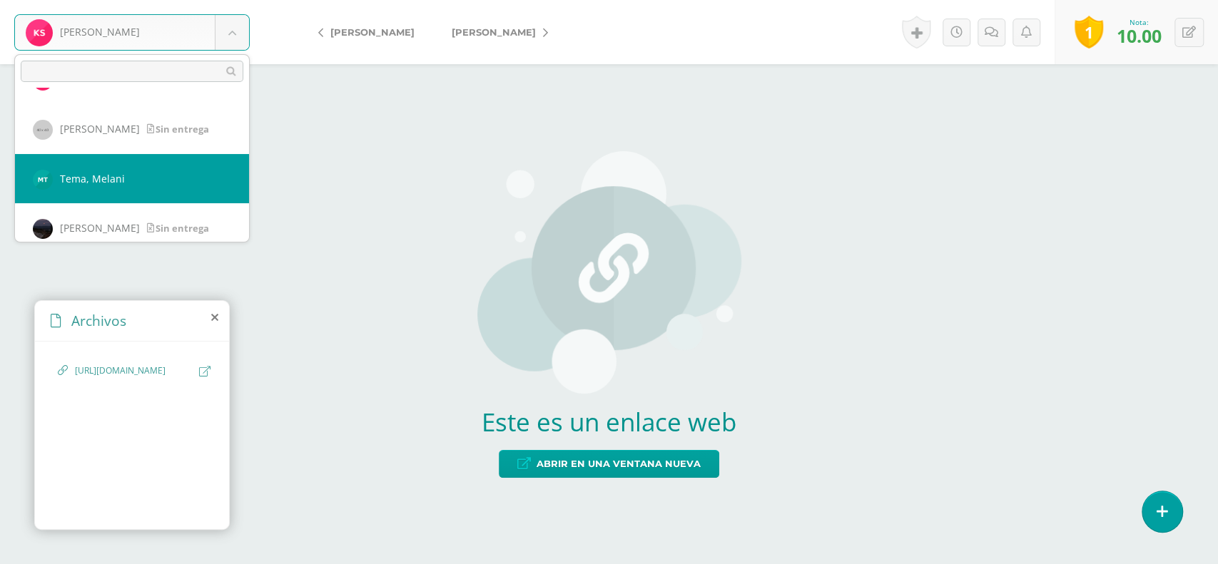
select select "1503"
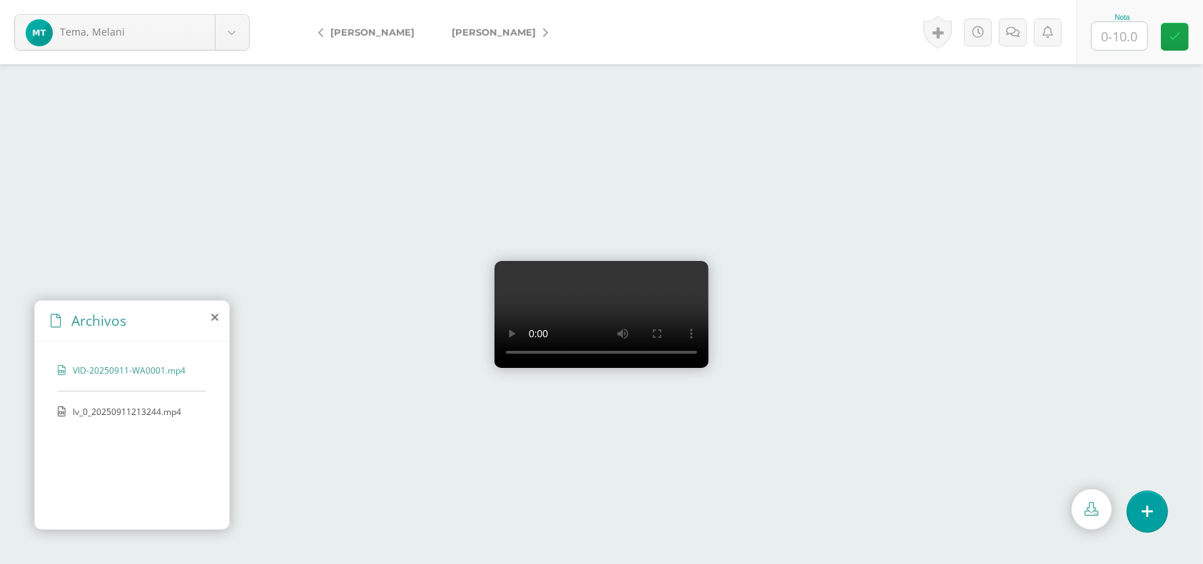
click at [131, 419] on div "lv_0_20250911213244.mp4" at bounding box center [132, 419] width 148 height 26
click at [1141, 38] on input "text" at bounding box center [1120, 36] width 56 height 28
type input "7"
click at [1174, 24] on link at bounding box center [1175, 37] width 28 height 28
click at [496, 27] on span "[PERSON_NAME]" at bounding box center [494, 31] width 84 height 11
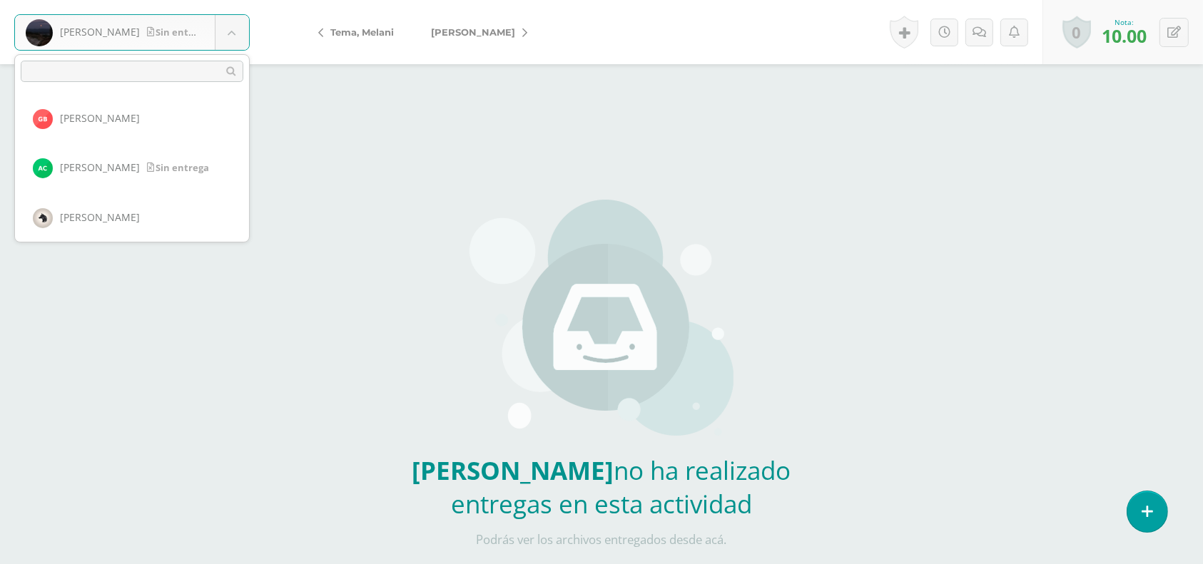
click at [240, 29] on body "[PERSON_NAME] entrega [PERSON_NAME], [PERSON_NAME], [PERSON_NAME], [PERSON_NAME…" at bounding box center [601, 297] width 1203 height 594
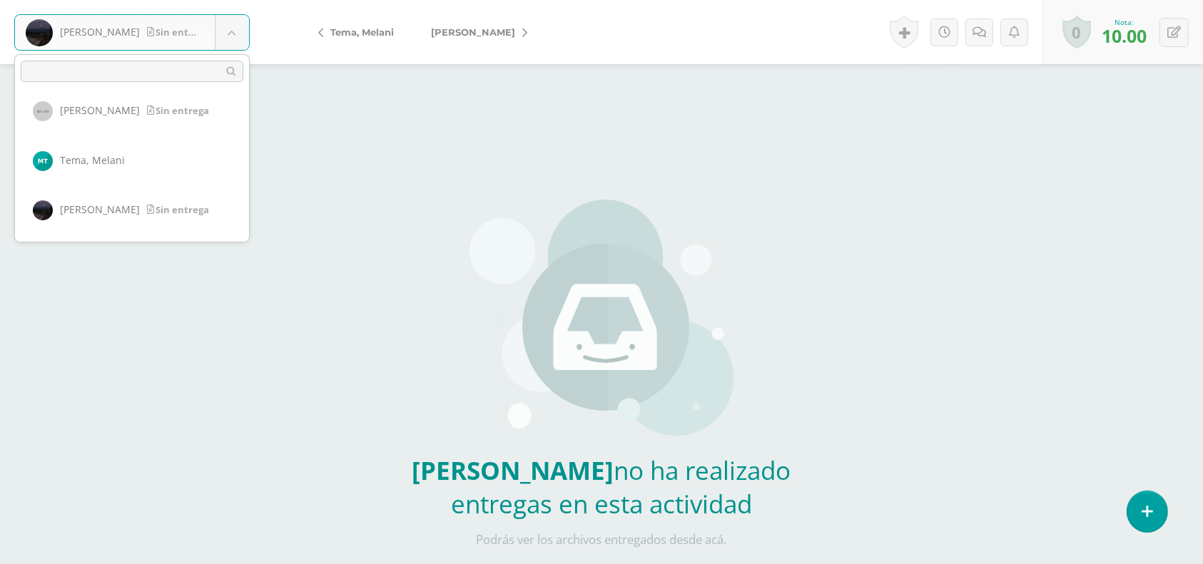
scroll to position [1235, 0]
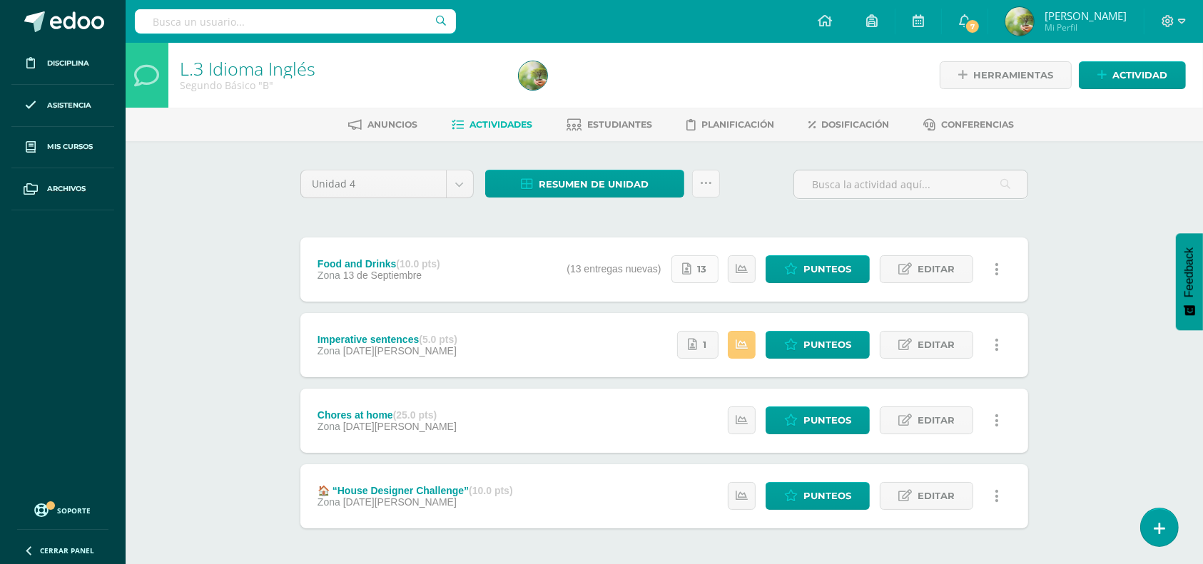
click at [709, 268] on link "13" at bounding box center [694, 269] width 47 height 28
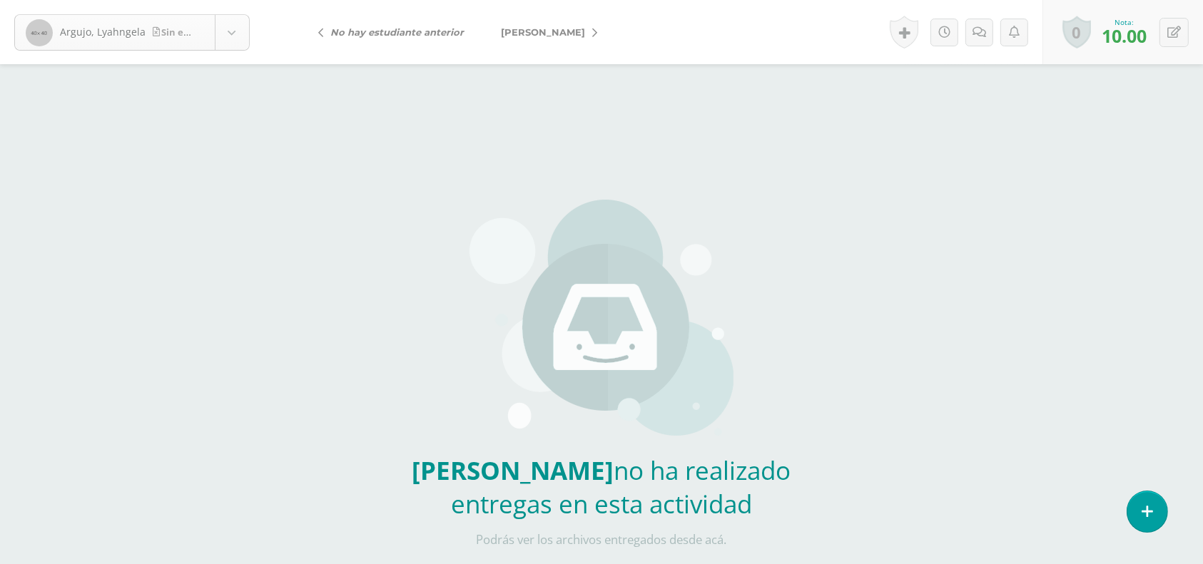
click at [233, 33] on body "Argujo, Lyahngela Sin entrega Argujo, Lyahngela Arias, Maria Barrillas, Rut Cam…" at bounding box center [601, 297] width 1203 height 594
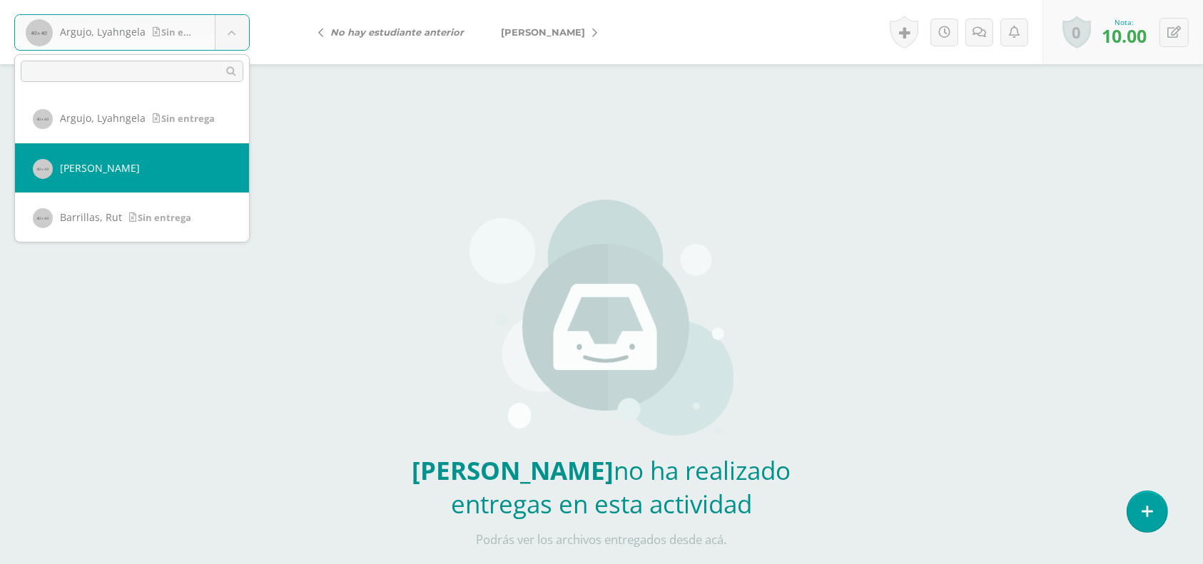
select select "206"
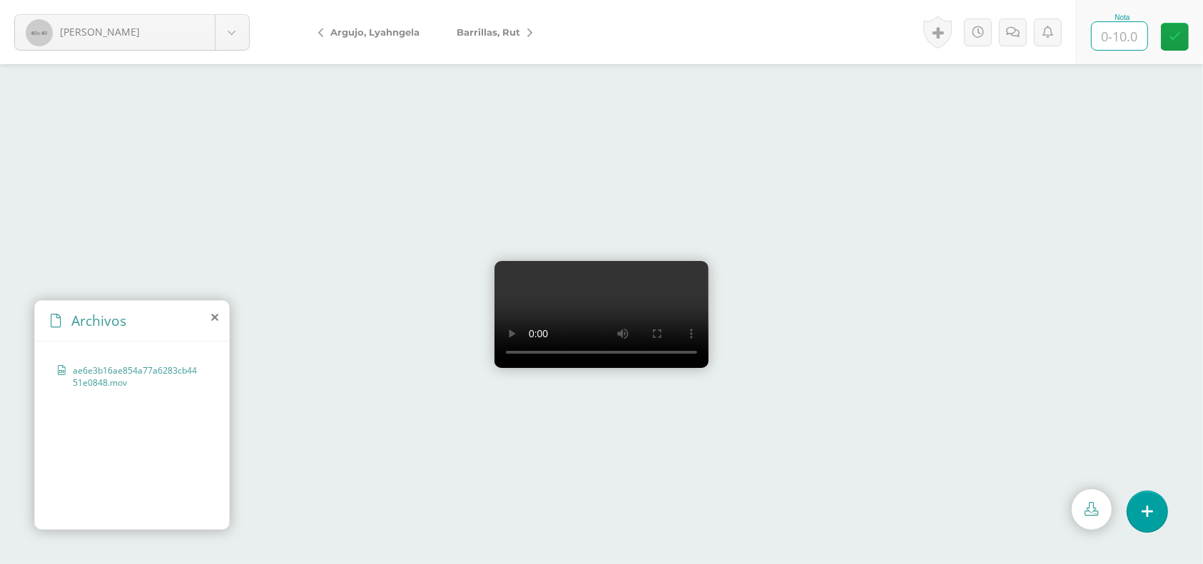
click at [1124, 42] on input "text" at bounding box center [1120, 36] width 56 height 28
type input "8"
click at [1187, 35] on link at bounding box center [1175, 37] width 28 height 28
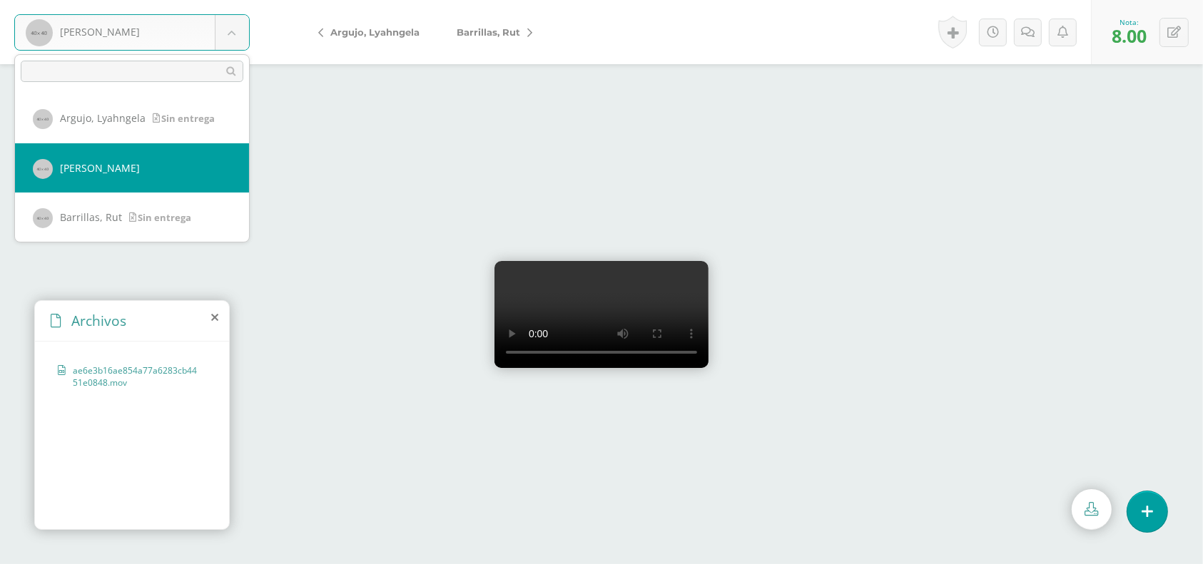
click at [240, 0] on body "Arias, Maria Argujo, Lyahngela Arias, Maria Barrillas, Rut Camey, Ander Cobar, …" at bounding box center [601, 0] width 1203 height 0
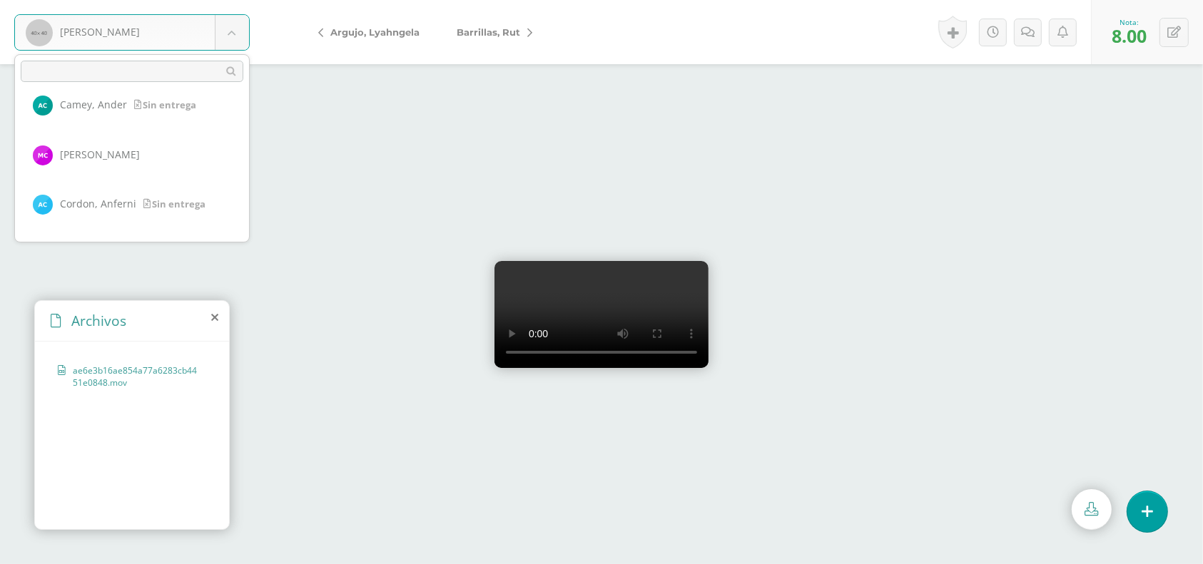
scroll to position [170, 0]
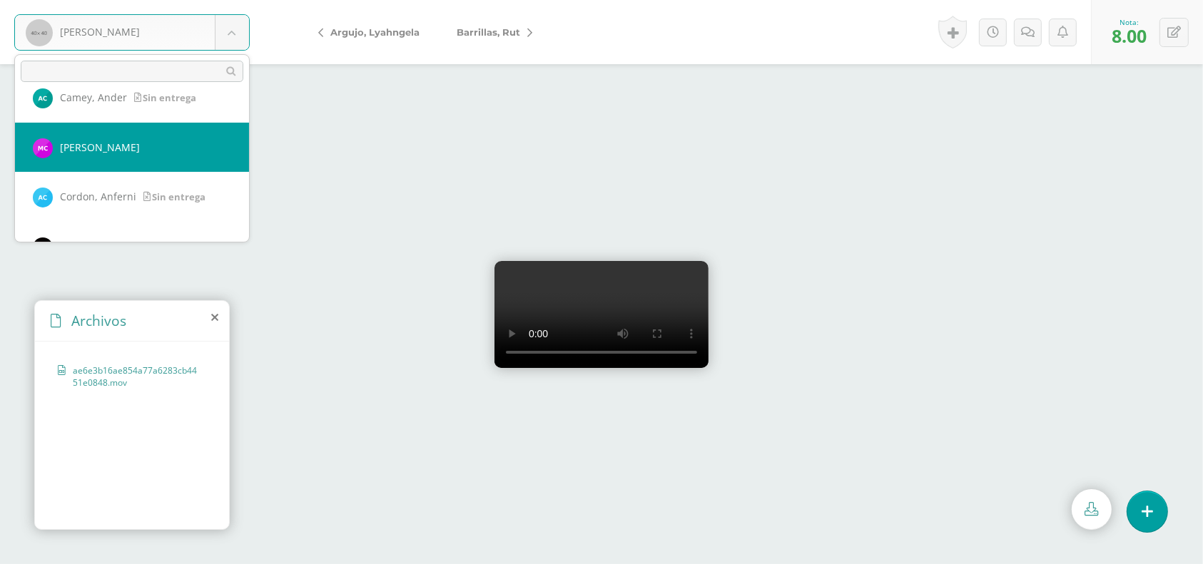
select select "1607"
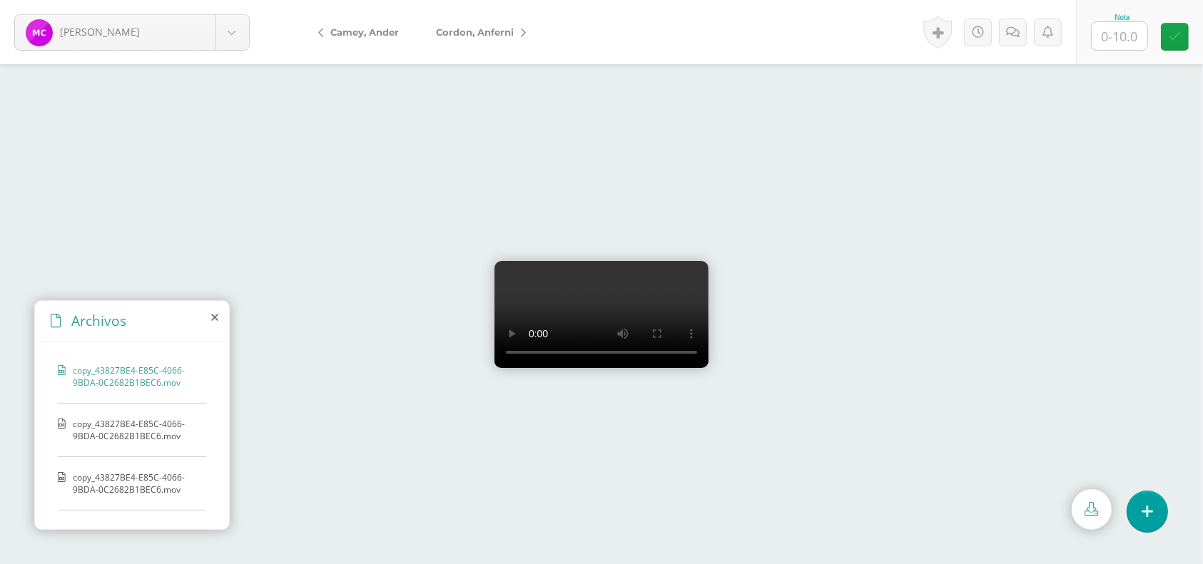
click at [137, 440] on div "copy_43827BE4-E85C-4066-9BDA-0C2682B1BEC6.mov" at bounding box center [132, 437] width 148 height 39
click at [122, 479] on span "copy_43827BE4-E85C-4066-9BDA-0C2682B1BEC6.mov" at bounding box center [136, 484] width 126 height 24
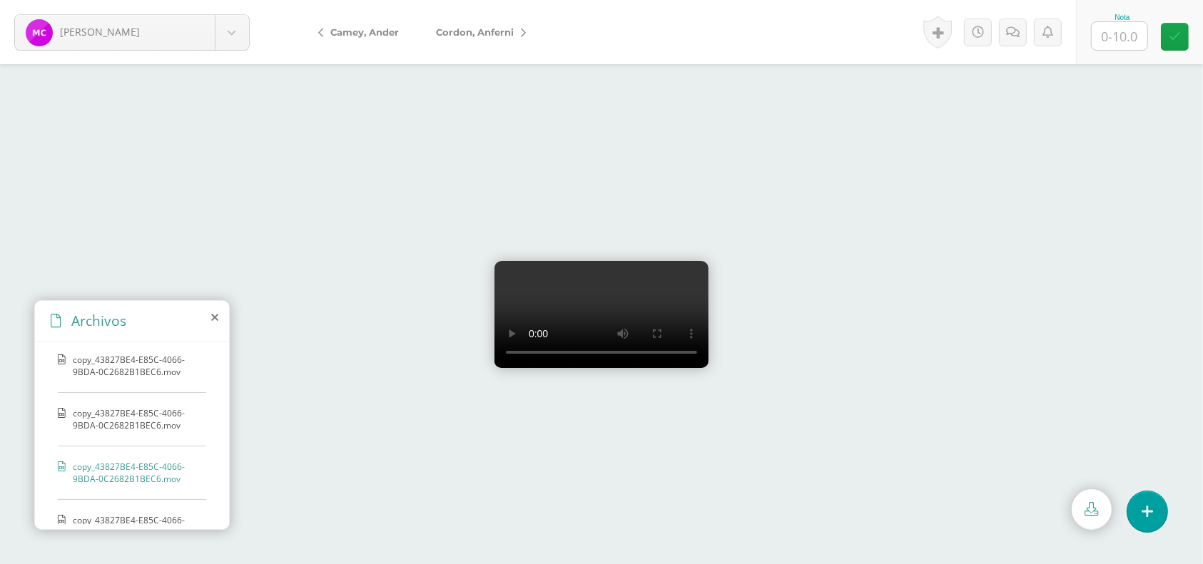
scroll to position [34, 0]
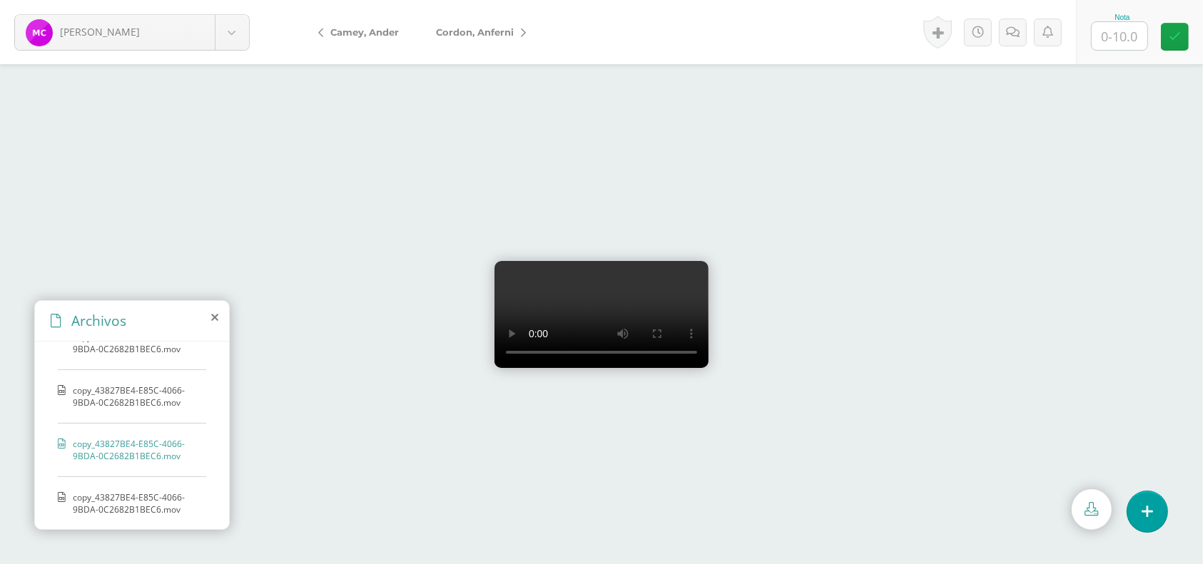
click at [171, 494] on span "copy_43827BE4-E85C-4066-9BDA-0C2682B1BEC6.mov" at bounding box center [136, 504] width 126 height 24
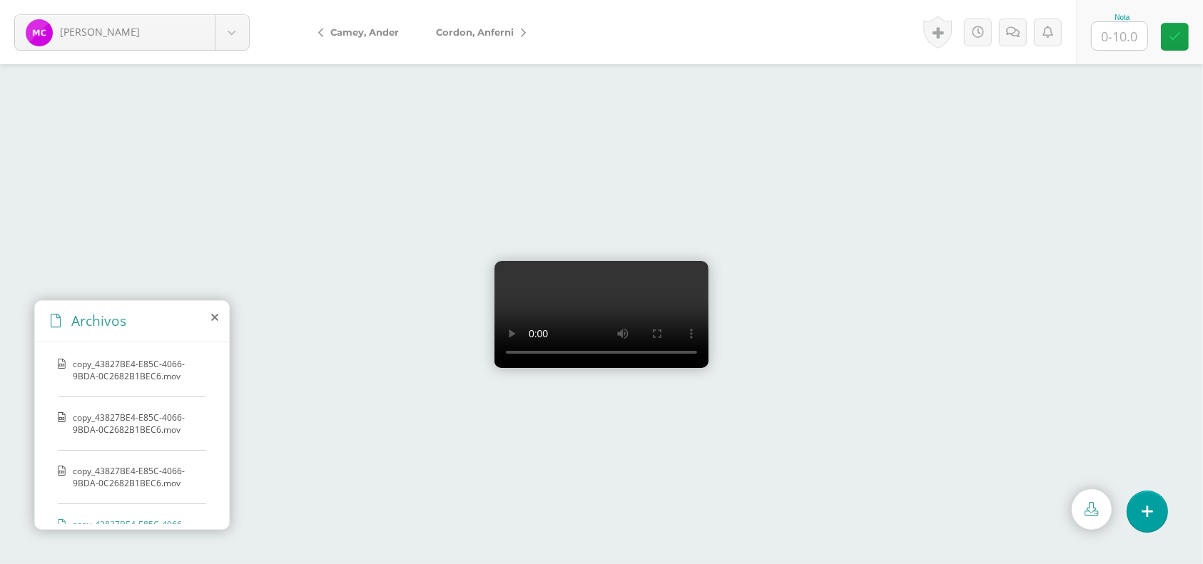
scroll to position [0, 0]
click at [1127, 28] on input "text" at bounding box center [1120, 36] width 56 height 28
type input "6"
click at [1181, 36] on link at bounding box center [1175, 37] width 28 height 28
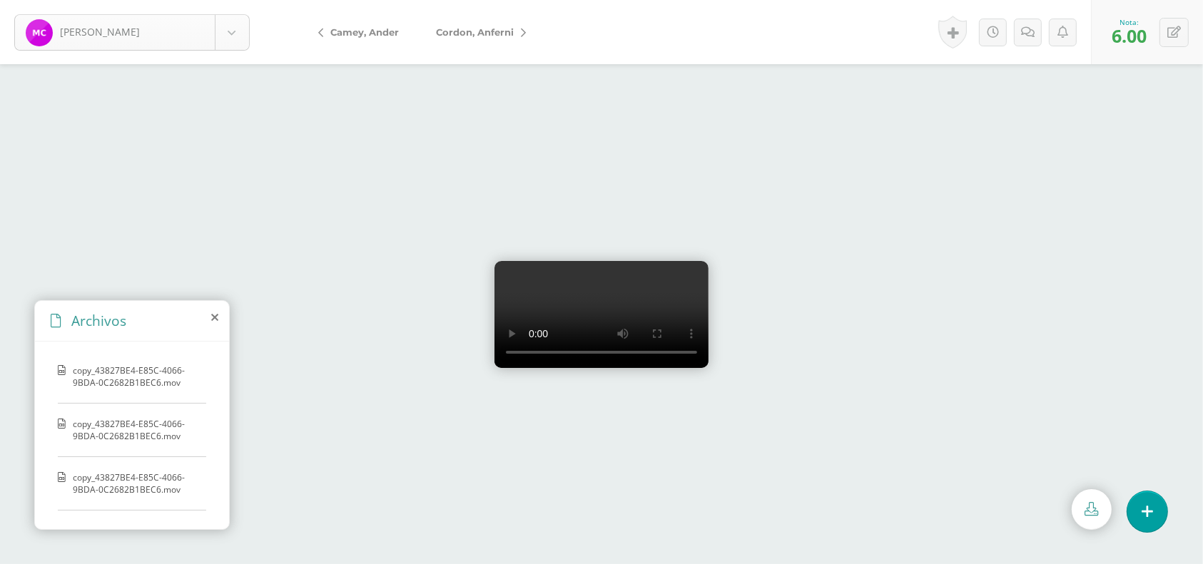
click at [242, 0] on body "Cobar, Marian Argujo, Lyahngela Arias, Maria Barrillas, Rut Camey, Ander Cobar,…" at bounding box center [601, 0] width 1203 height 0
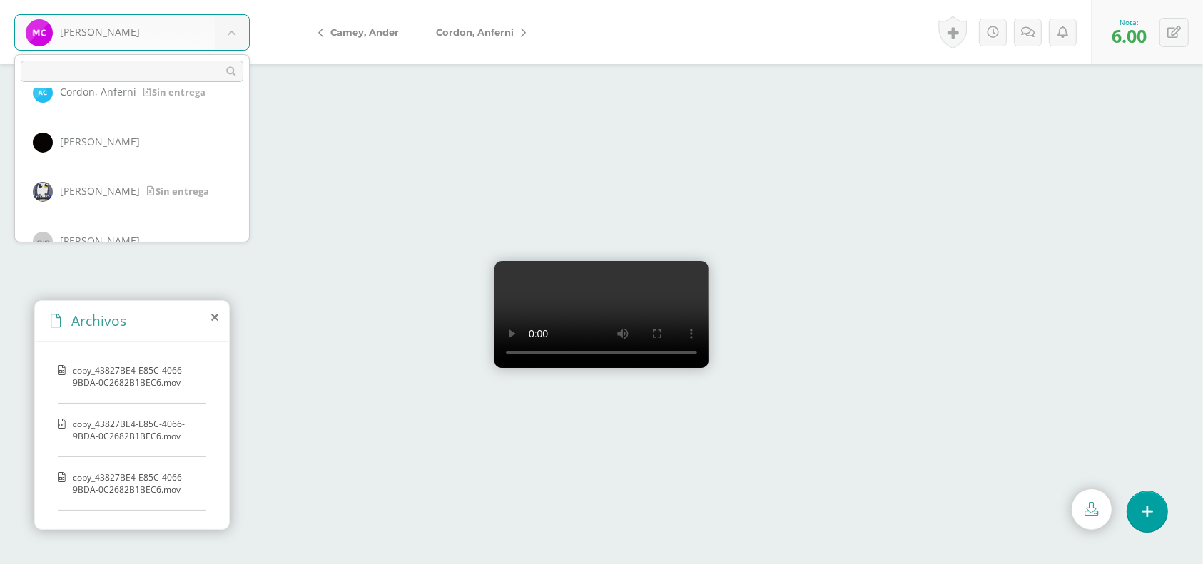
scroll to position [289, 0]
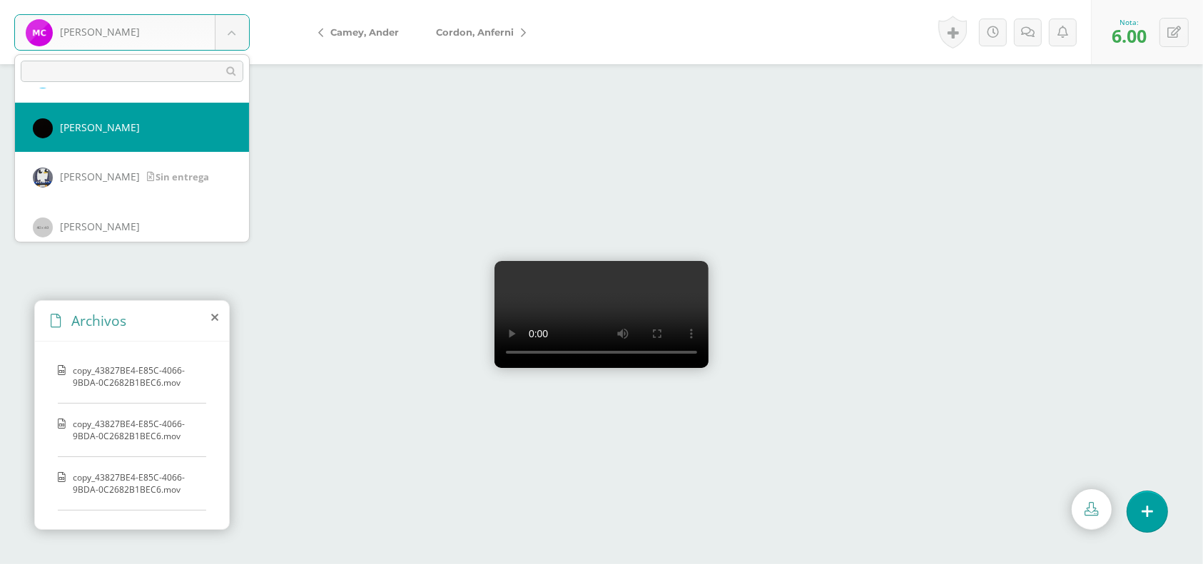
select select "209"
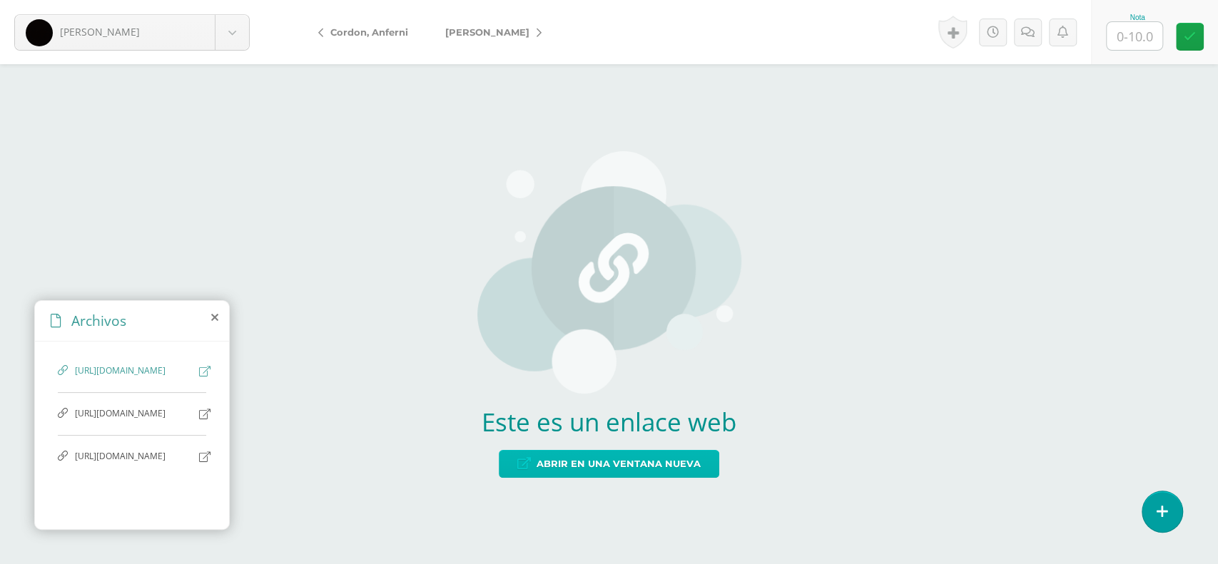
click at [604, 457] on span "Abrir en una ventana nueva" at bounding box center [618, 464] width 164 height 26
click at [1143, 37] on input "text" at bounding box center [1134, 36] width 56 height 28
type input "8"
click at [1184, 36] on icon at bounding box center [1190, 37] width 12 height 12
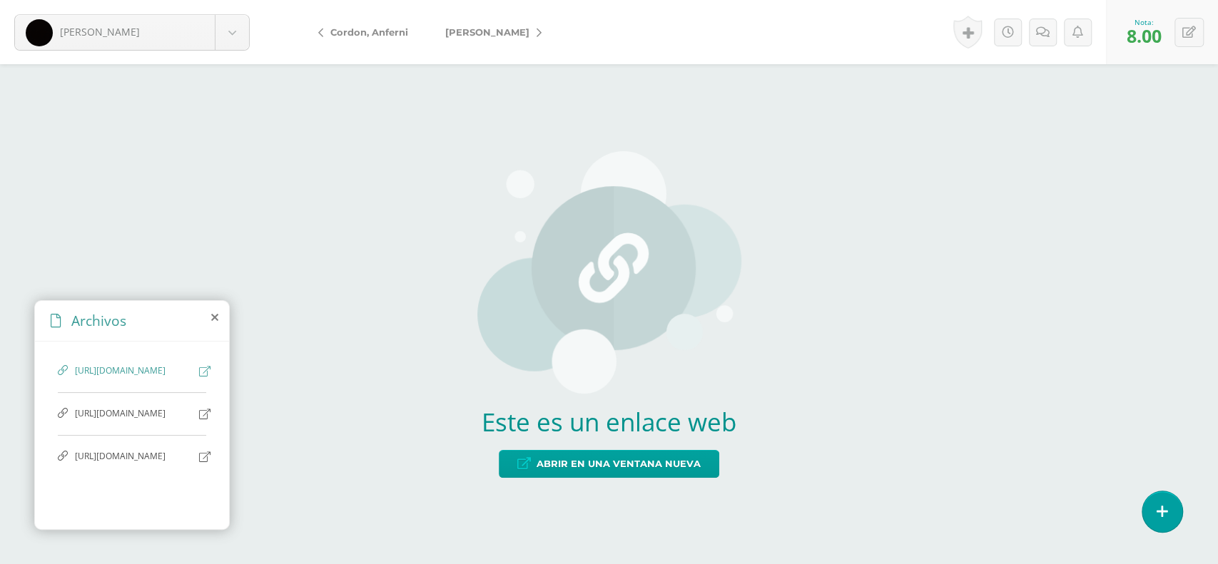
click at [490, 34] on span "[PERSON_NAME]" at bounding box center [487, 31] width 84 height 11
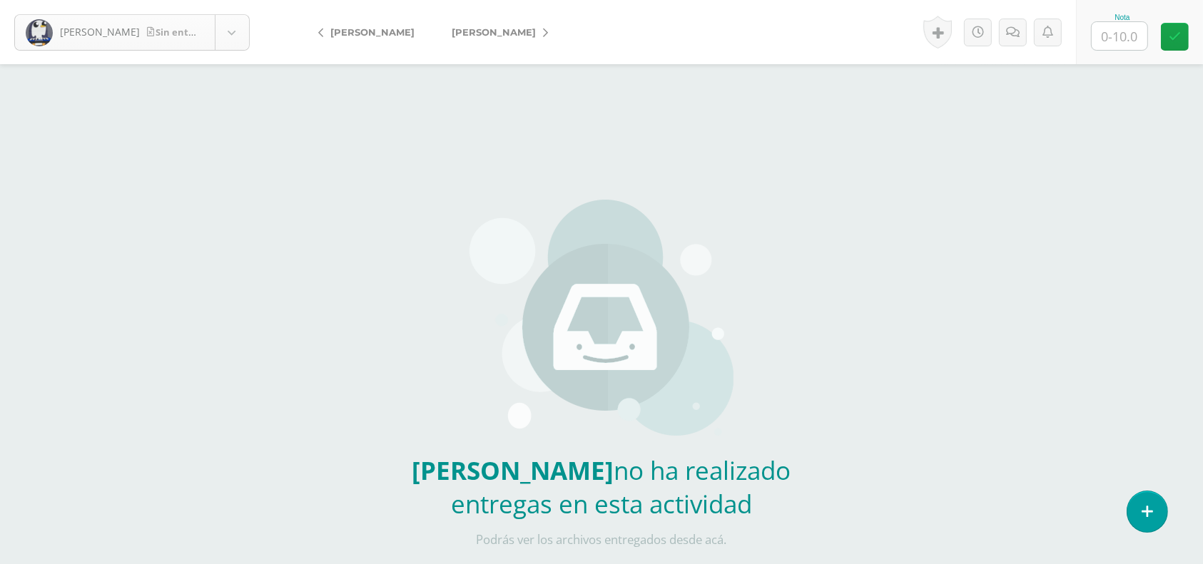
click at [233, 26] on body "Equilá, Jeremy Sin entrega Argujo, Lyahngela Arias, Maria Barrillas, Rut Camey,…" at bounding box center [601, 297] width 1203 height 594
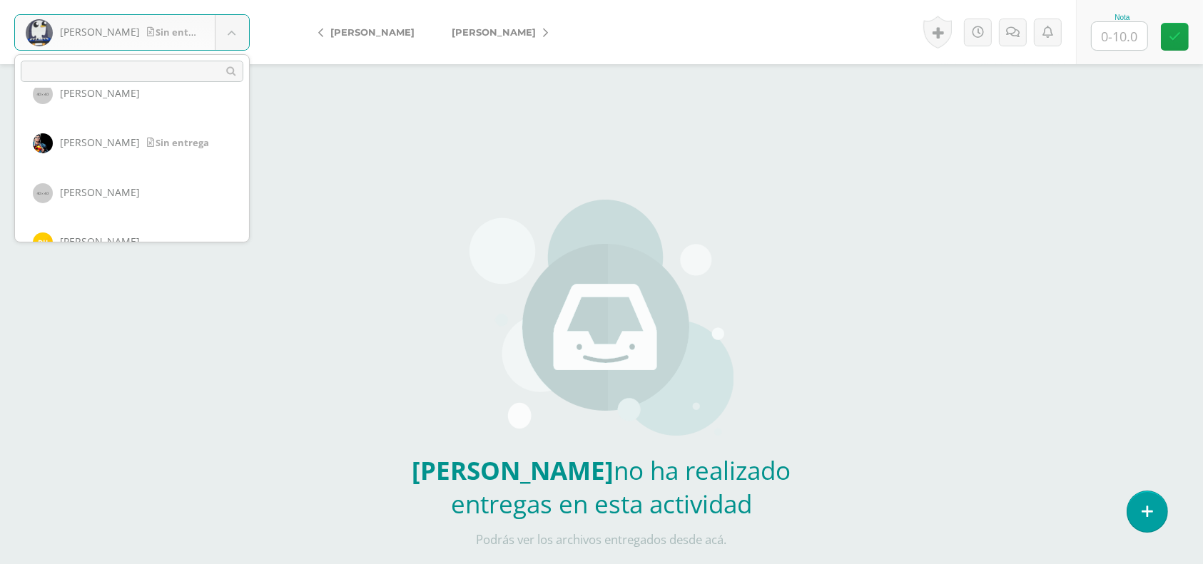
scroll to position [394, 0]
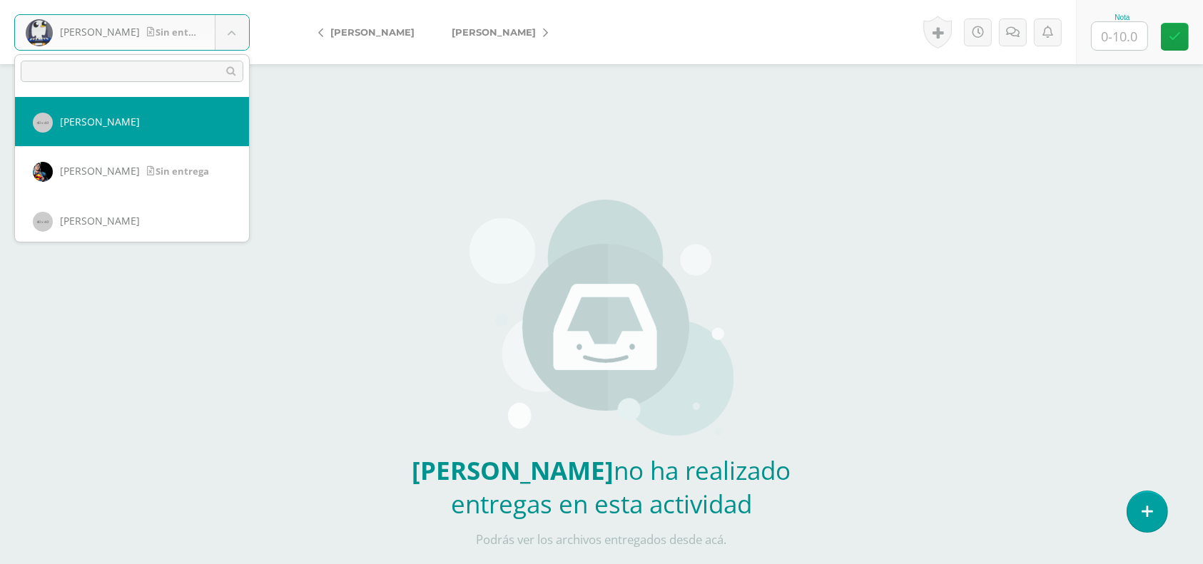
select select "235"
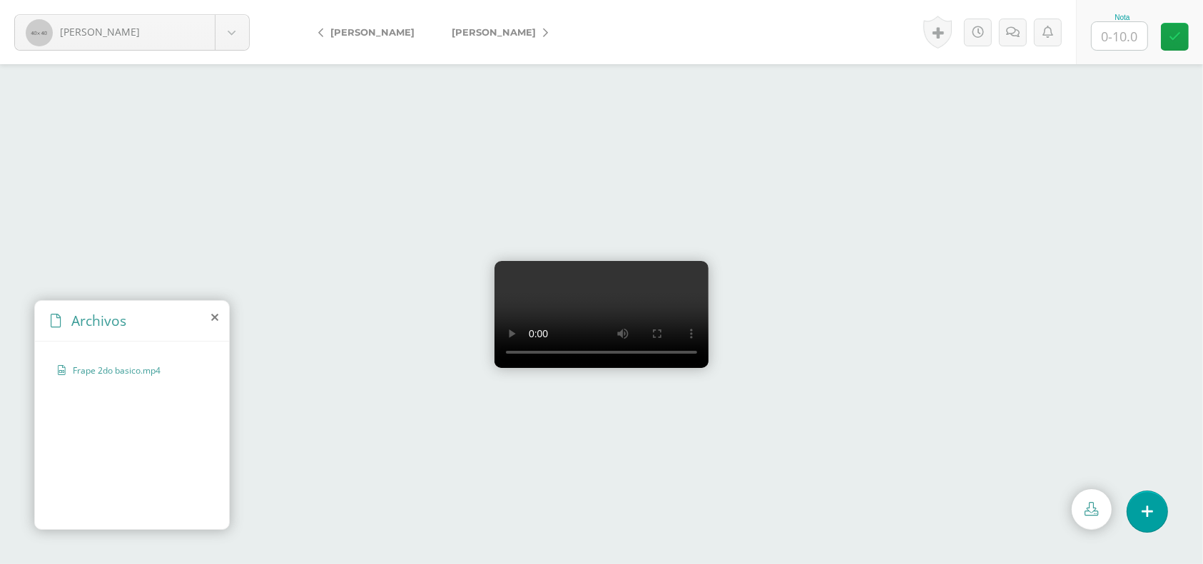
click at [1137, 31] on input "text" at bounding box center [1120, 36] width 56 height 28
type input "9"
click at [1179, 31] on icon at bounding box center [1175, 37] width 12 height 12
click at [234, 0] on body "Gamboa, Dylan Argujo, Lyahngela Arias, Maria Barrillas, Rut Camey, Ander Cobar,…" at bounding box center [601, 0] width 1203 height 0
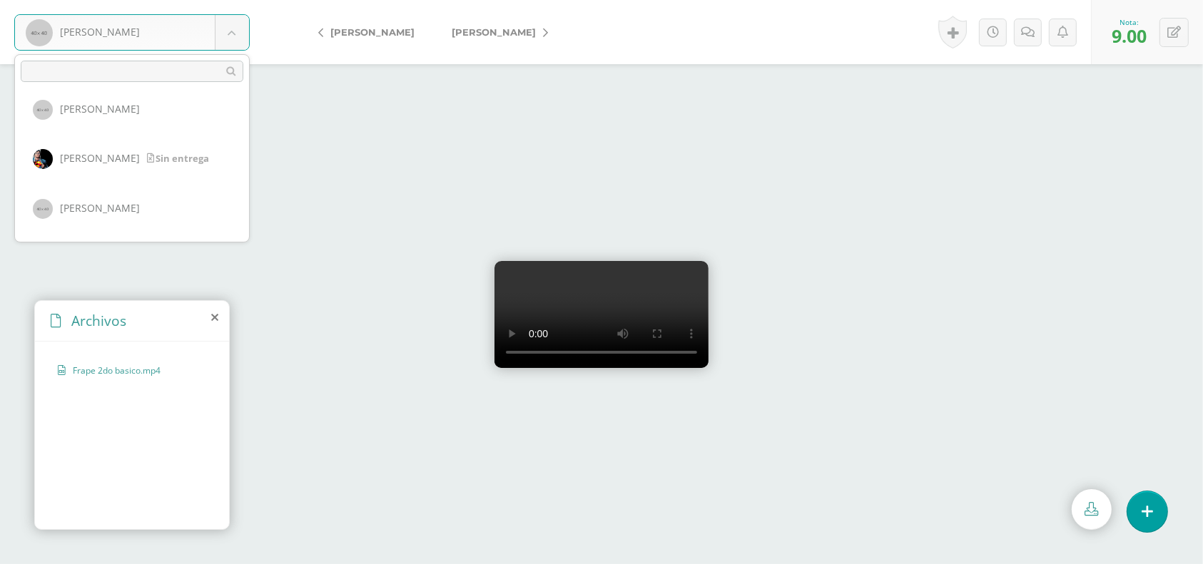
scroll to position [435, 0]
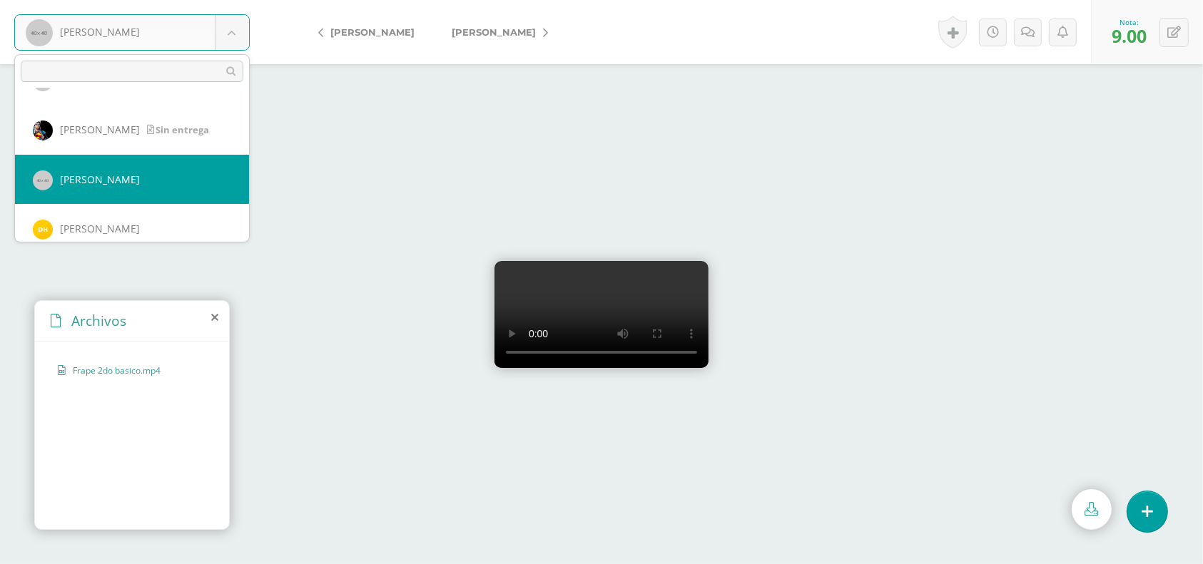
select select "214"
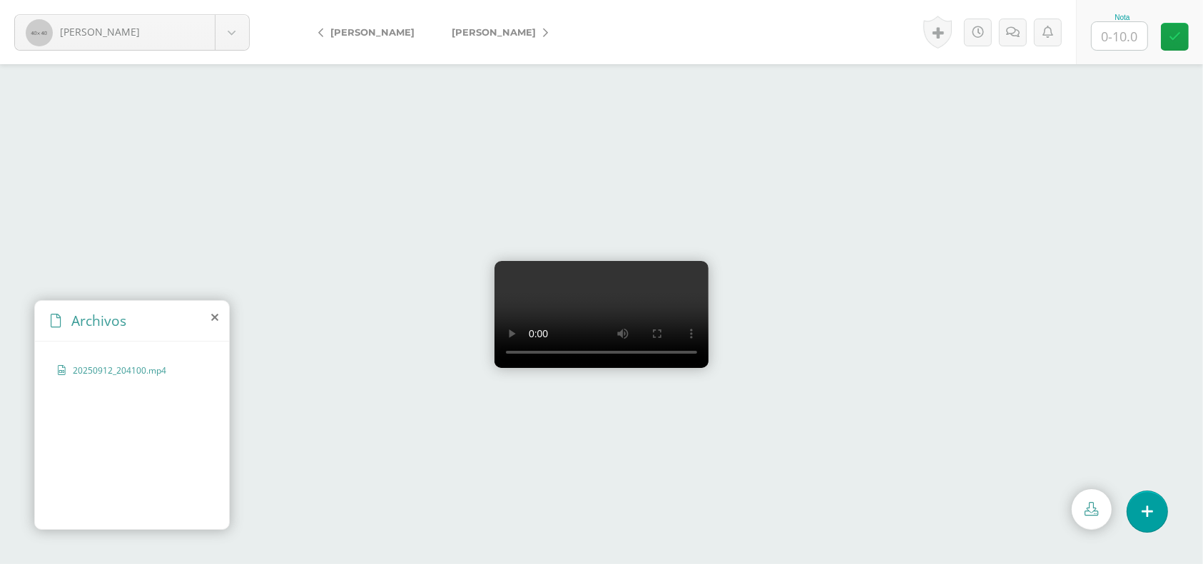
click at [626, 261] on video at bounding box center [601, 314] width 214 height 107
click at [641, 273] on video at bounding box center [601, 314] width 214 height 107
click at [682, 261] on video at bounding box center [601, 314] width 214 height 107
click at [1121, 29] on input "text" at bounding box center [1120, 36] width 56 height 28
type input "6"
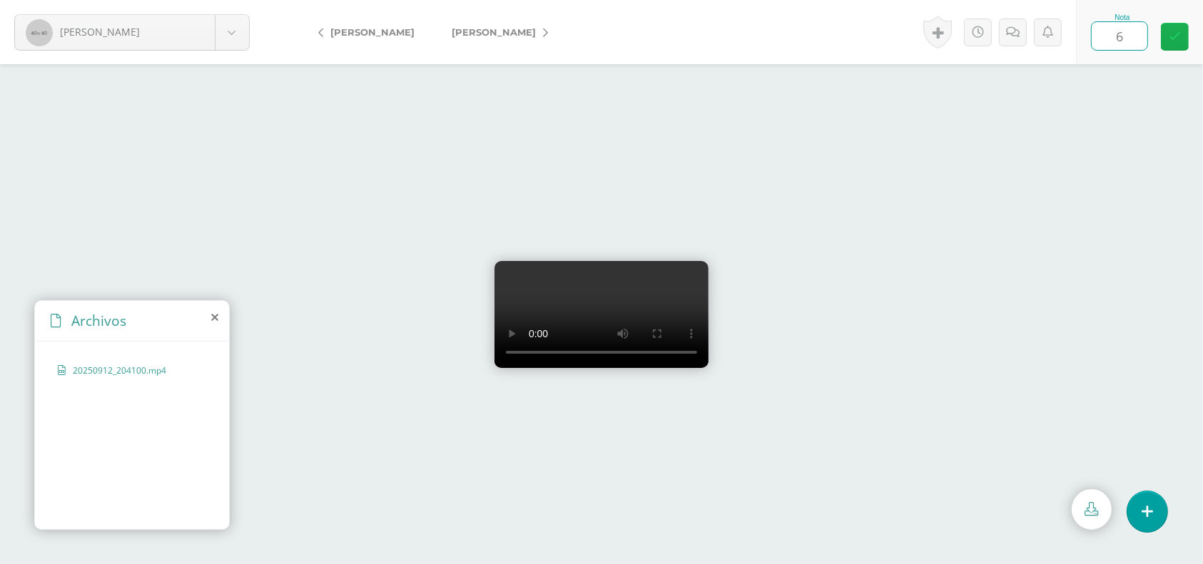
click at [1171, 31] on icon at bounding box center [1175, 37] width 12 height 12
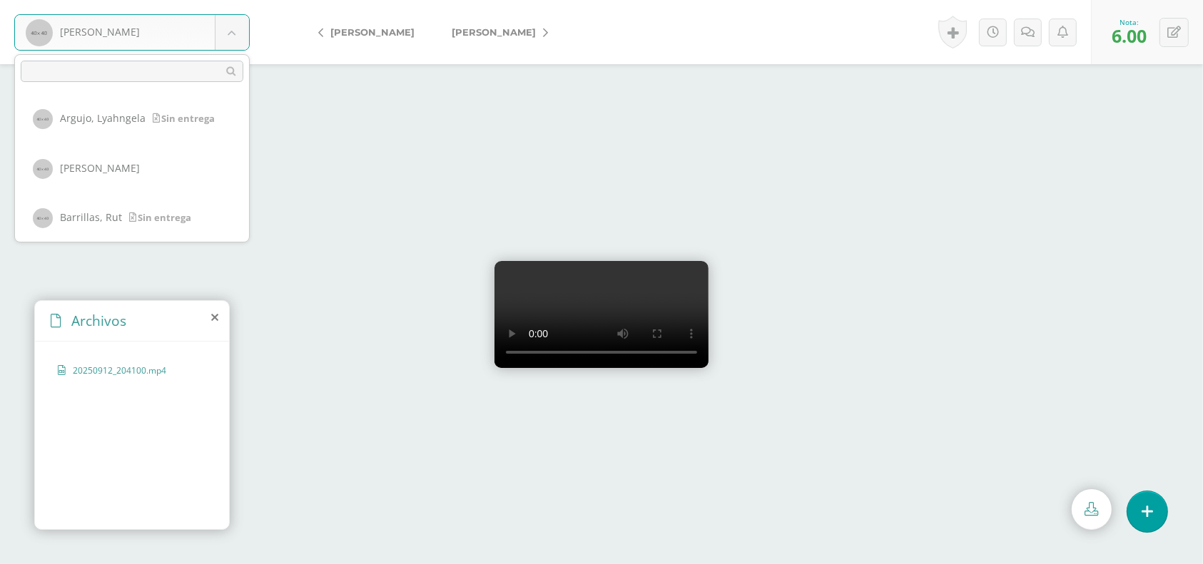
click at [233, 0] on body "[PERSON_NAME] [PERSON_NAME], [GEOGRAPHIC_DATA] [PERSON_NAME], [GEOGRAPHIC_DATA]…" at bounding box center [601, 0] width 1203 height 0
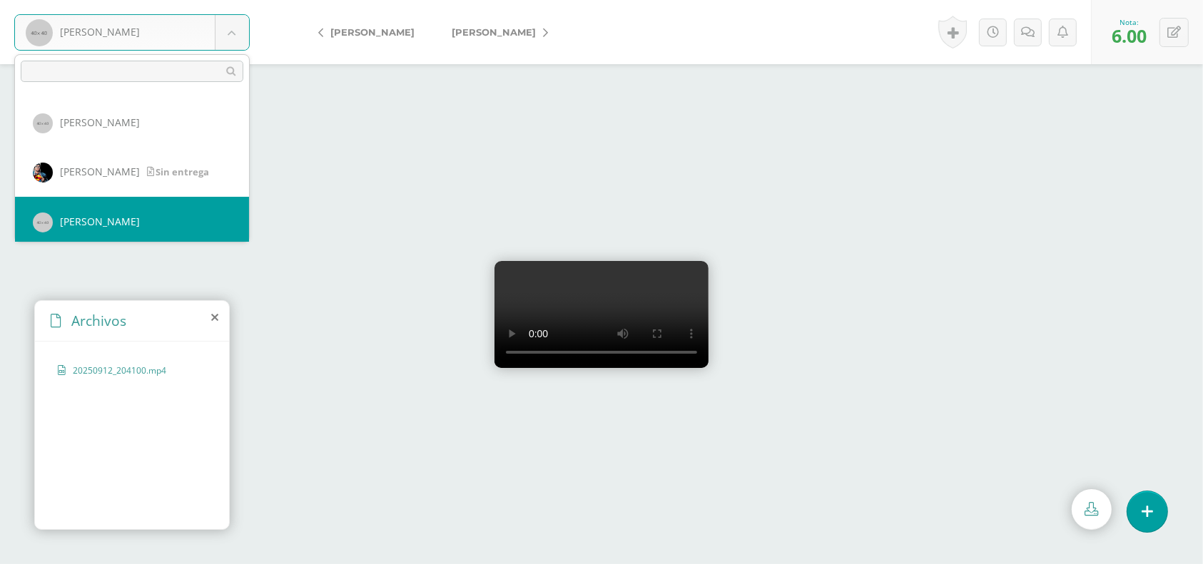
click at [337, 0] on body "[PERSON_NAME] [PERSON_NAME], [GEOGRAPHIC_DATA] [PERSON_NAME], [GEOGRAPHIC_DATA]…" at bounding box center [601, 0] width 1203 height 0
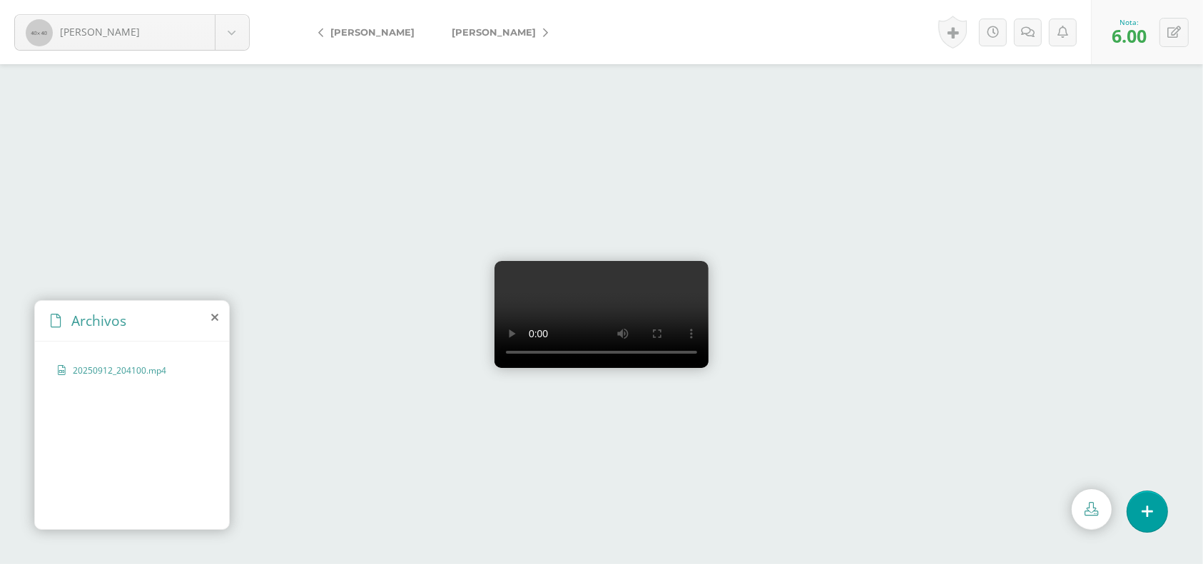
click at [352, 24] on link "[PERSON_NAME]" at bounding box center [370, 32] width 126 height 34
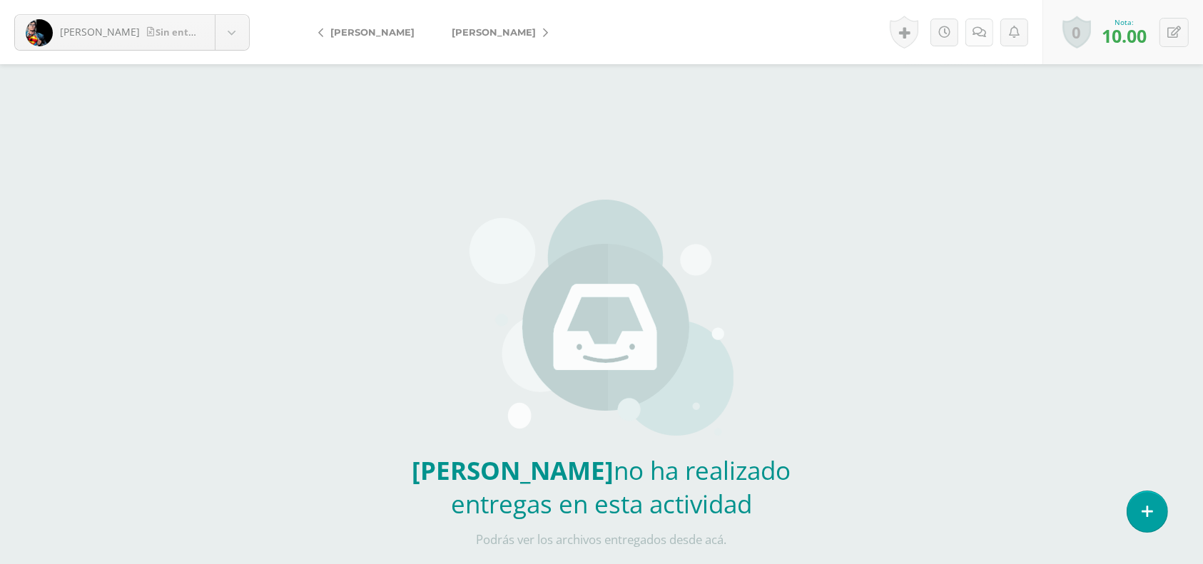
click at [981, 36] on icon at bounding box center [979, 32] width 14 height 12
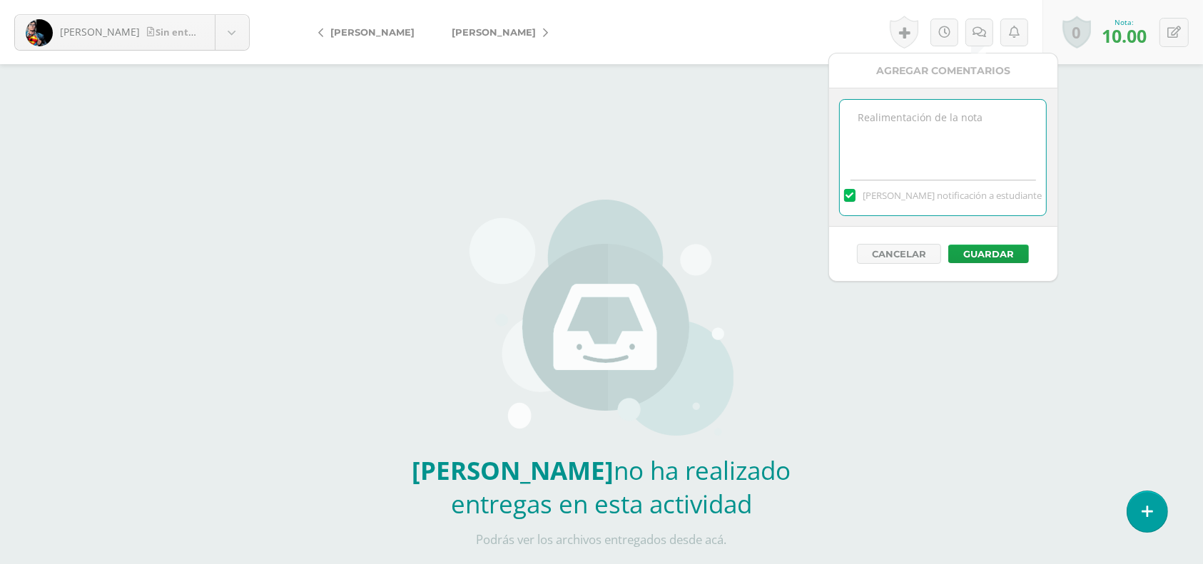
click at [913, 133] on textarea at bounding box center [943, 135] width 206 height 71
type textarea "El alumno realizo una actividad en clase, obteniendo los 10 puntos."
click at [1003, 261] on button "Guardar" at bounding box center [988, 254] width 81 height 19
